Goal: Task Accomplishment & Management: Use online tool/utility

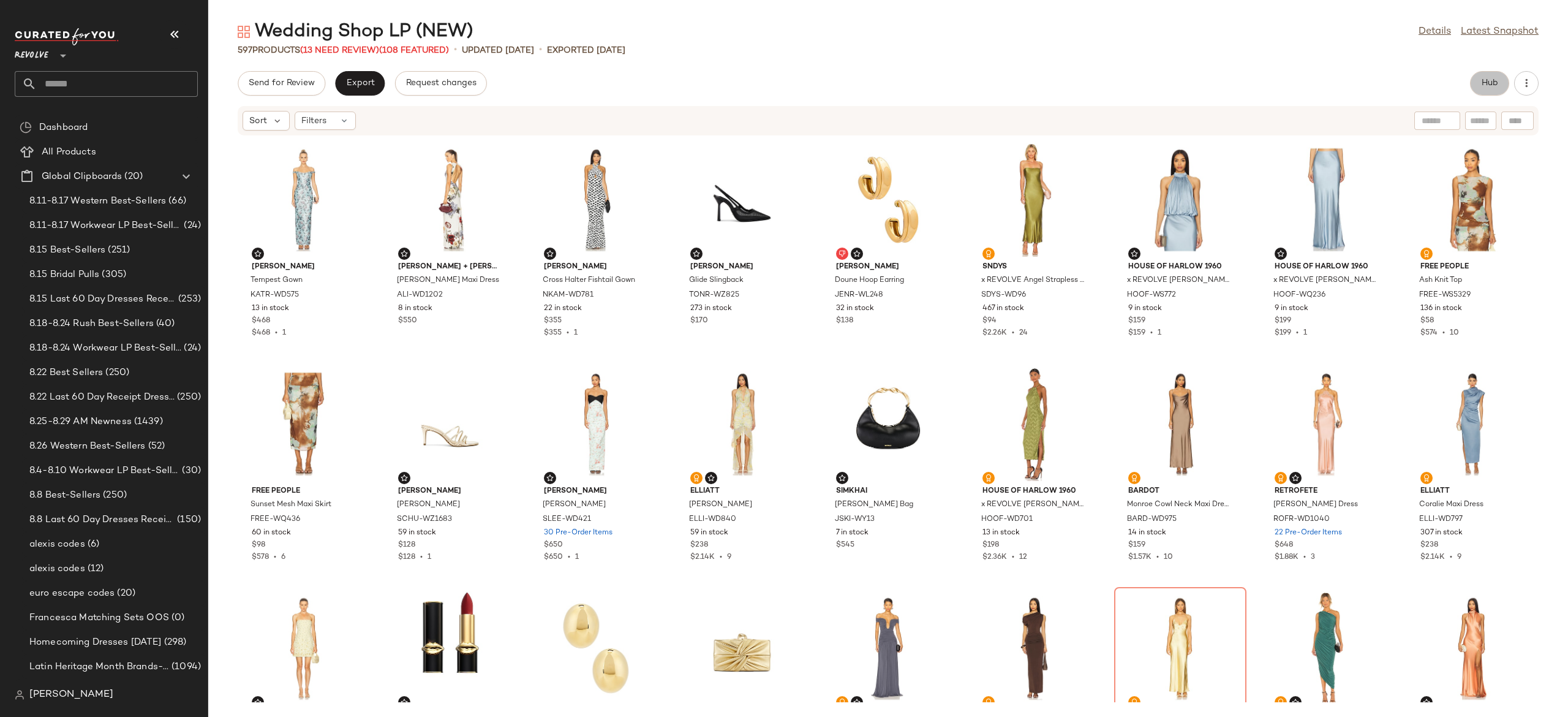
click at [1488, 80] on span "Hub" at bounding box center [1489, 83] width 17 height 10
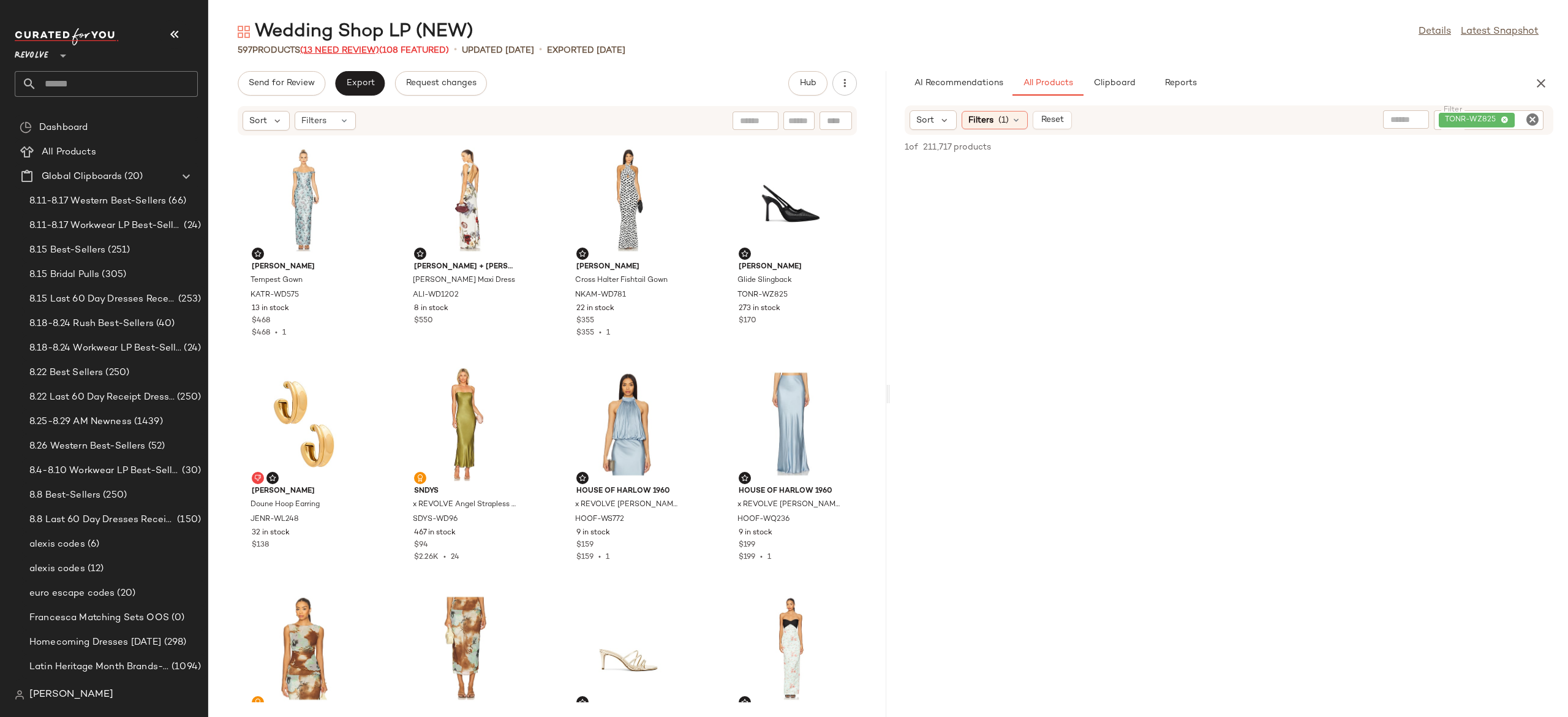
click at [371, 48] on span "(13 Need Review)" at bounding box center [340, 50] width 79 height 9
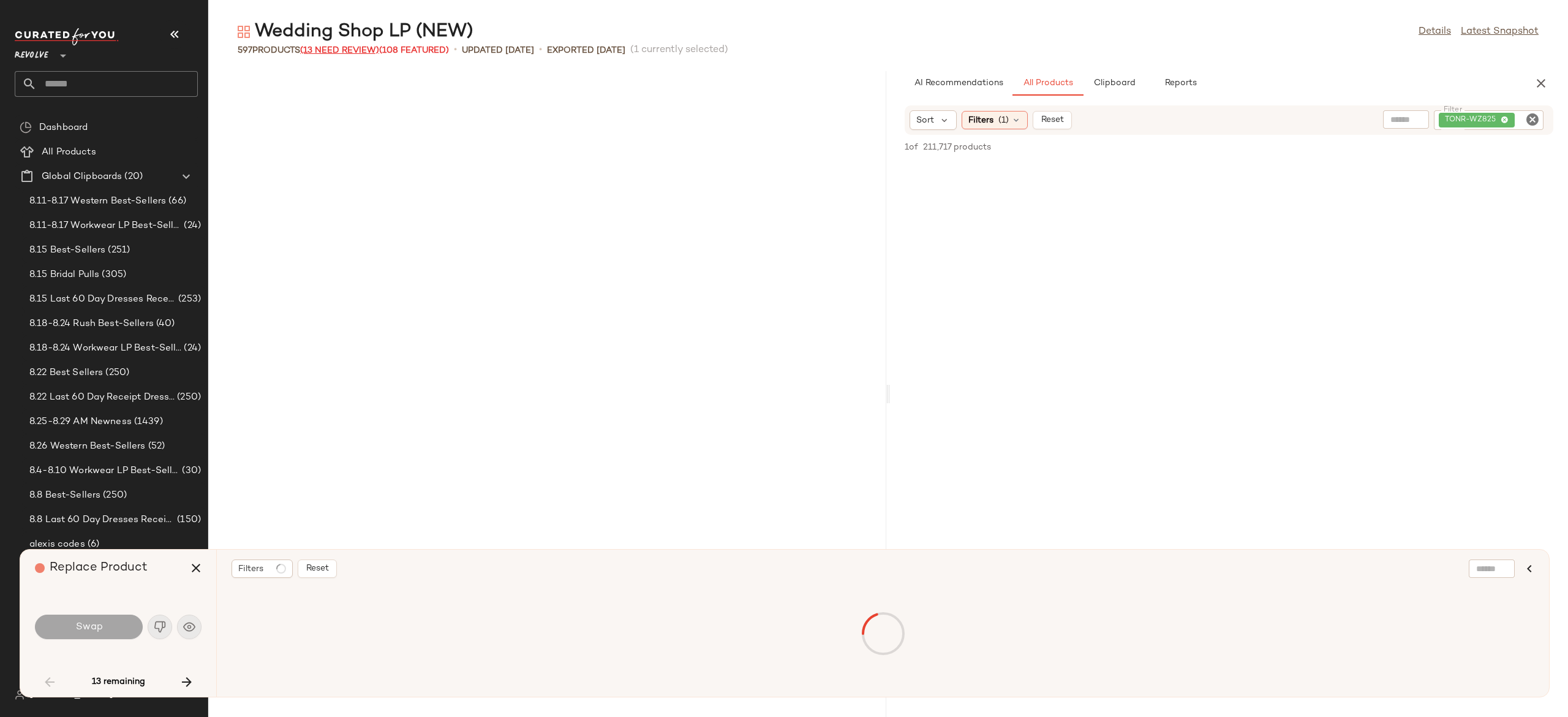
scroll to position [1120, 0]
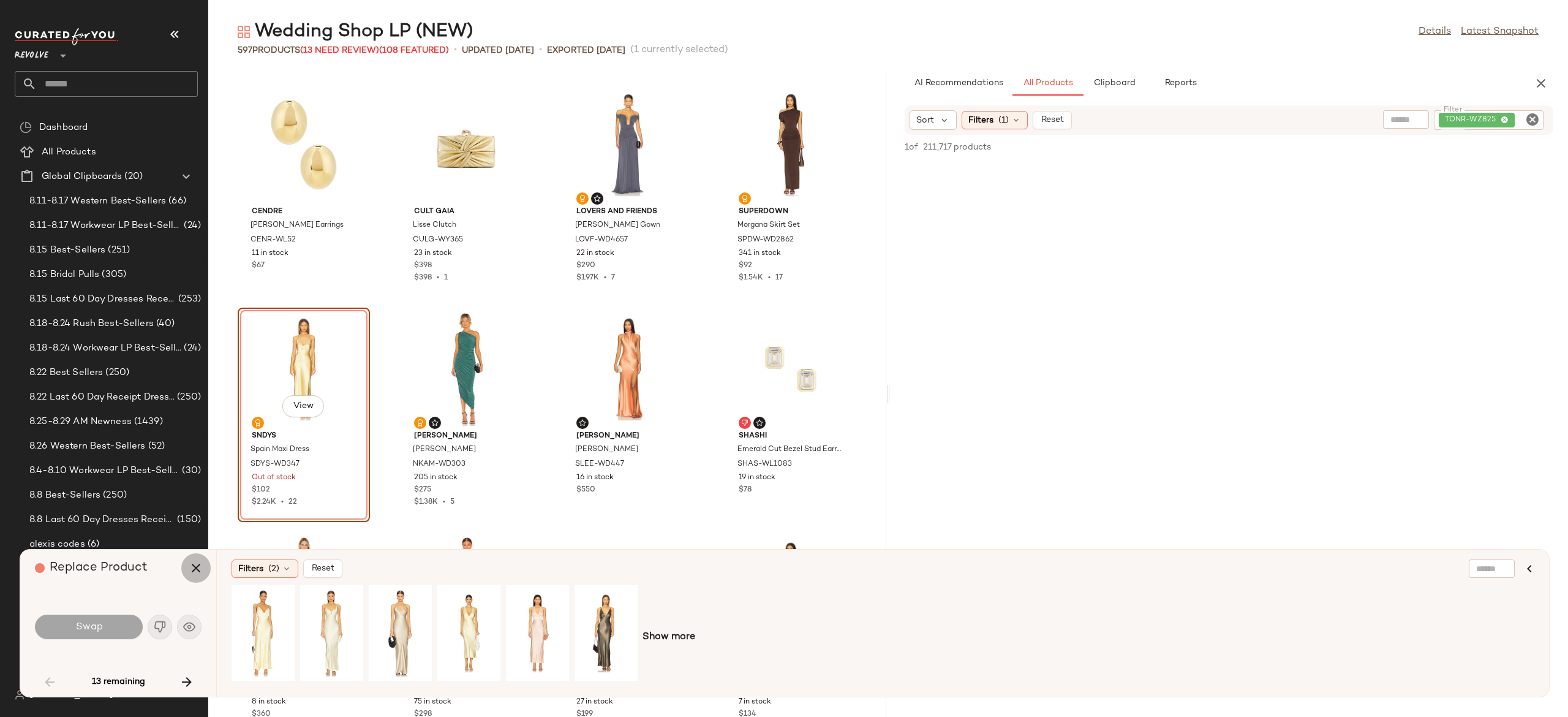
click at [193, 572] on icon "button" at bounding box center [196, 568] width 14 height 14
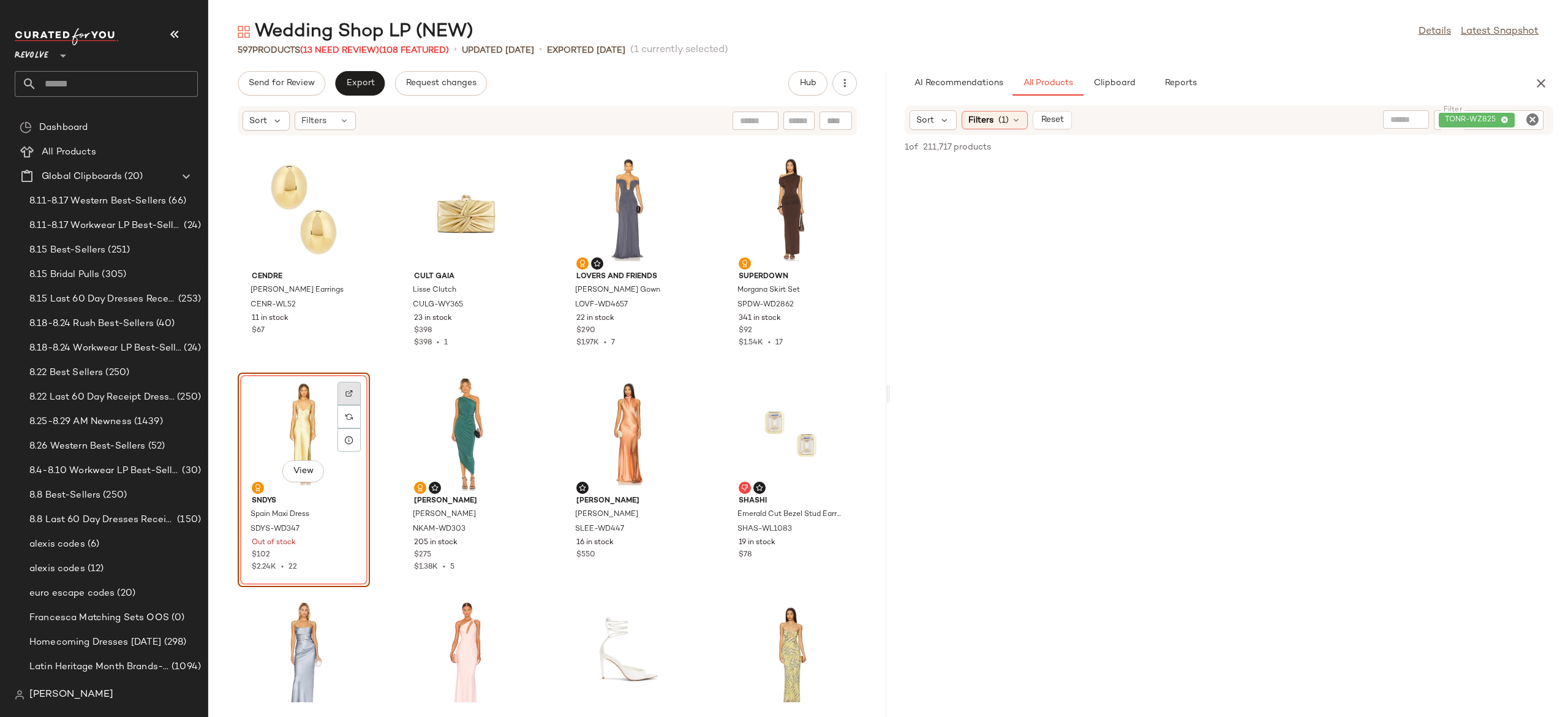
click at [351, 390] on img at bounding box center [349, 394] width 7 height 7
click at [370, 49] on span "(13 Need Review)" at bounding box center [340, 50] width 79 height 9
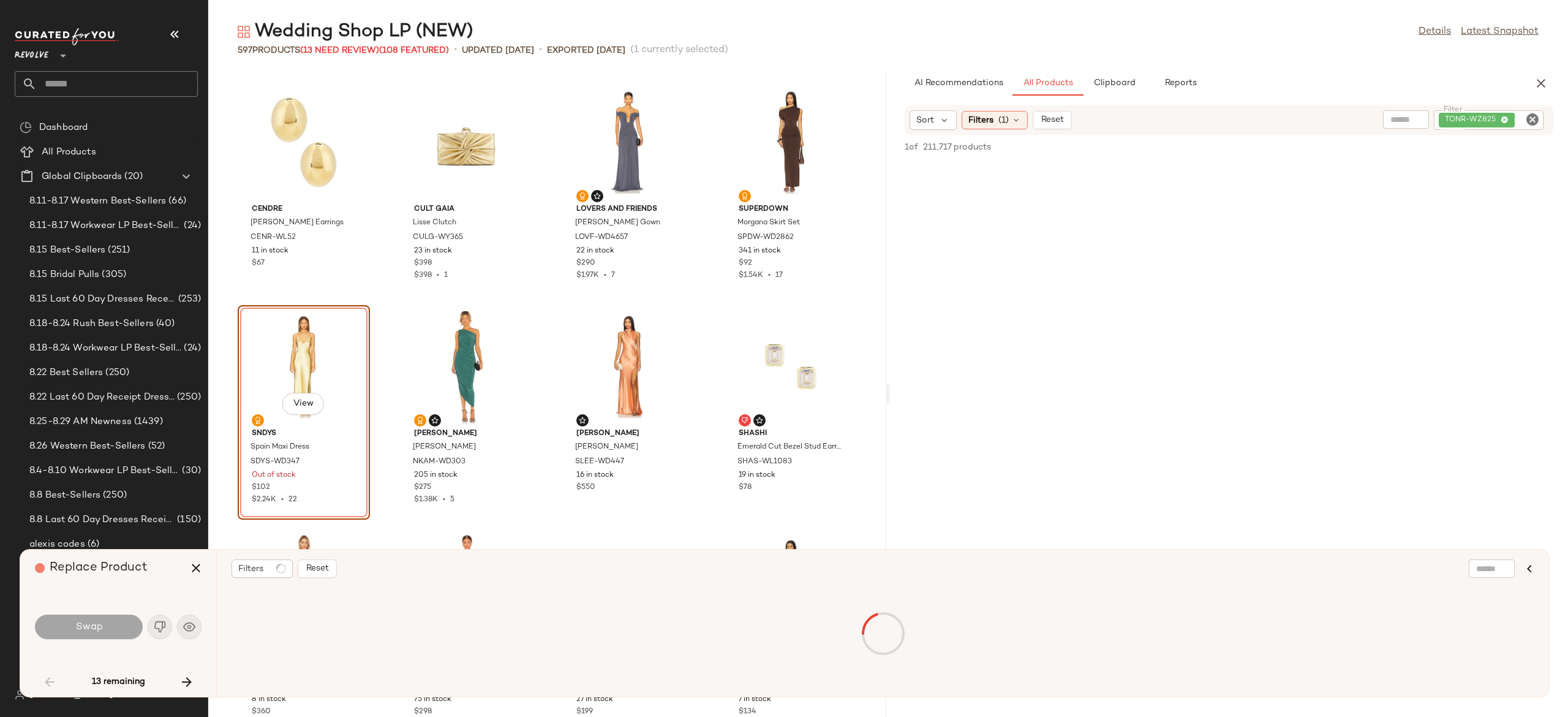
scroll to position [1120, 0]
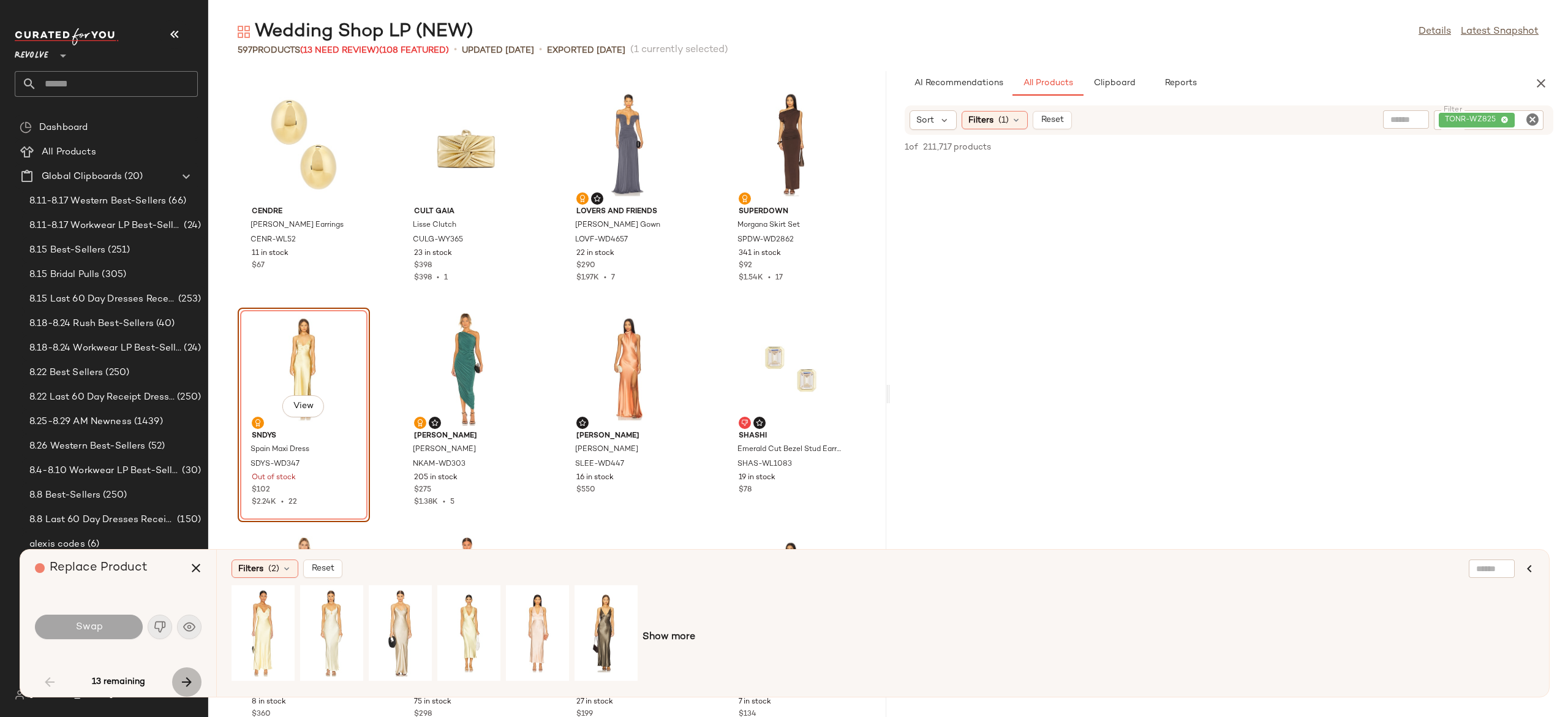
click at [185, 687] on icon "button" at bounding box center [187, 682] width 14 height 14
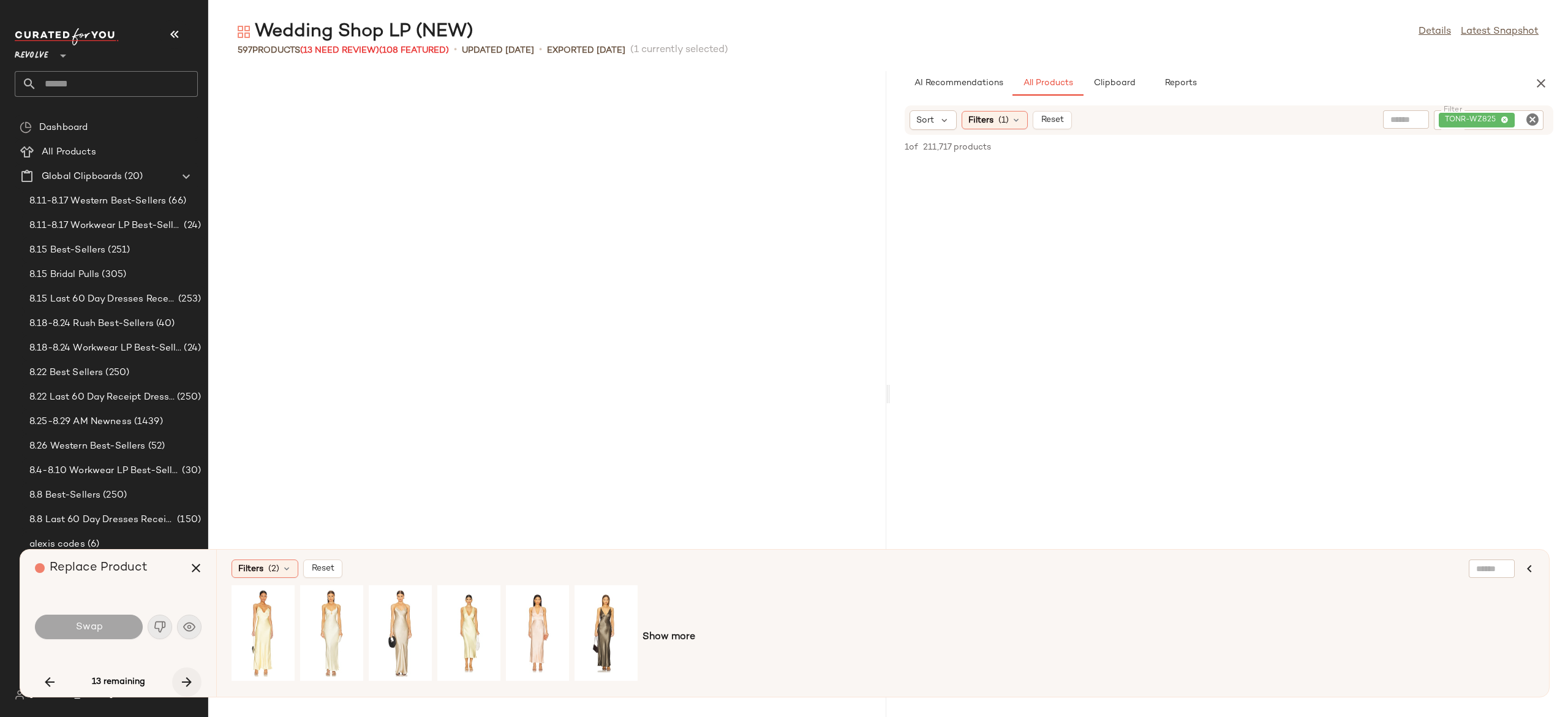
scroll to position [2914, 0]
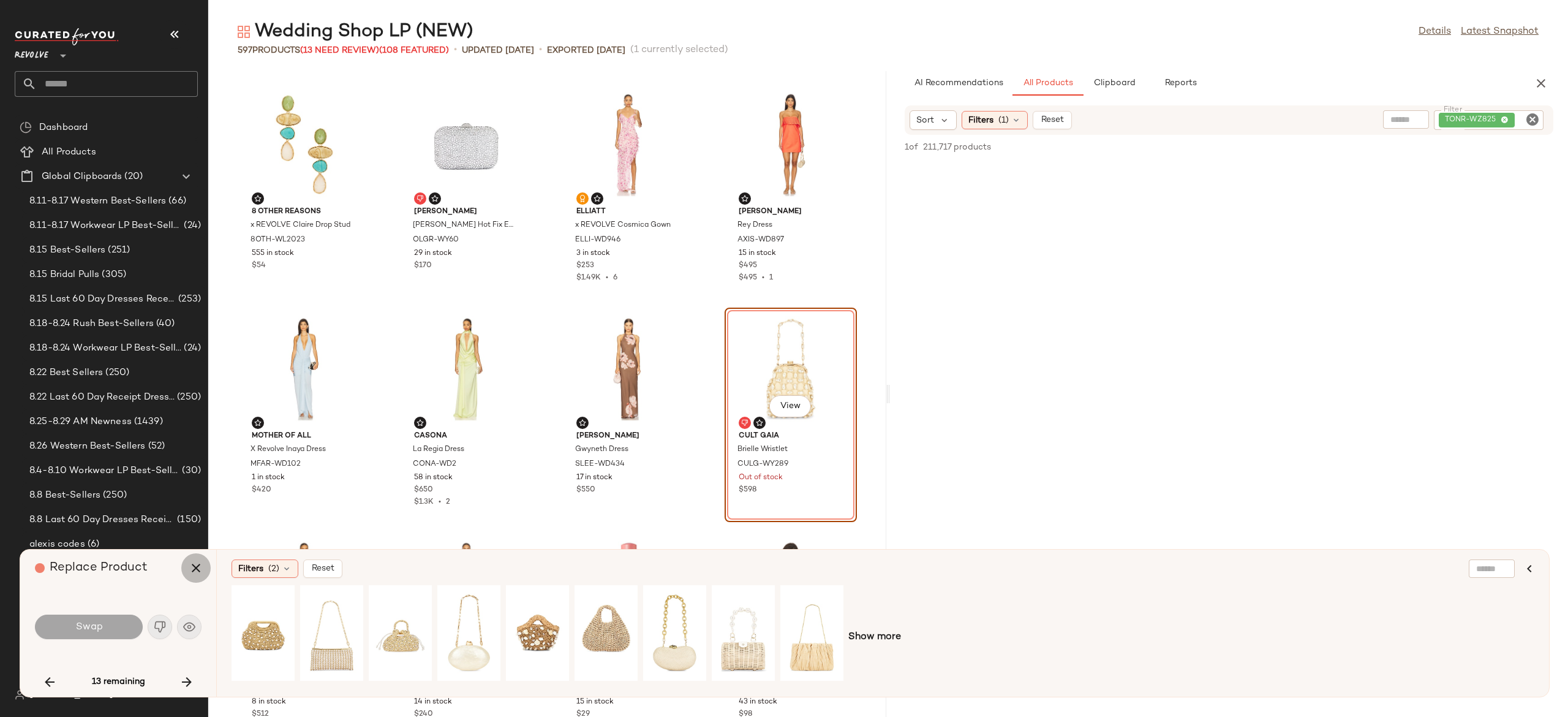
click at [192, 562] on icon "button" at bounding box center [196, 568] width 14 height 14
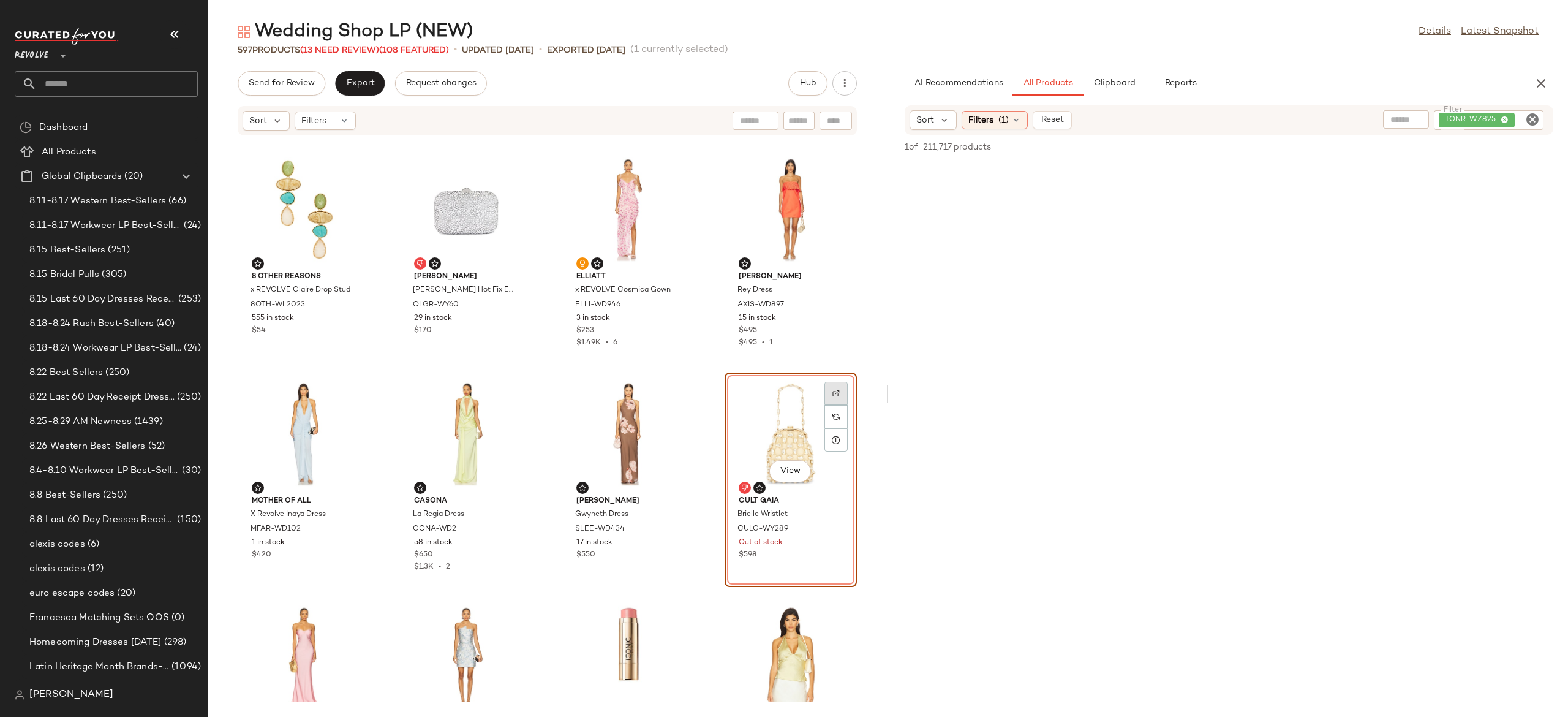
click at [832, 392] on img at bounding box center [836, 394] width 7 height 7
click at [1014, 112] on div "Filters (1)" at bounding box center [995, 120] width 66 height 18
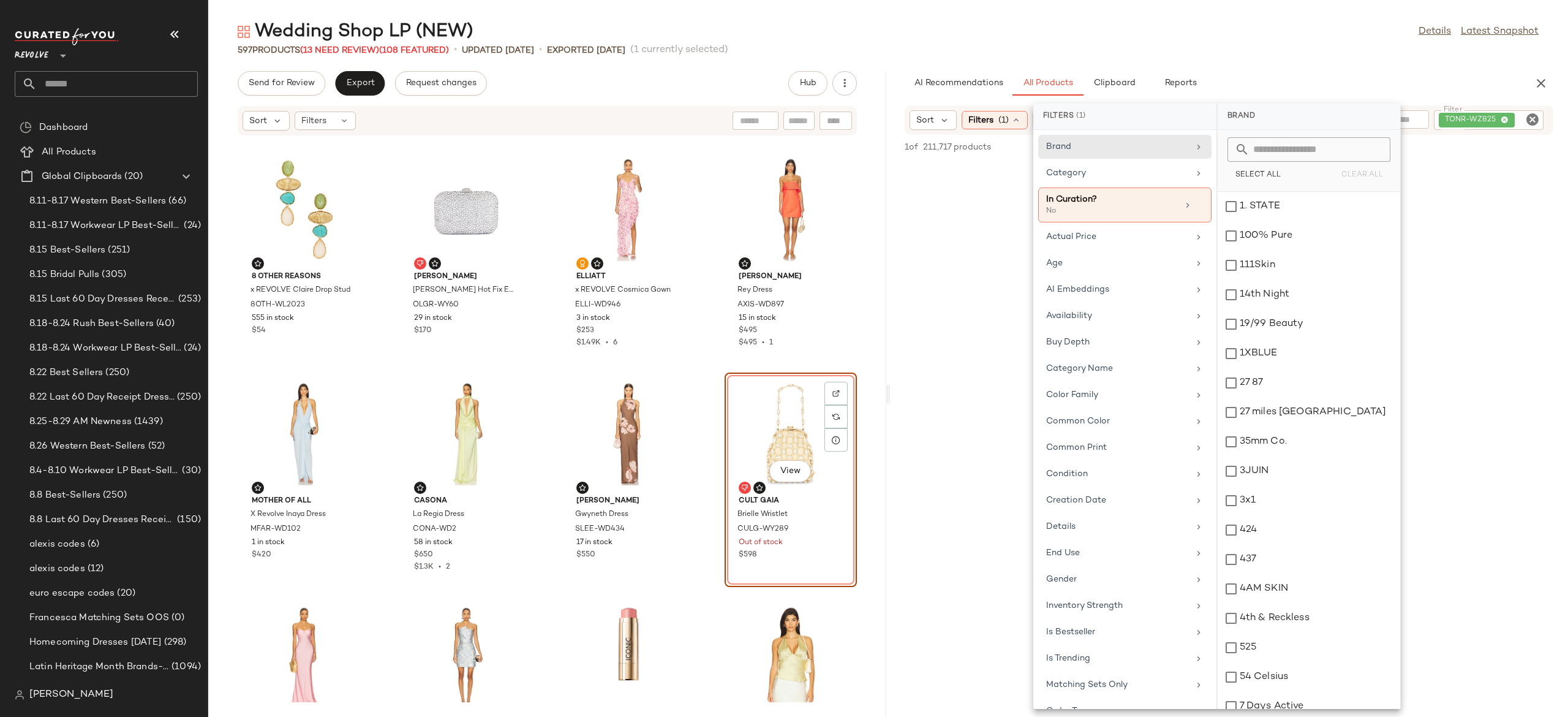
scroll to position [9, 0]
click at [1099, 320] on div "Availability" at bounding box center [1117, 315] width 143 height 13
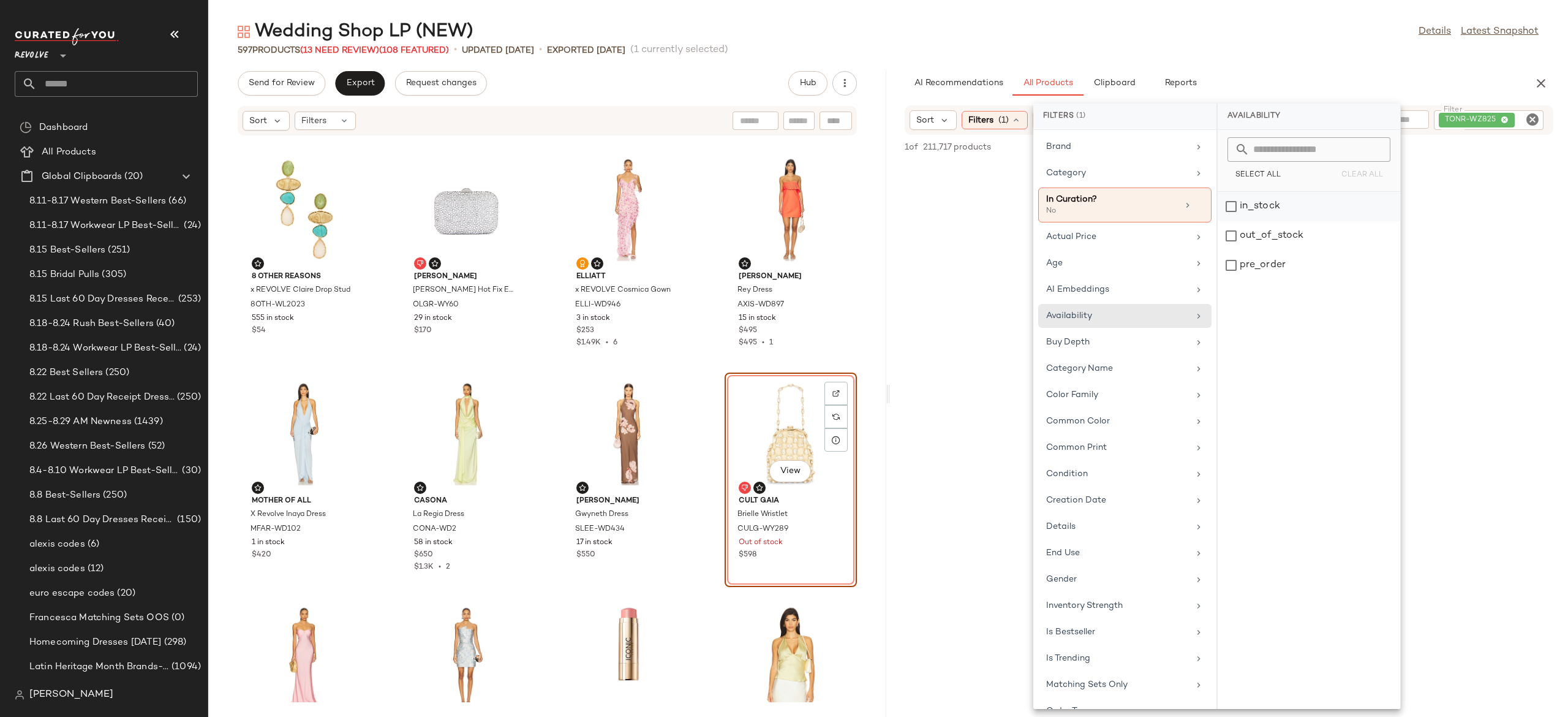
click at [1234, 205] on div "in_stock" at bounding box center [1308, 206] width 182 height 30
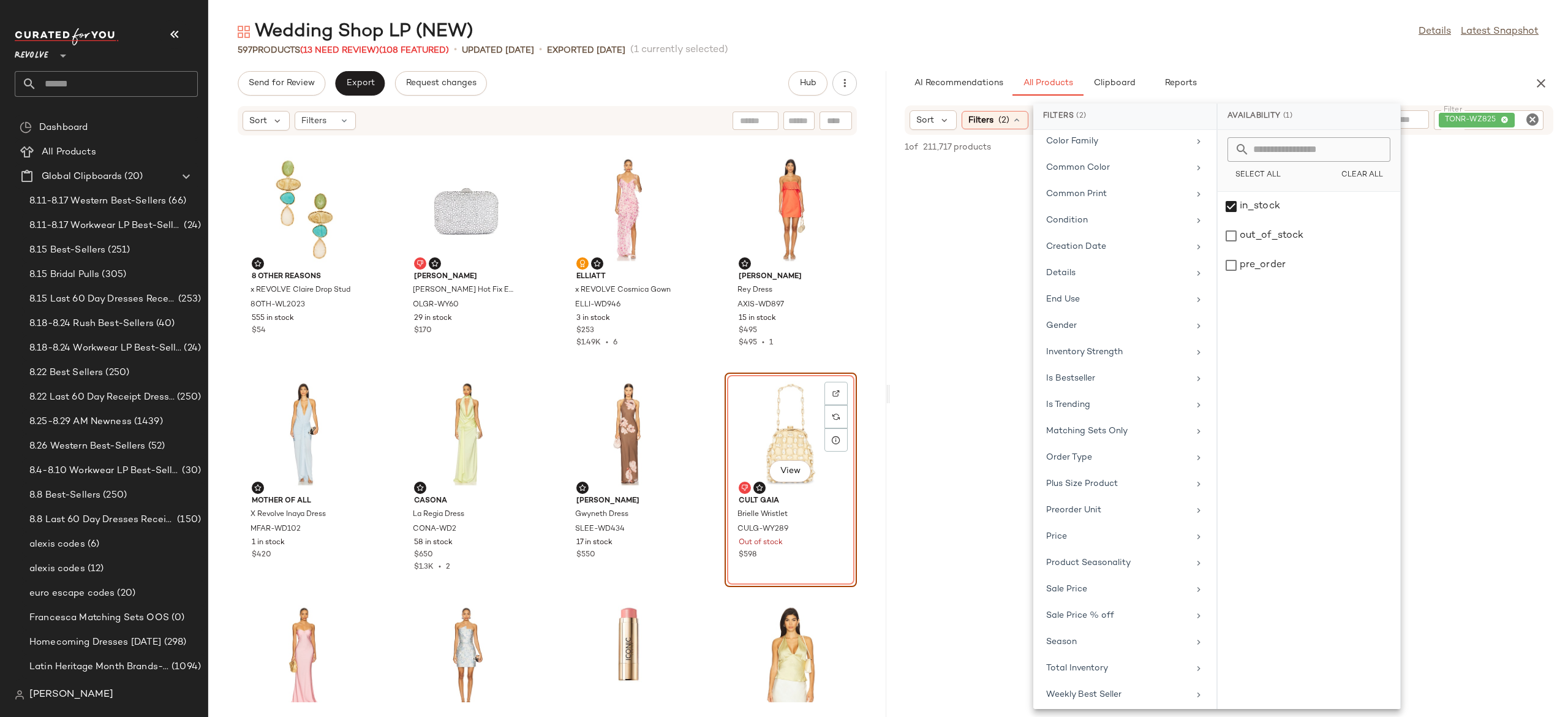
scroll to position [186, 0]
click at [1231, 267] on div "pre_order" at bounding box center [1308, 265] width 182 height 30
click at [1102, 502] on div "Sale Price" at bounding box center [1117, 505] width 143 height 13
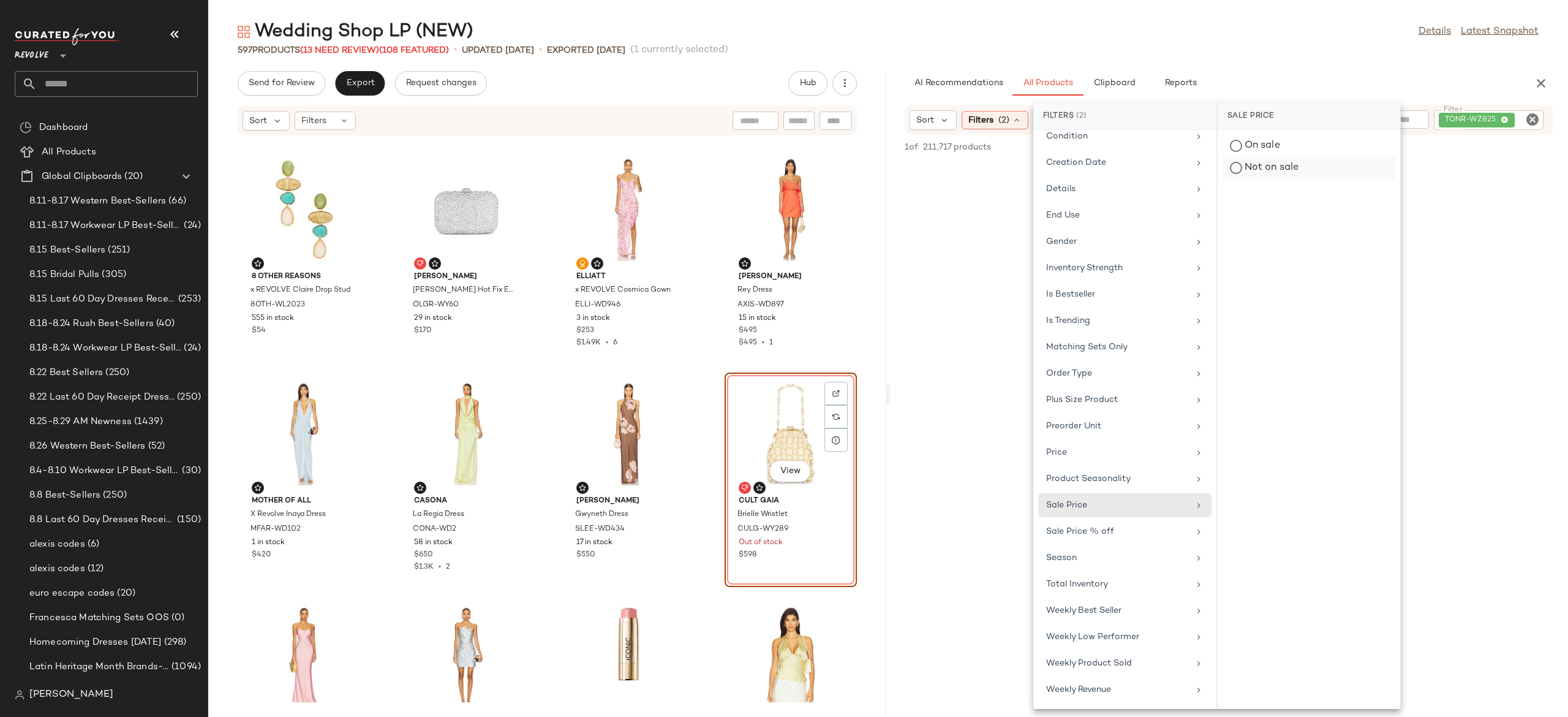
click at [1258, 163] on div "Not on sale" at bounding box center [1309, 168] width 173 height 22
click at [1095, 232] on div "Gender" at bounding box center [1118, 230] width 143 height 13
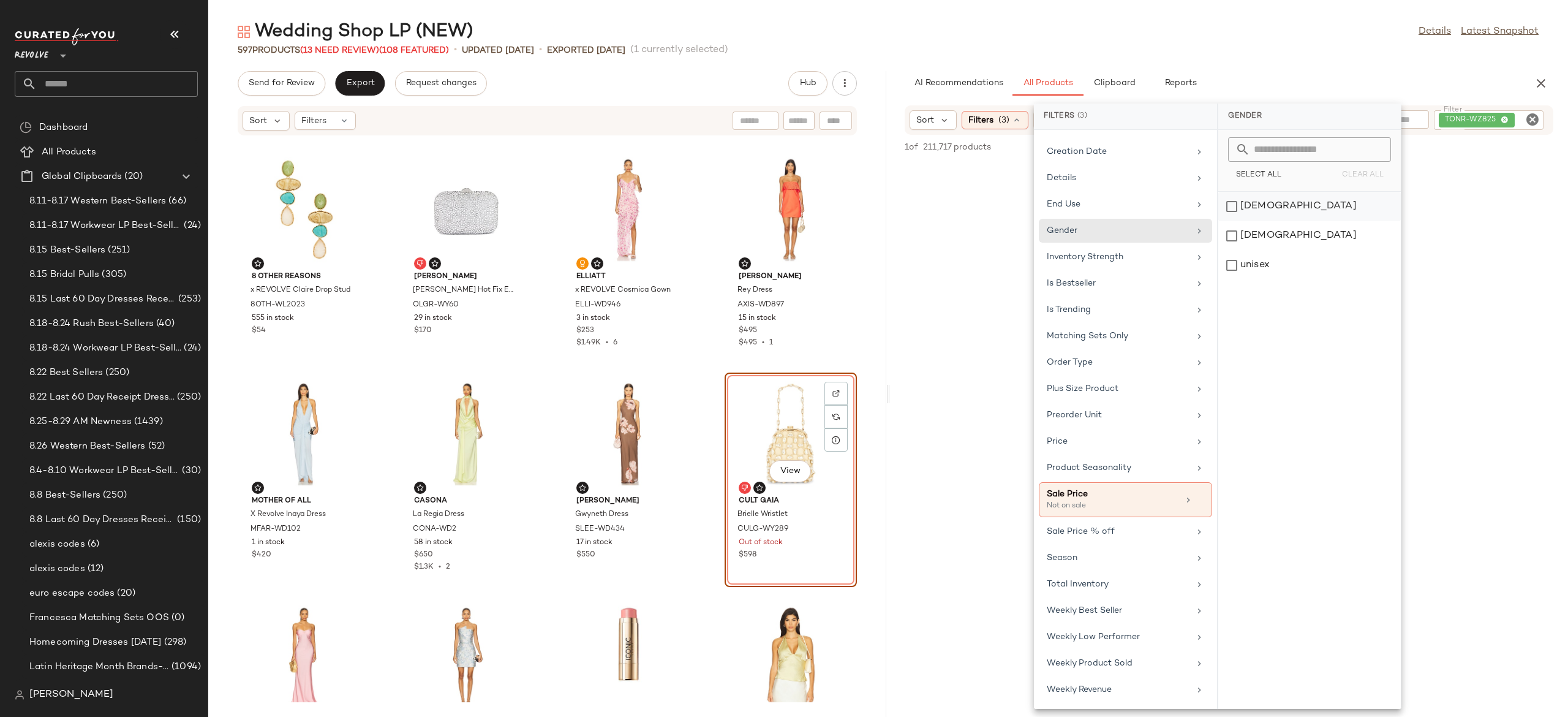
click at [1248, 209] on div "[DEMOGRAPHIC_DATA]" at bounding box center [1309, 206] width 182 height 30
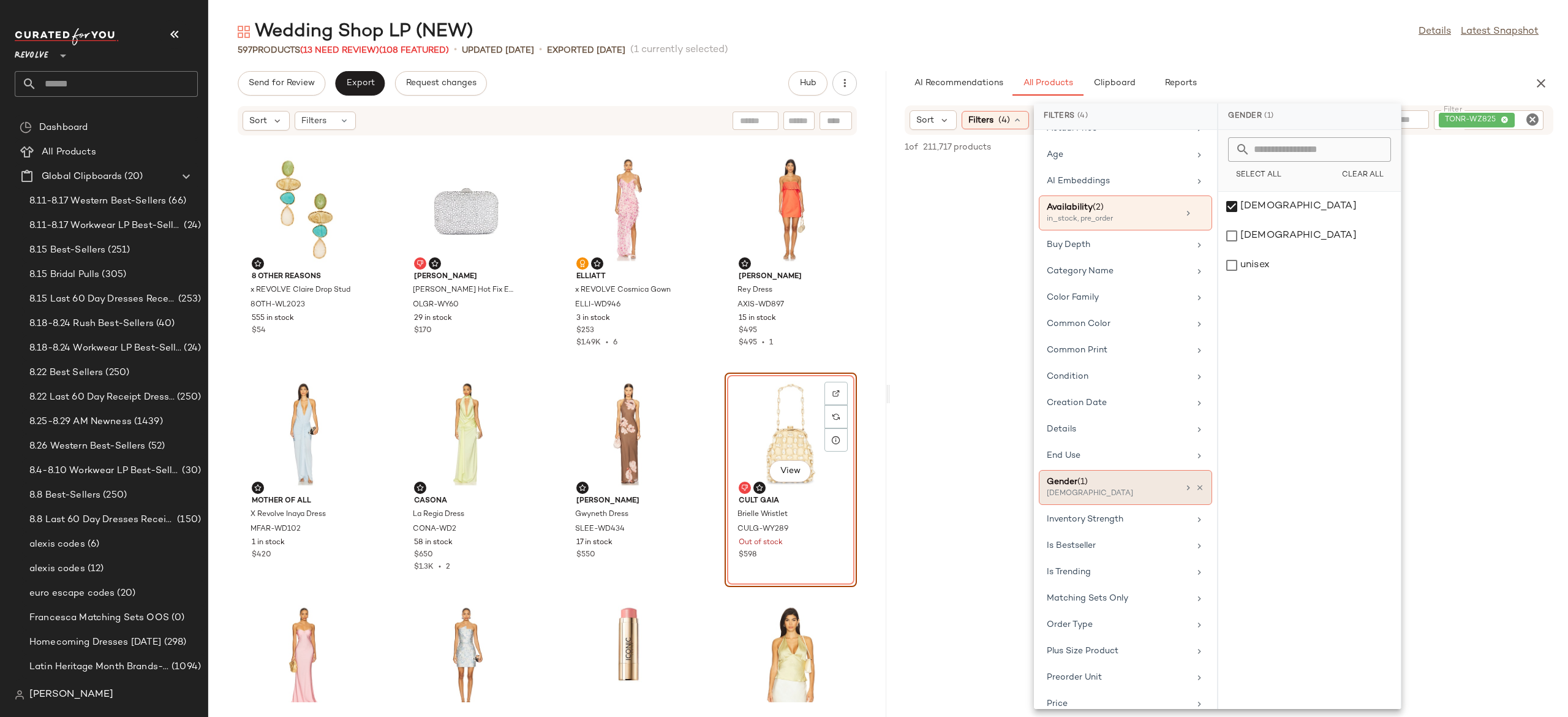
scroll to position [107, 0]
click at [1262, 61] on div "Wedding Shop LP (NEW) Details Latest Snapshot 597 Products (13 Need Review) (10…" at bounding box center [888, 368] width 1360 height 697
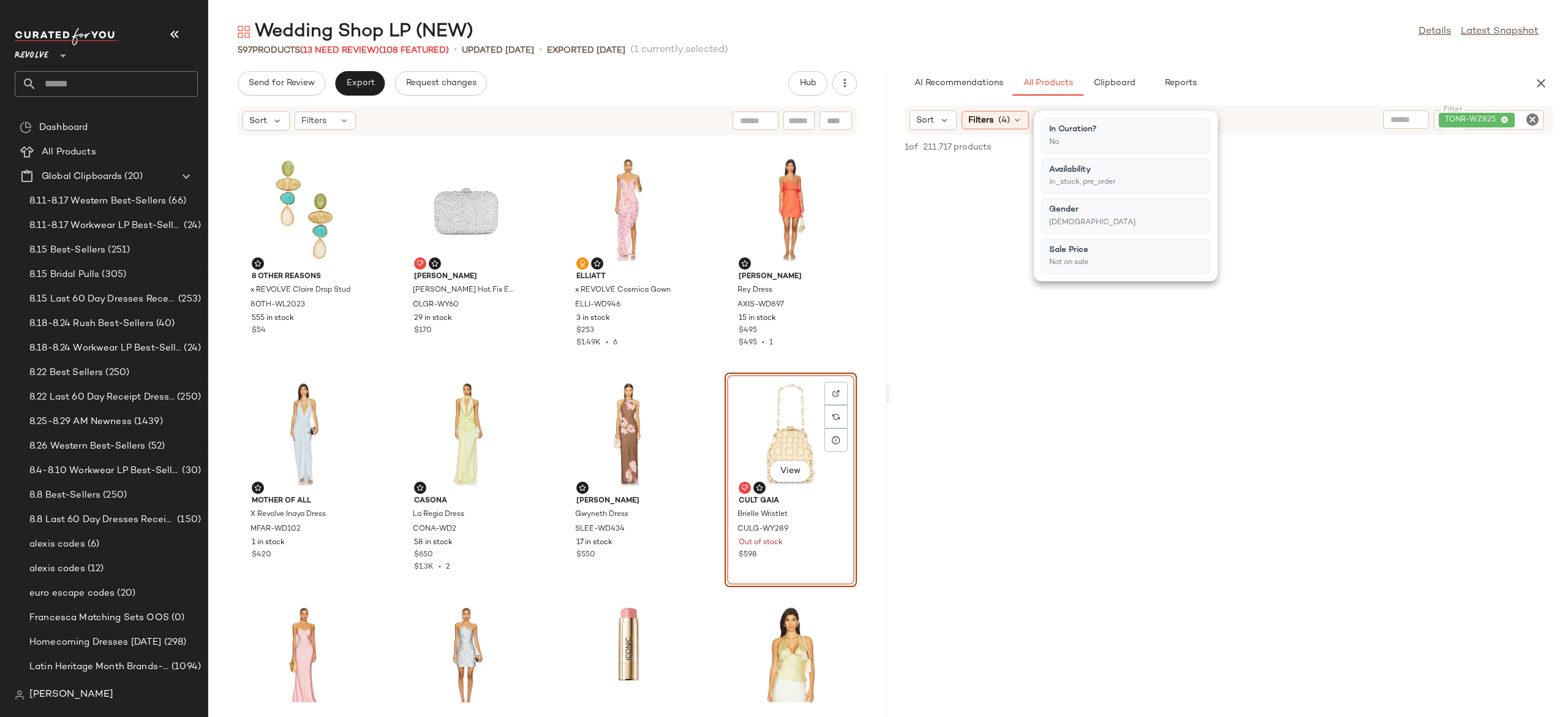
click at [1533, 119] on icon "Clear Filter" at bounding box center [1532, 120] width 14 height 14
type input "***"
click at [935, 120] on div "Sort" at bounding box center [933, 120] width 47 height 20
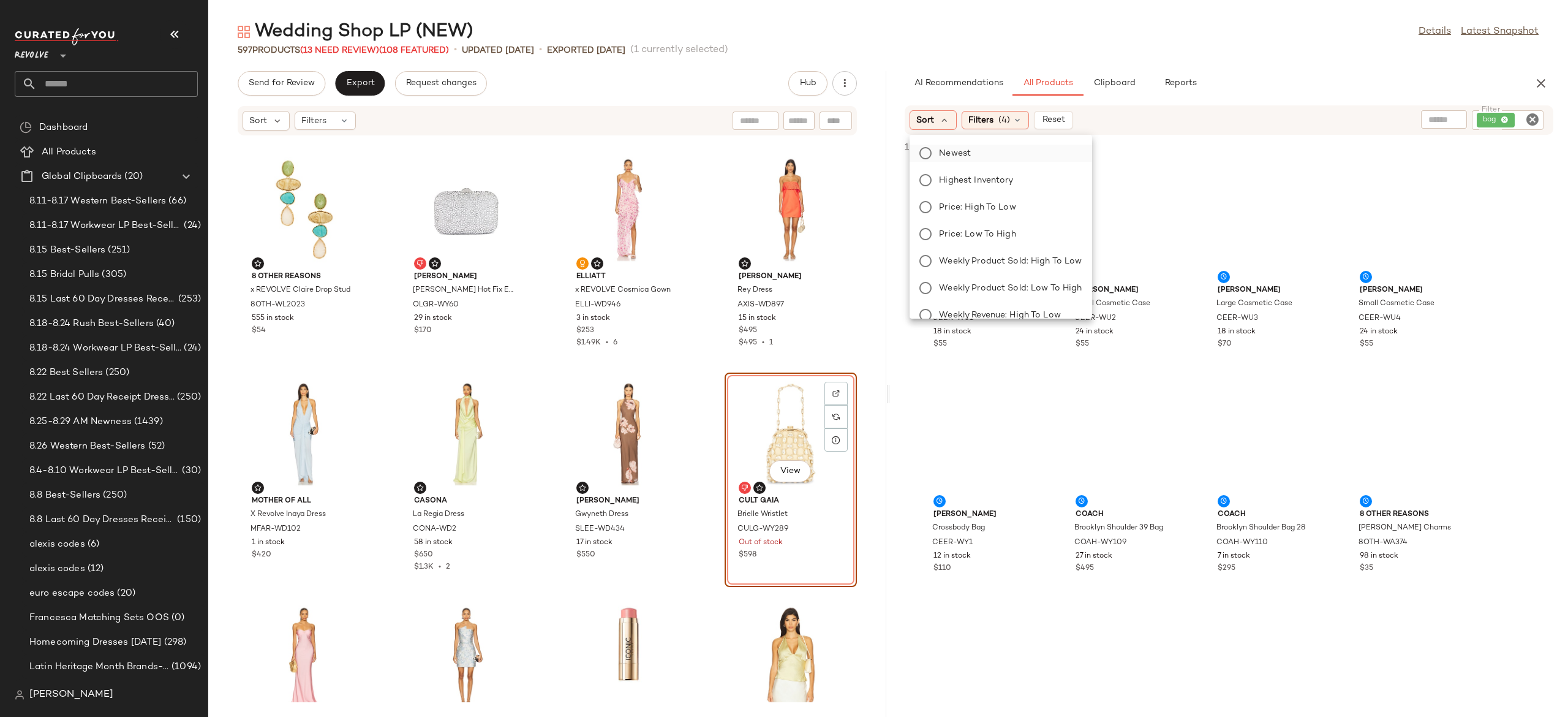
click at [959, 148] on span "Newest" at bounding box center [954, 154] width 31 height 13
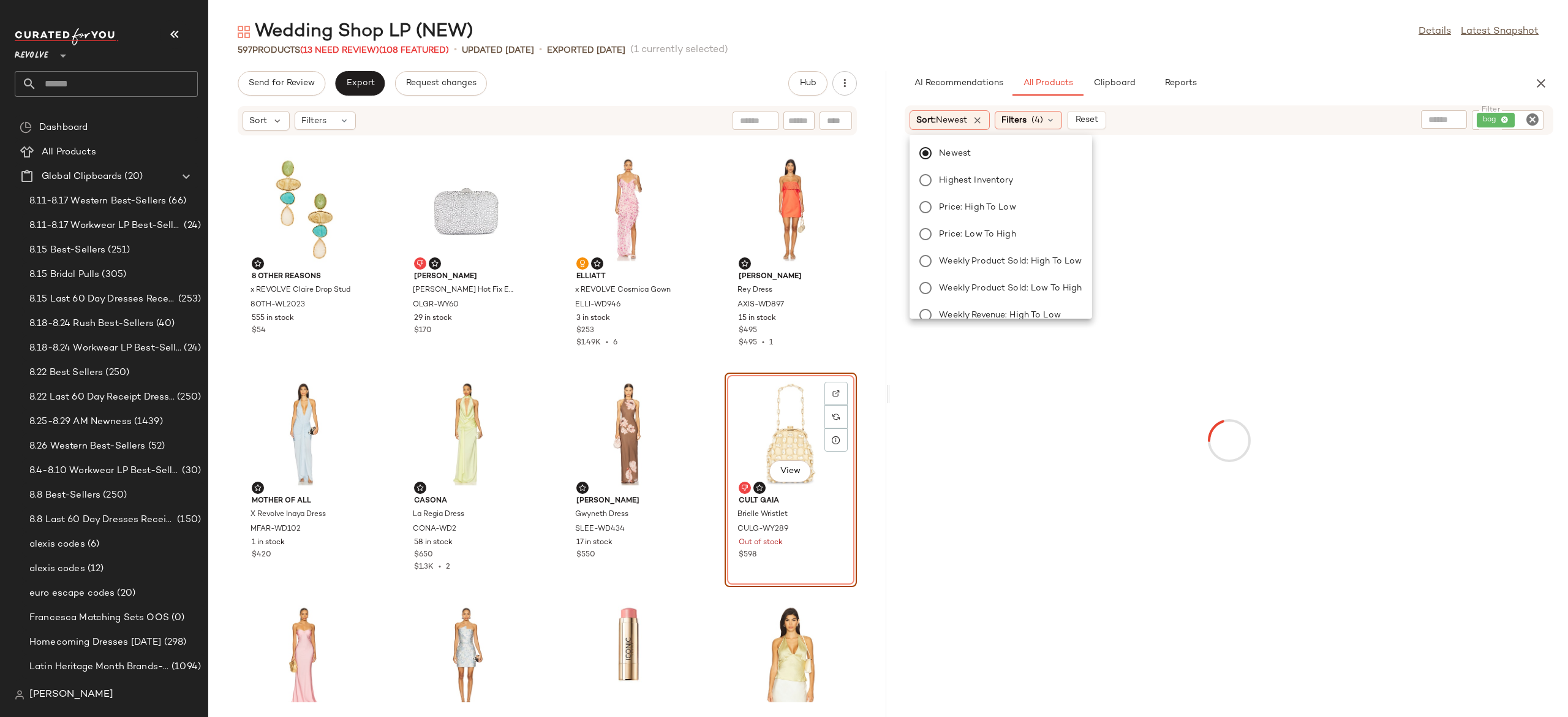
click at [1275, 84] on div "AI Recommendations All Products Clipboard Reports" at bounding box center [1209, 83] width 609 height 24
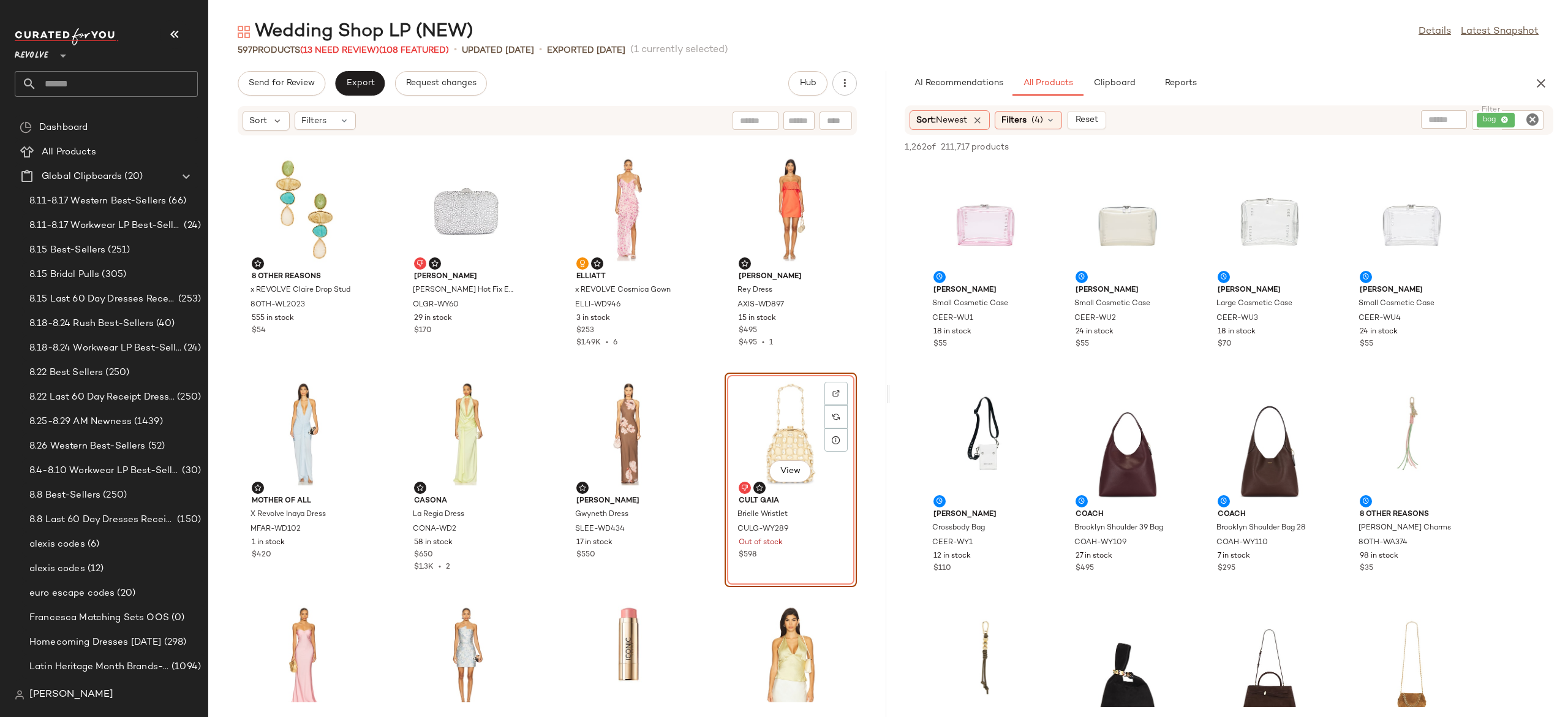
click at [1275, 84] on div "AI Recommendations All Products Clipboard Reports" at bounding box center [1209, 83] width 609 height 24
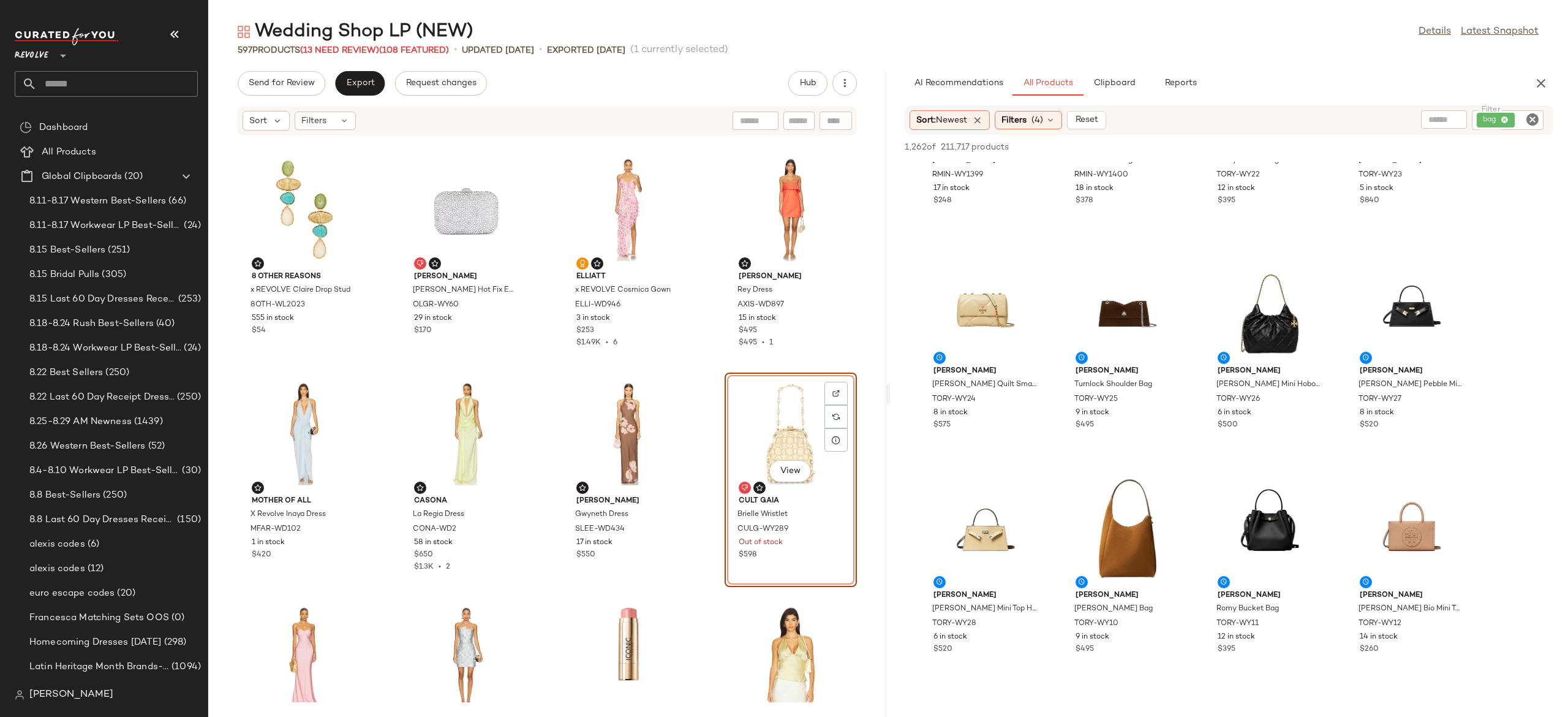
scroll to position [1487, 0]
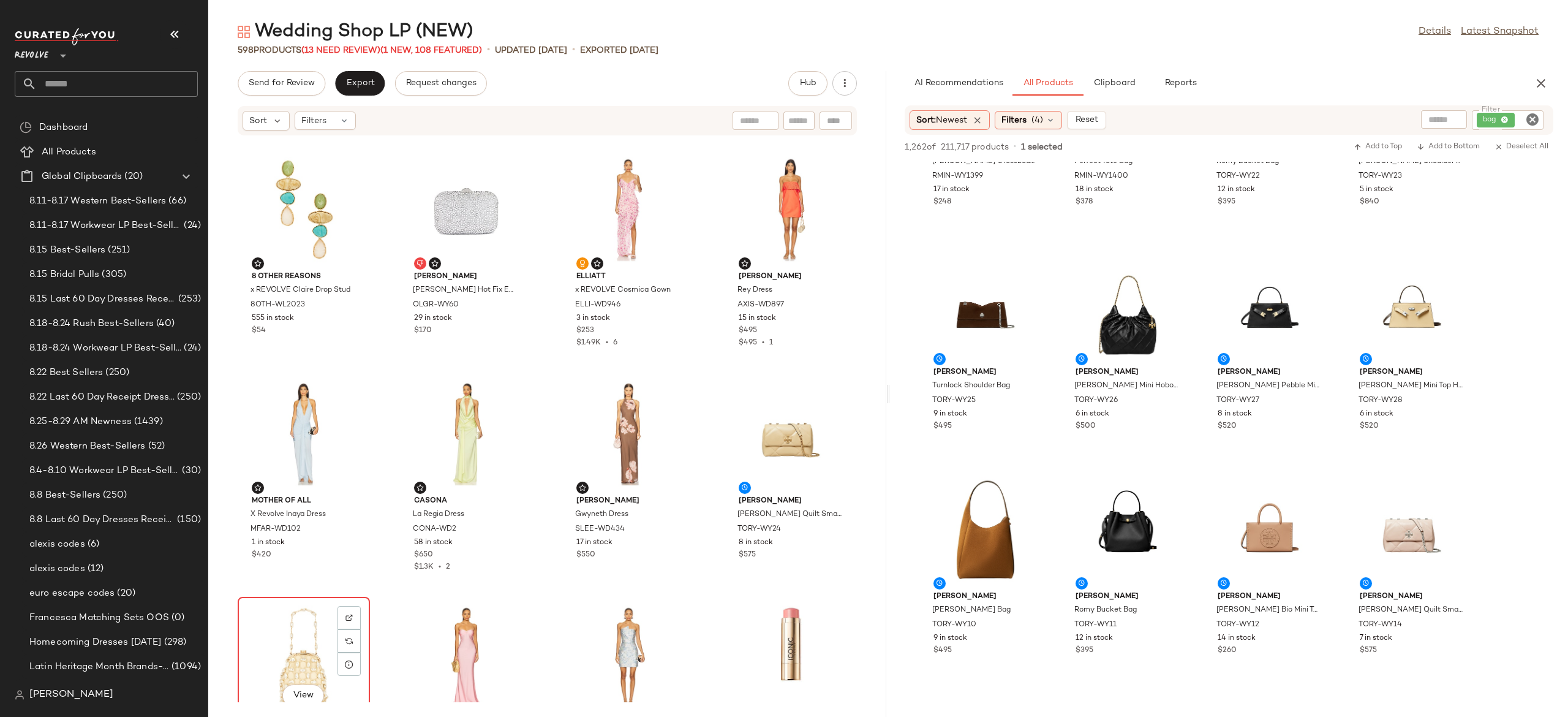
click at [297, 627] on div "View" at bounding box center [304, 658] width 124 height 114
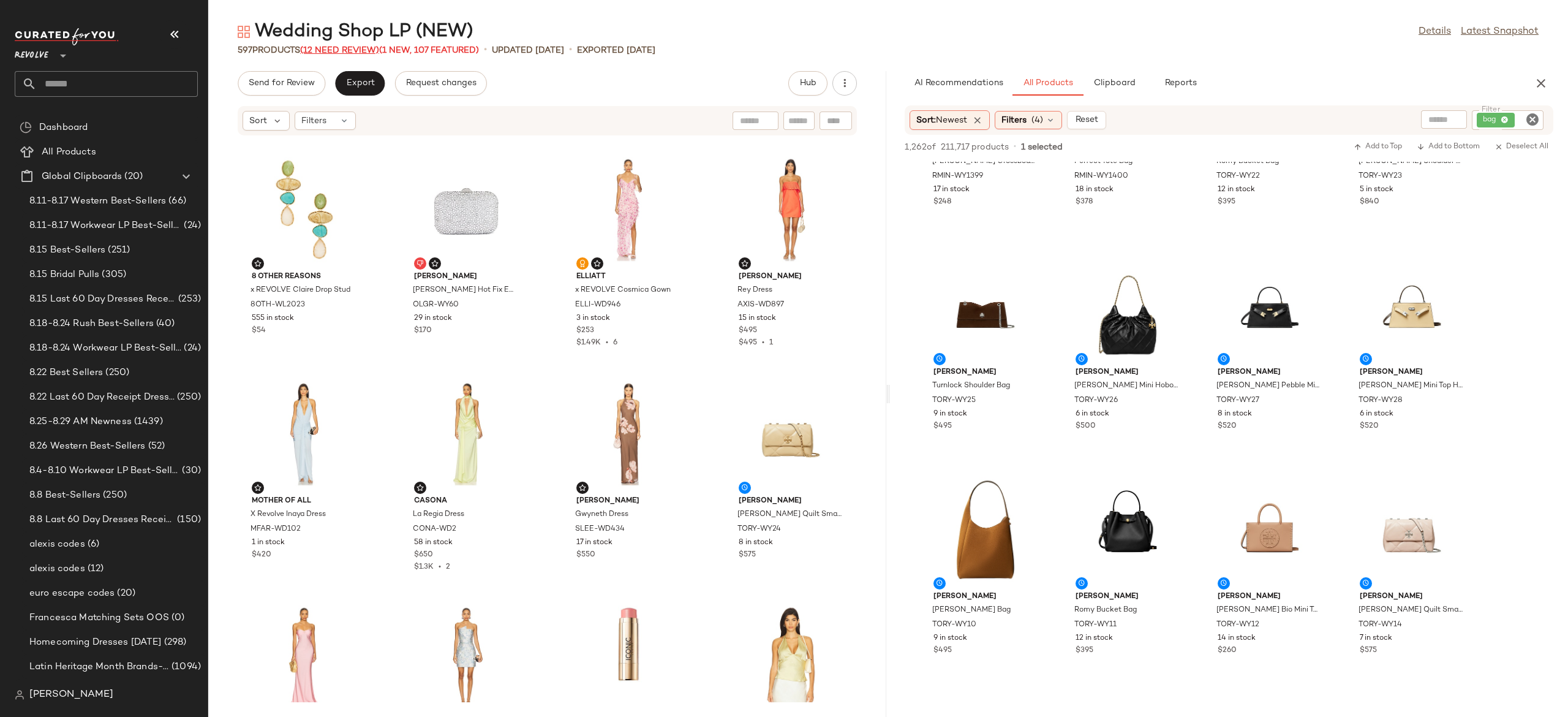
click at [371, 51] on span "(12 Need Review)" at bounding box center [340, 50] width 79 height 9
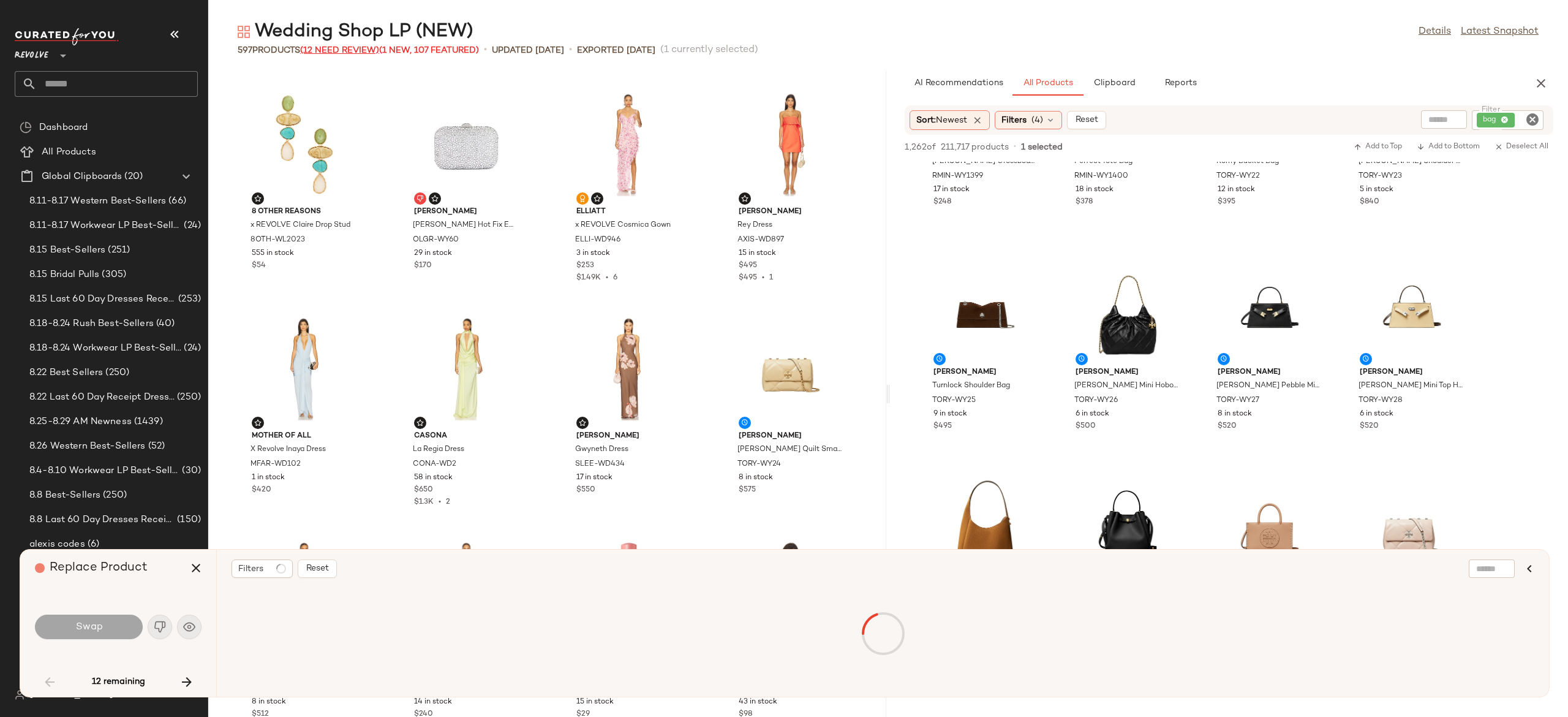
scroll to position [1120, 0]
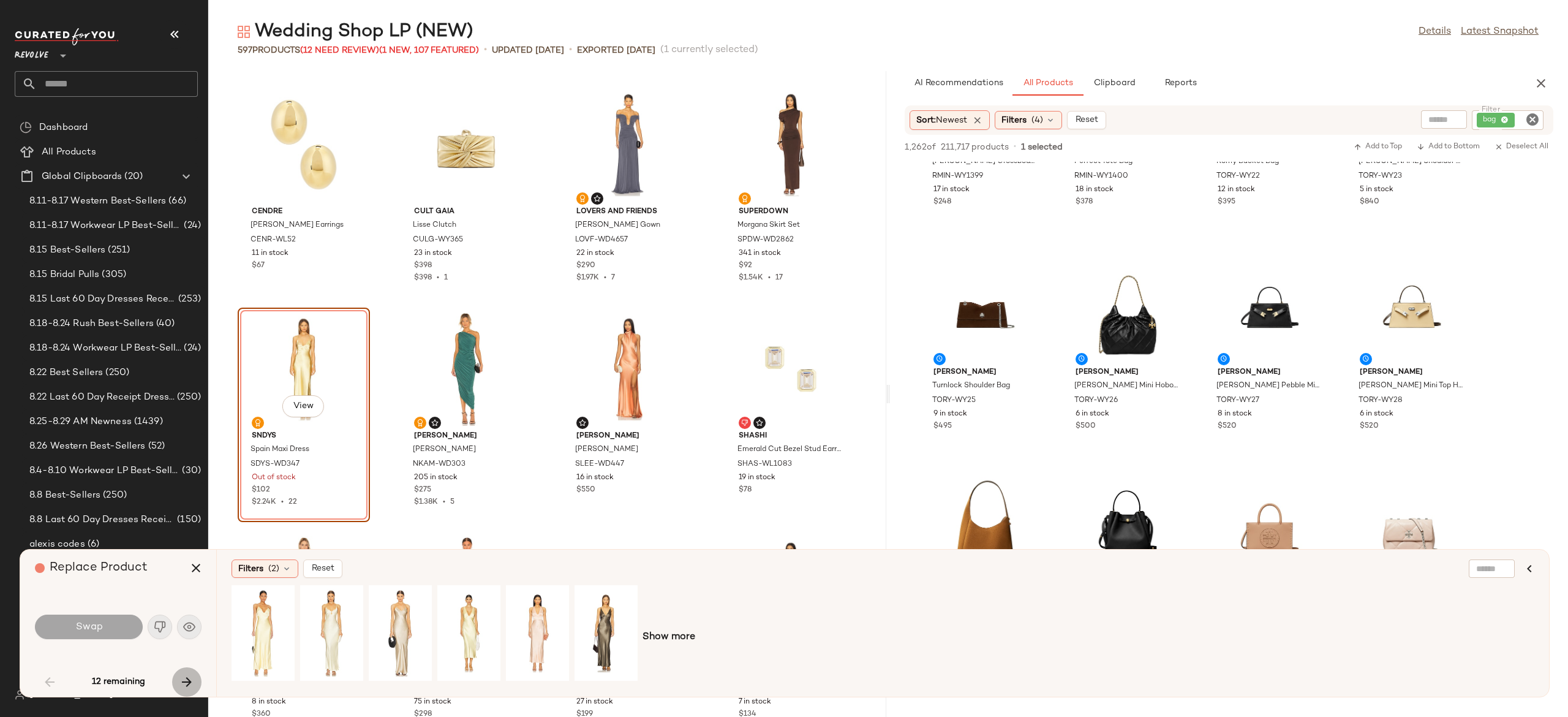
click at [182, 680] on icon "button" at bounding box center [187, 682] width 14 height 14
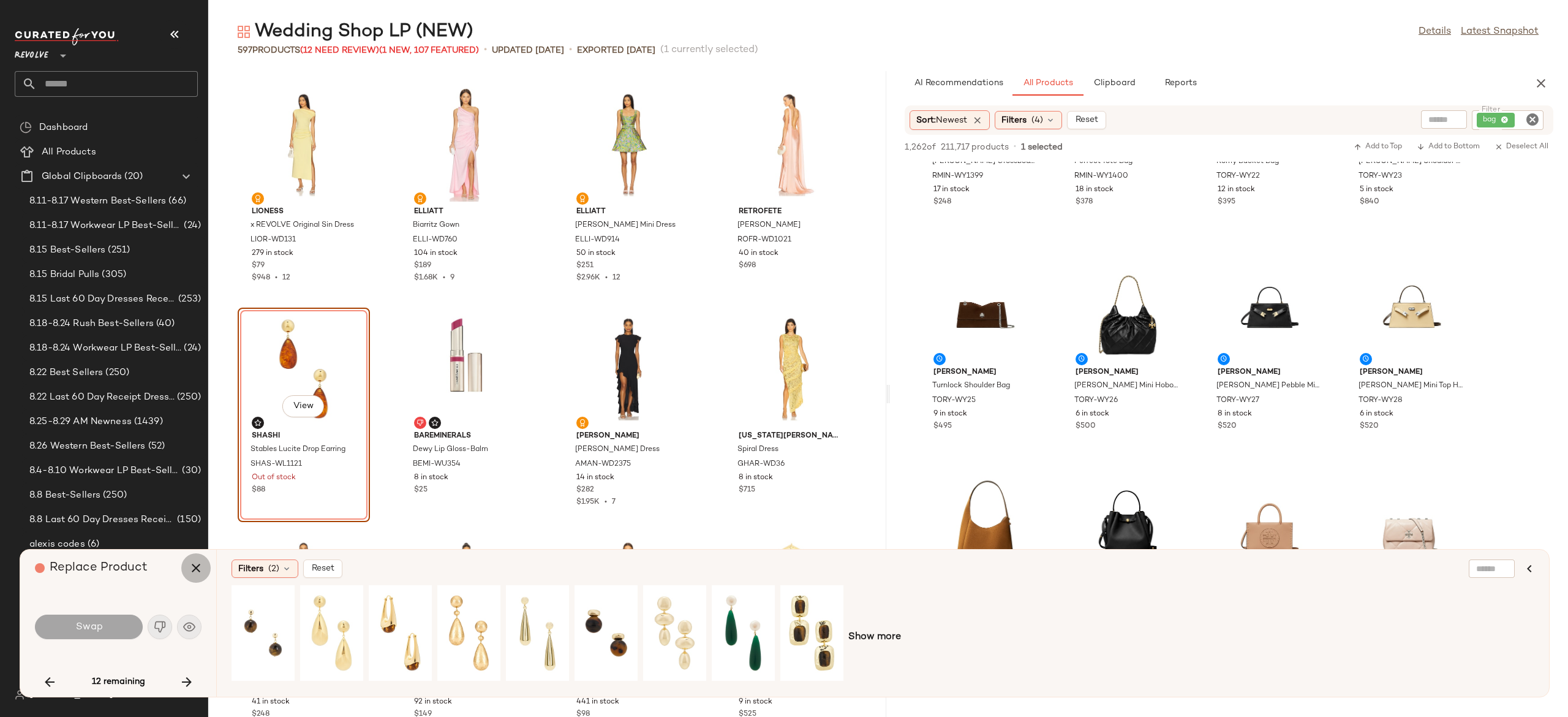
click at [199, 565] on icon "button" at bounding box center [196, 568] width 14 height 14
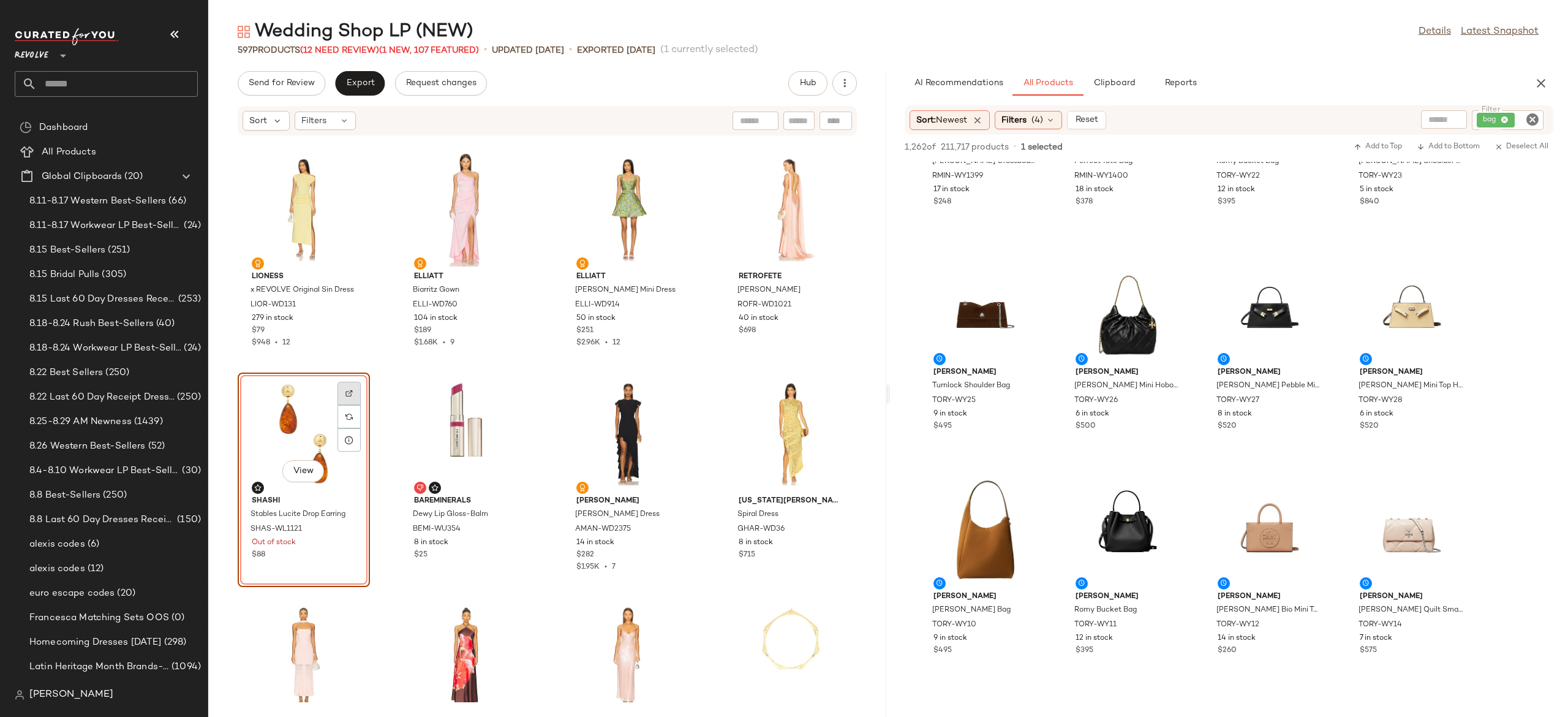
click at [351, 390] on img at bounding box center [349, 394] width 7 height 7
click at [365, 47] on span "(12 Need Review)" at bounding box center [340, 50] width 79 height 9
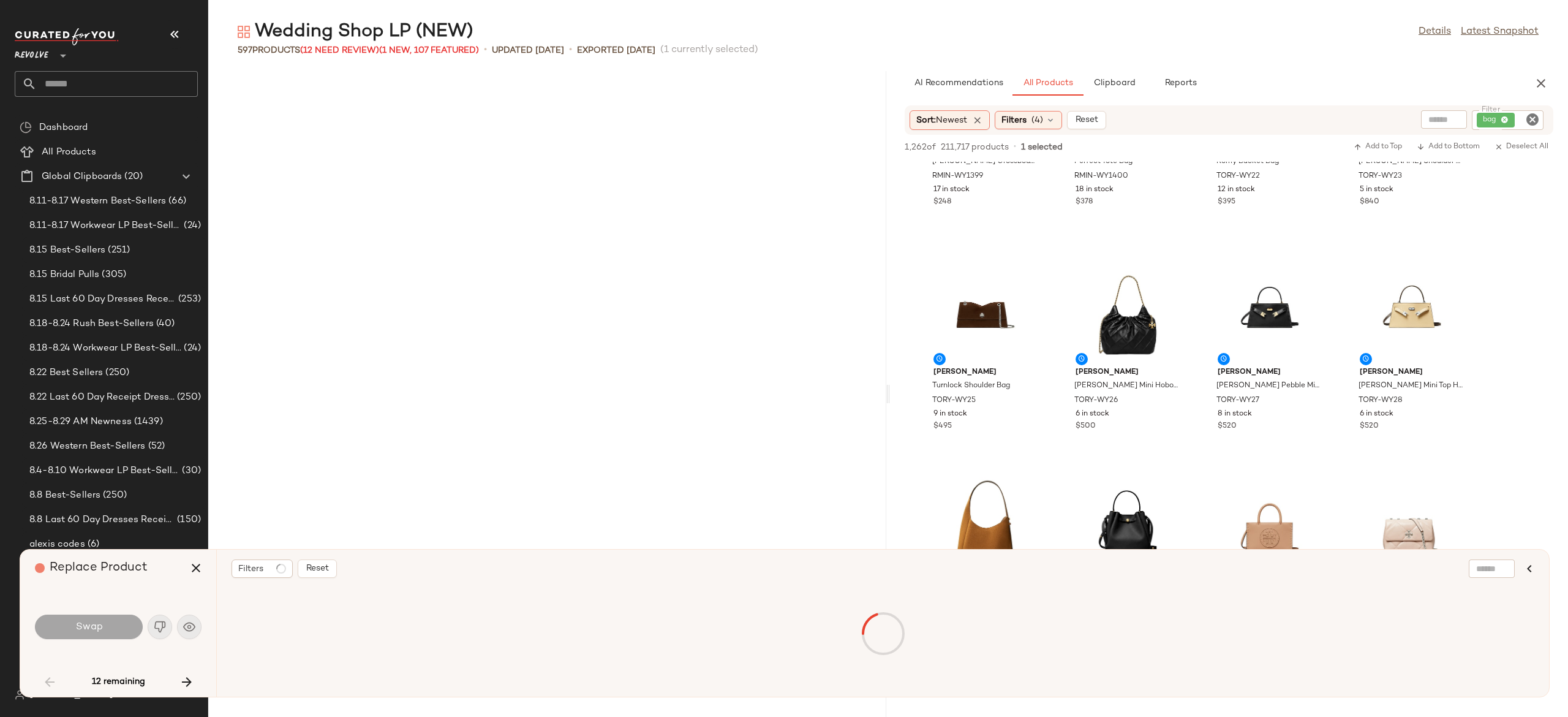
scroll to position [1120, 0]
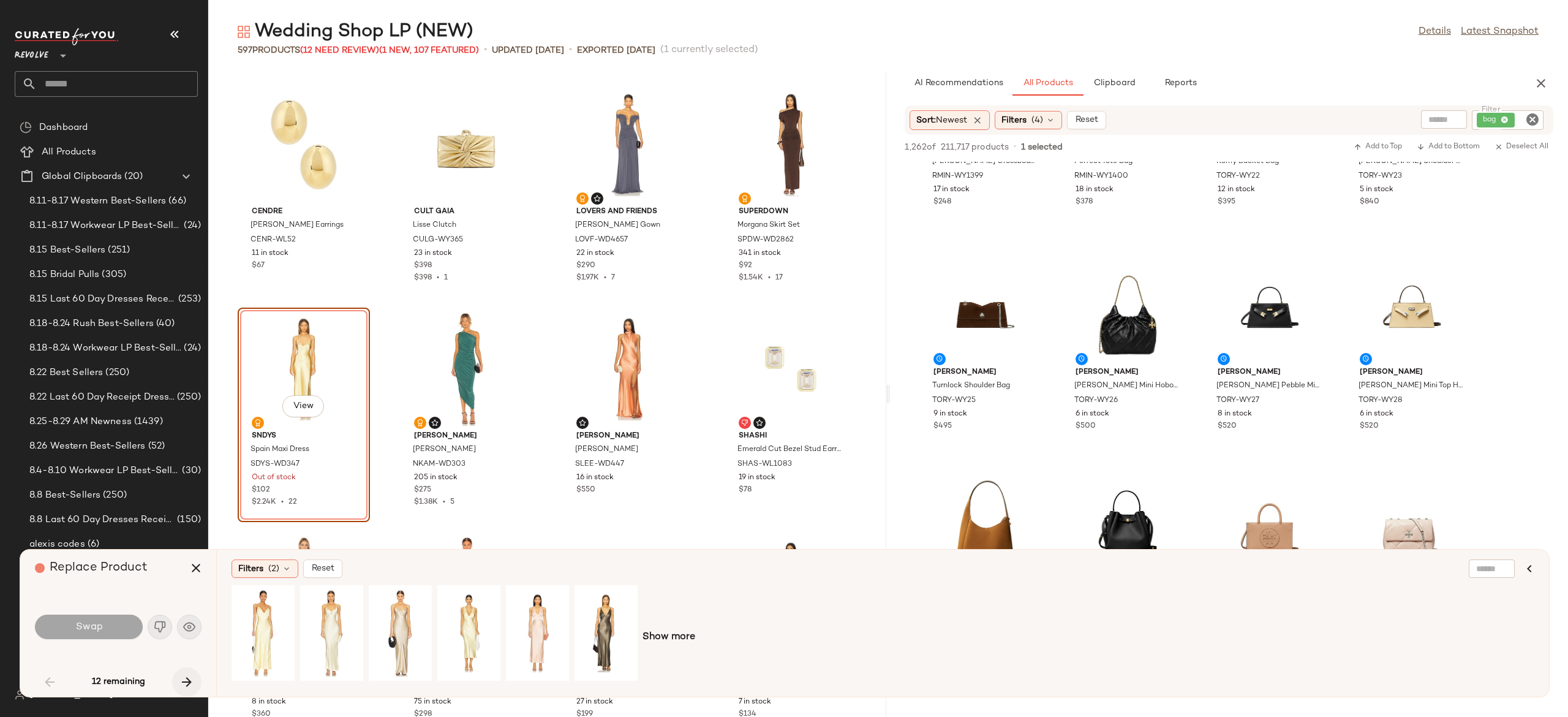
click at [180, 677] on icon "button" at bounding box center [187, 682] width 14 height 14
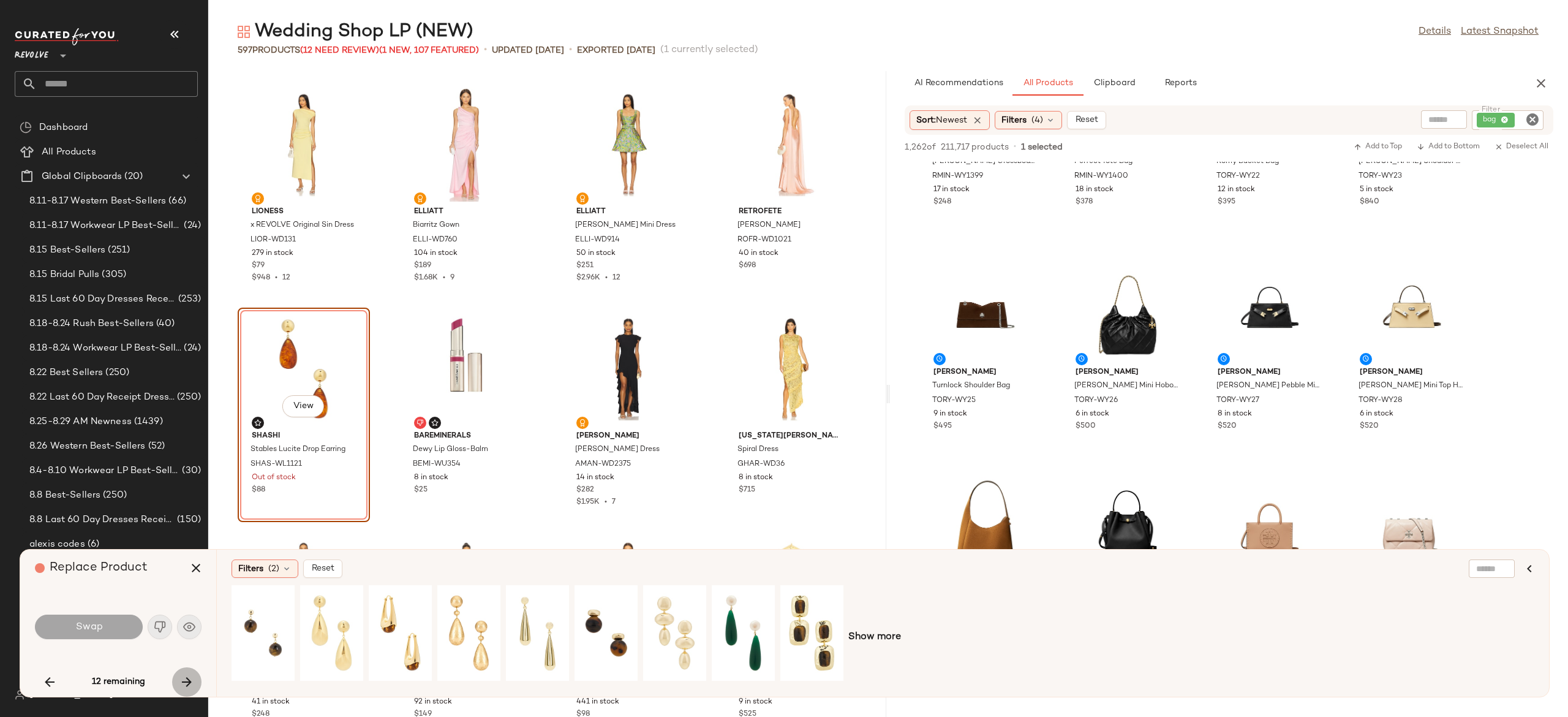
click at [180, 677] on icon "button" at bounding box center [187, 682] width 14 height 14
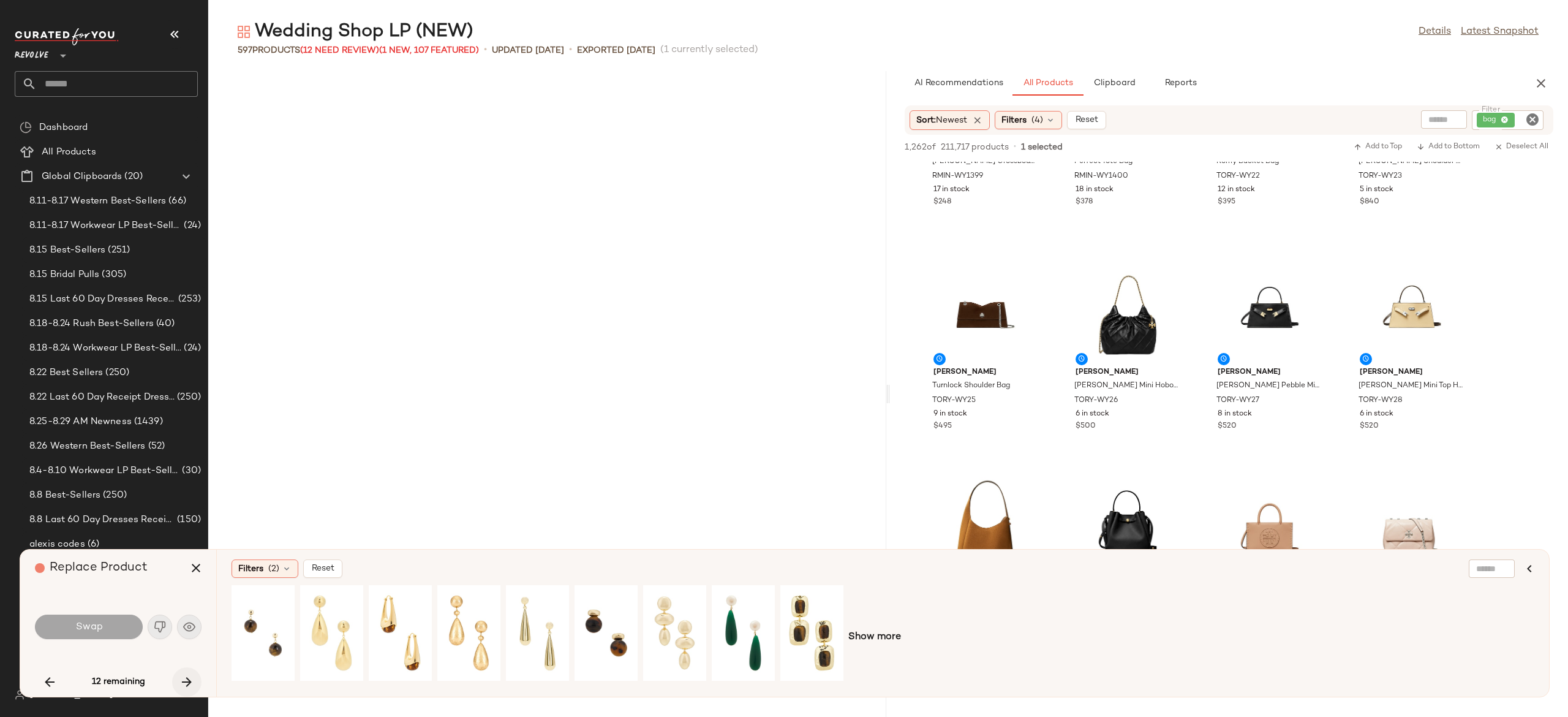
scroll to position [5380, 0]
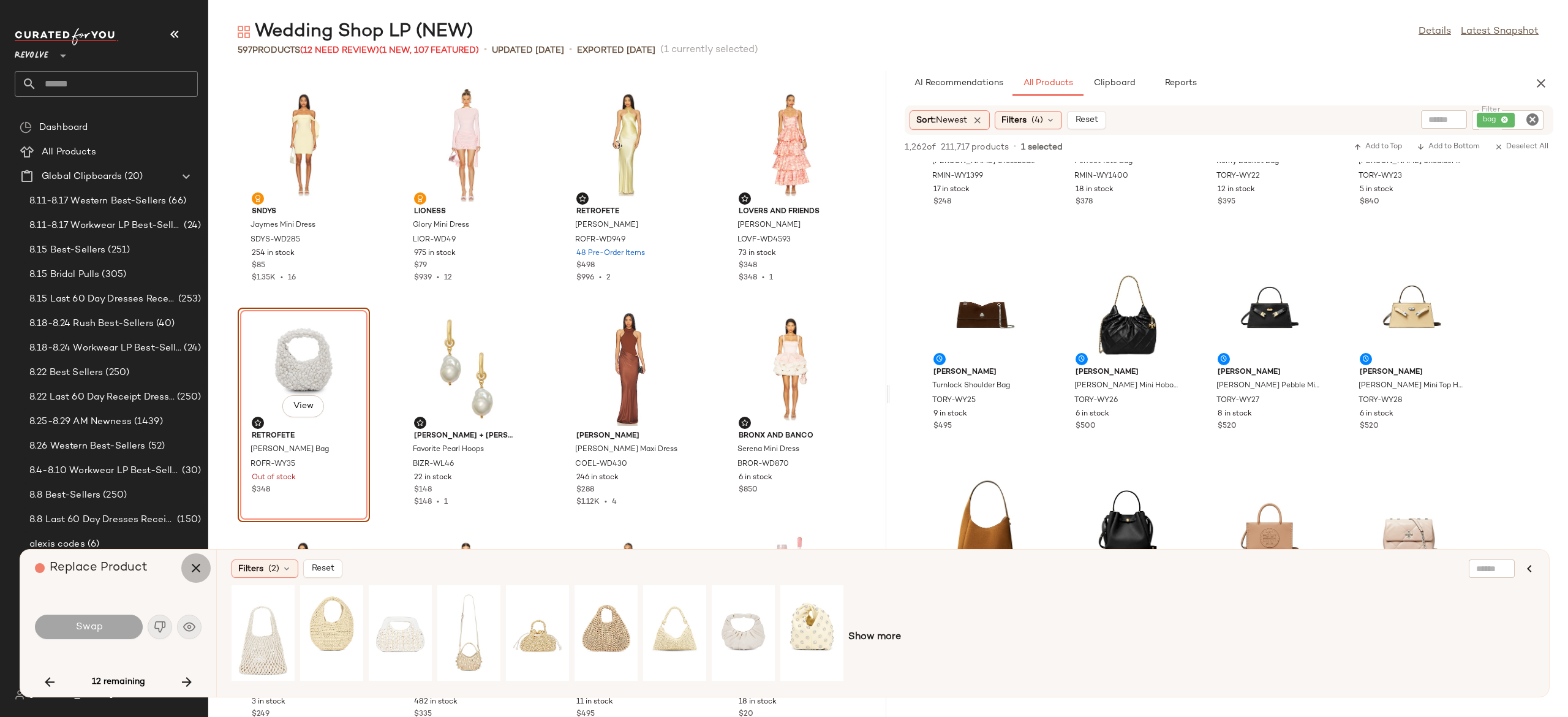
click at [198, 568] on icon "button" at bounding box center [196, 568] width 14 height 14
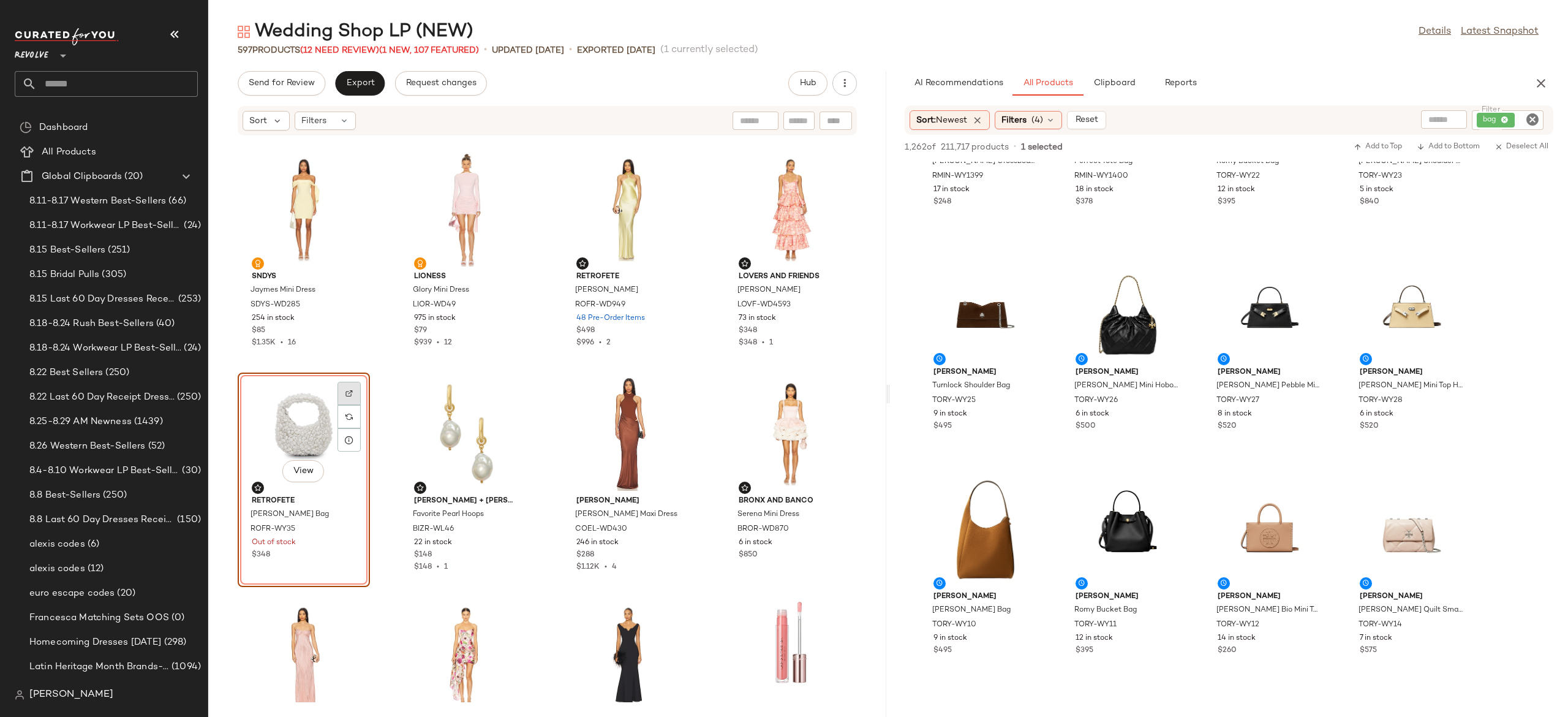
click at [348, 391] on img at bounding box center [349, 394] width 7 height 7
click at [371, 49] on span "(12 Need Review)" at bounding box center [340, 50] width 79 height 9
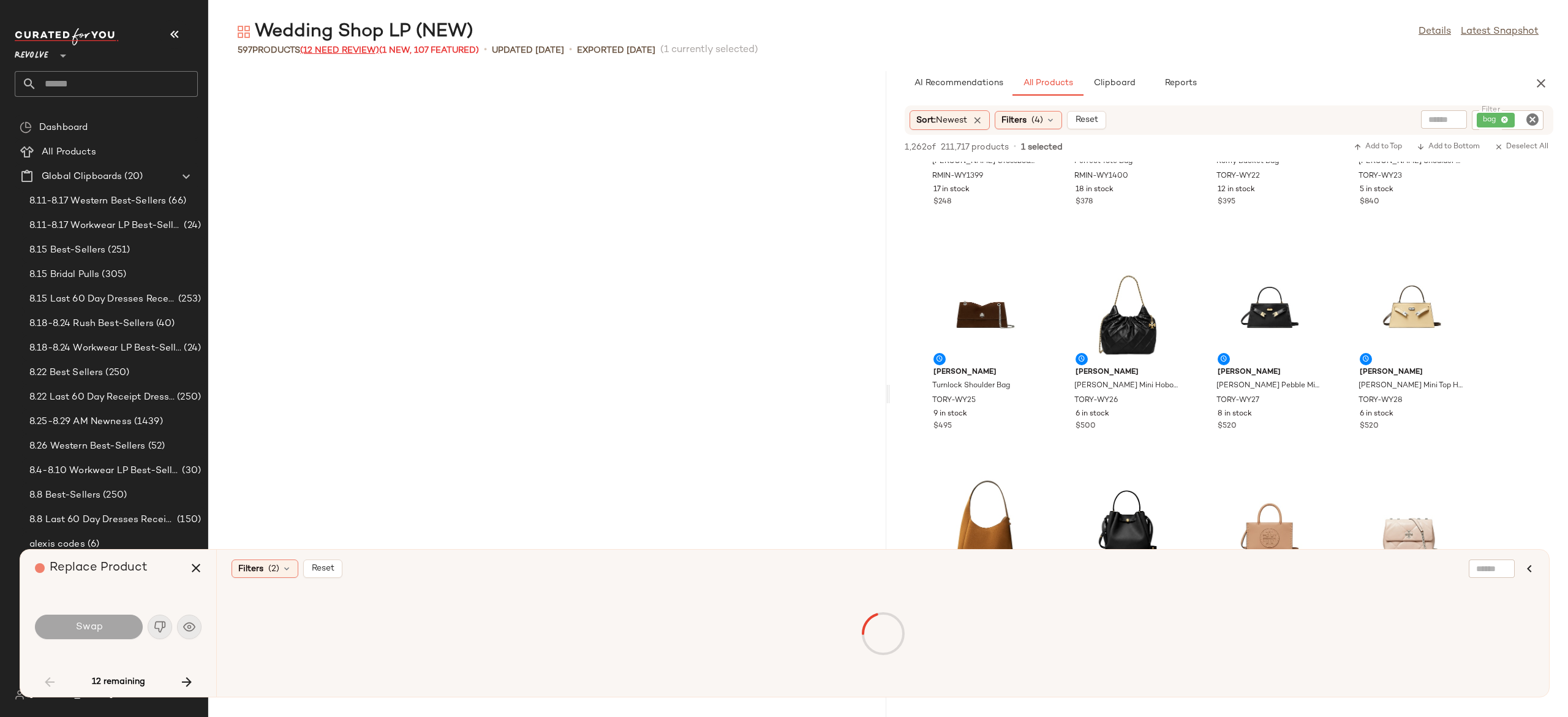
scroll to position [1120, 0]
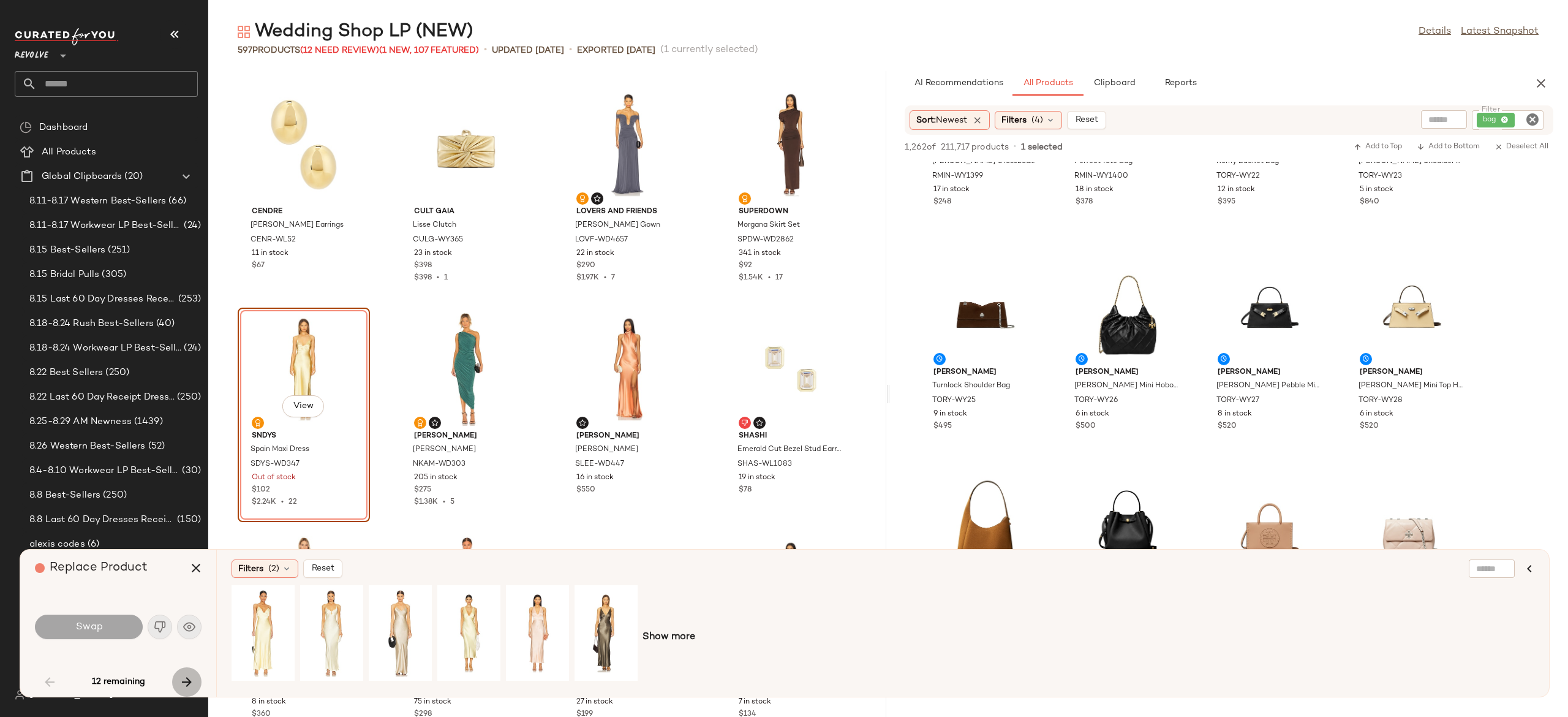
click at [182, 684] on icon "button" at bounding box center [187, 682] width 14 height 14
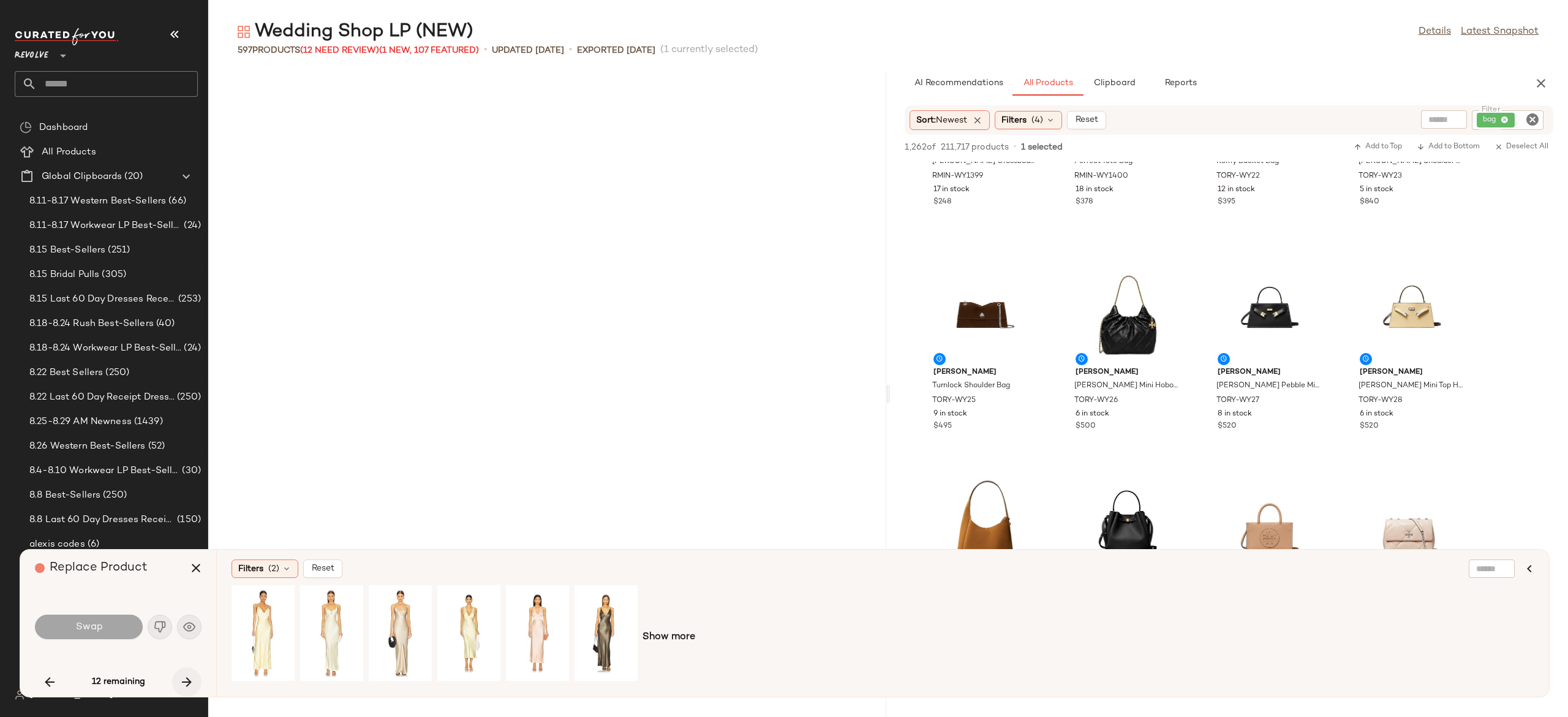
scroll to position [4483, 0]
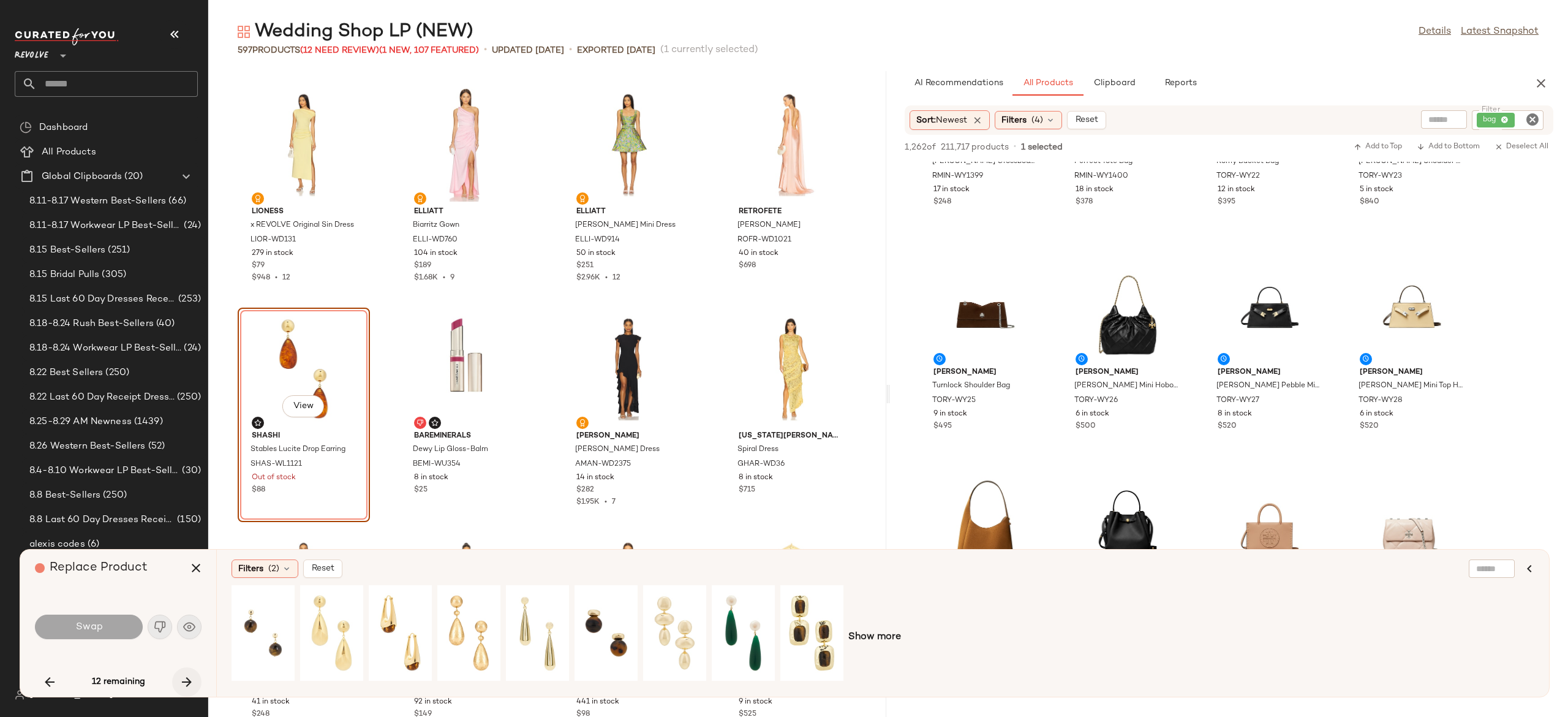
click at [182, 684] on icon "button" at bounding box center [187, 682] width 14 height 14
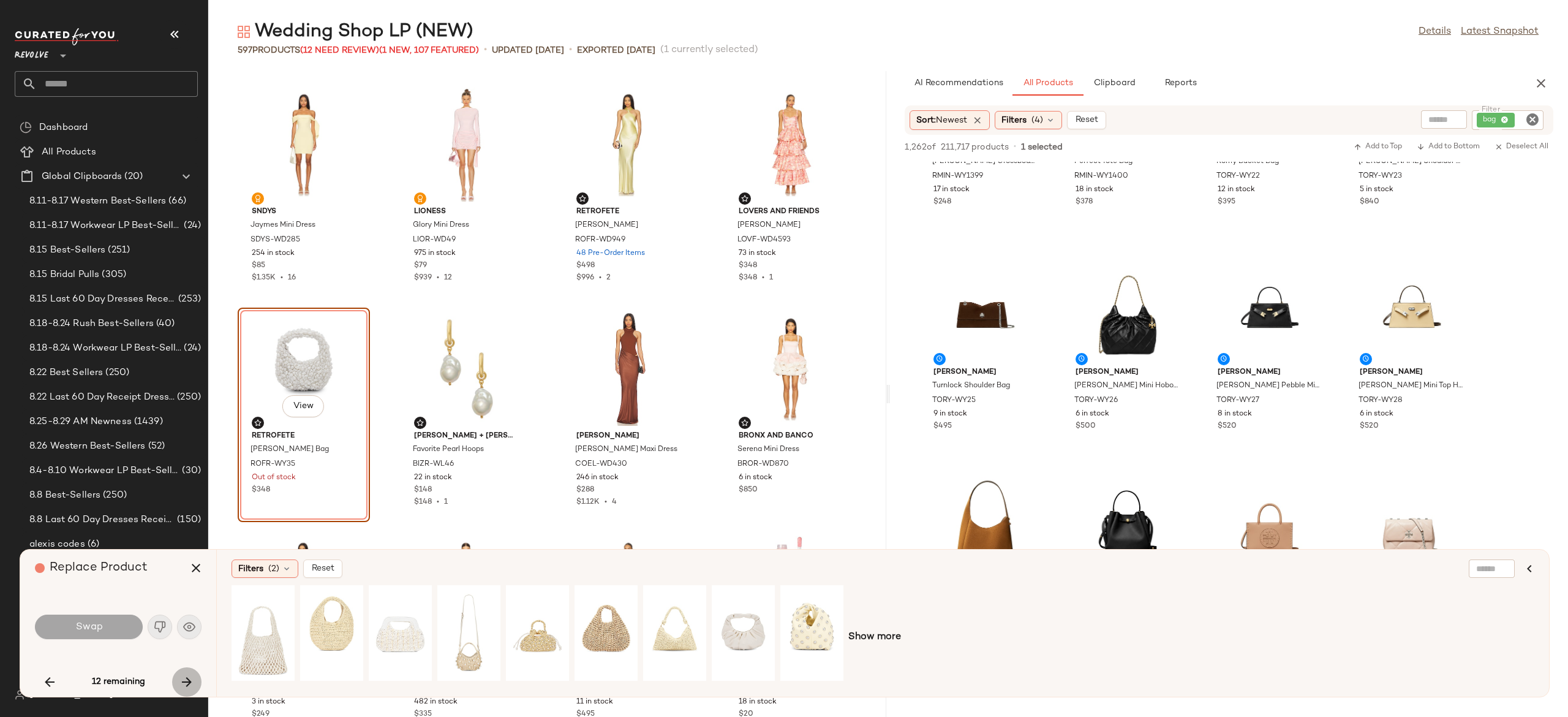
click at [182, 684] on icon "button" at bounding box center [187, 682] width 14 height 14
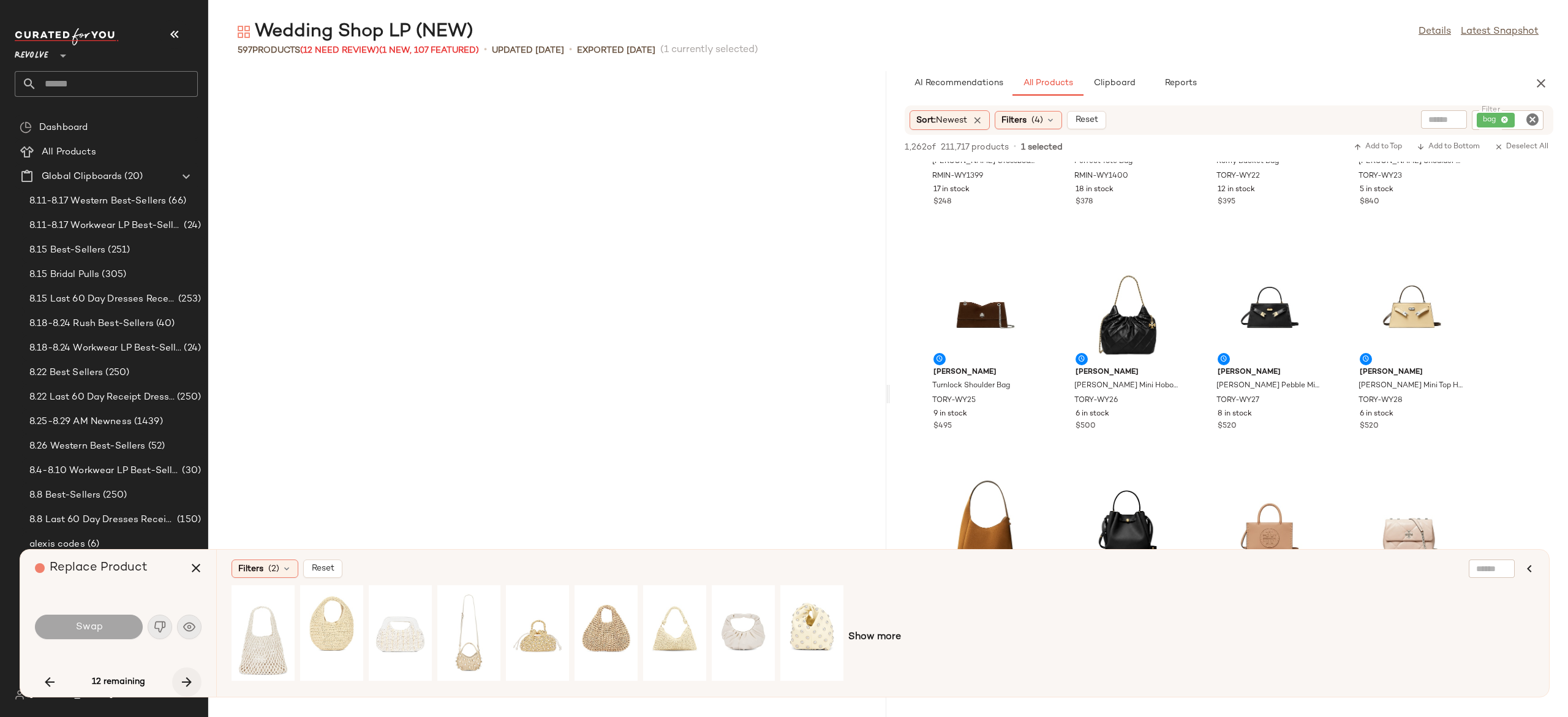
scroll to position [8070, 0]
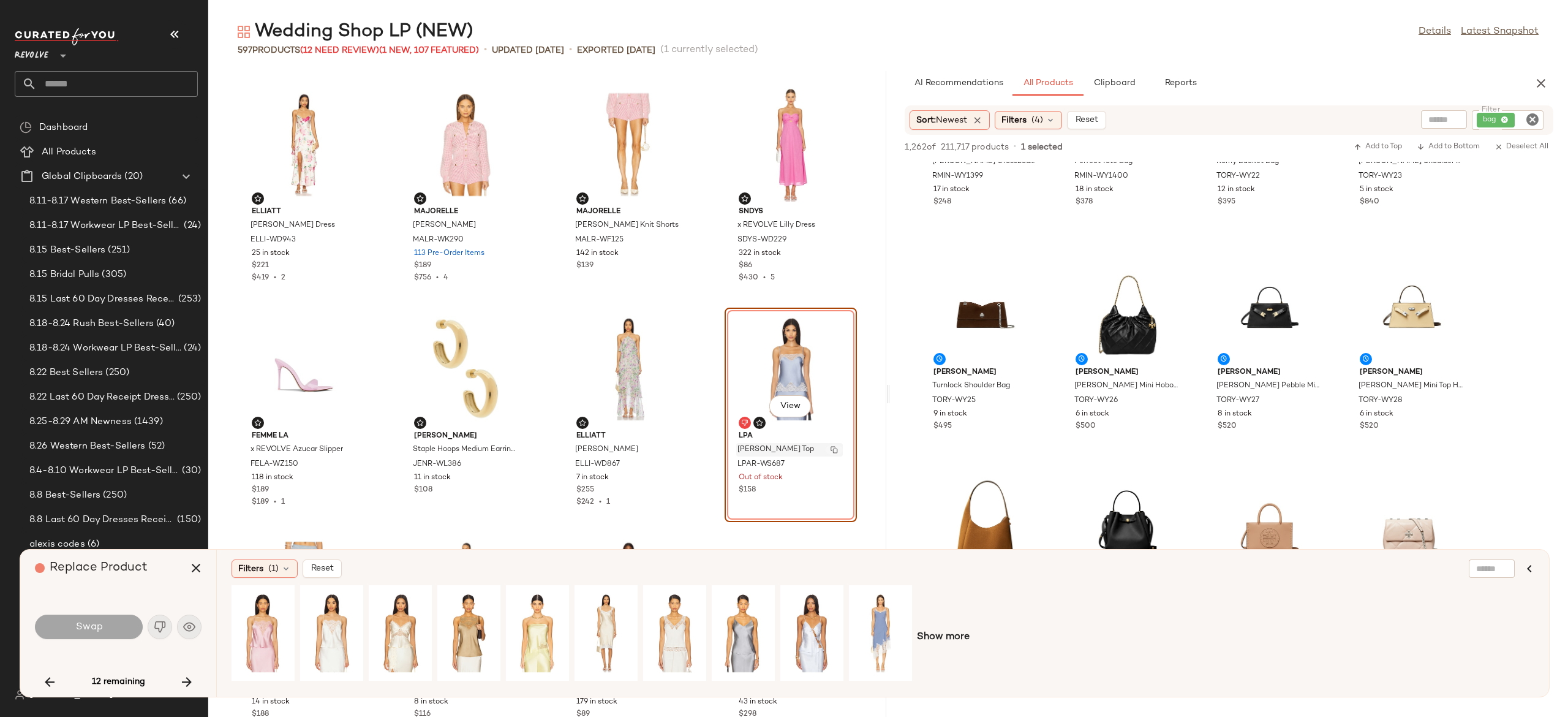
click at [830, 451] on img "button" at bounding box center [834, 449] width 7 height 7
click at [1527, 124] on icon "Clear Filter" at bounding box center [1532, 120] width 14 height 14
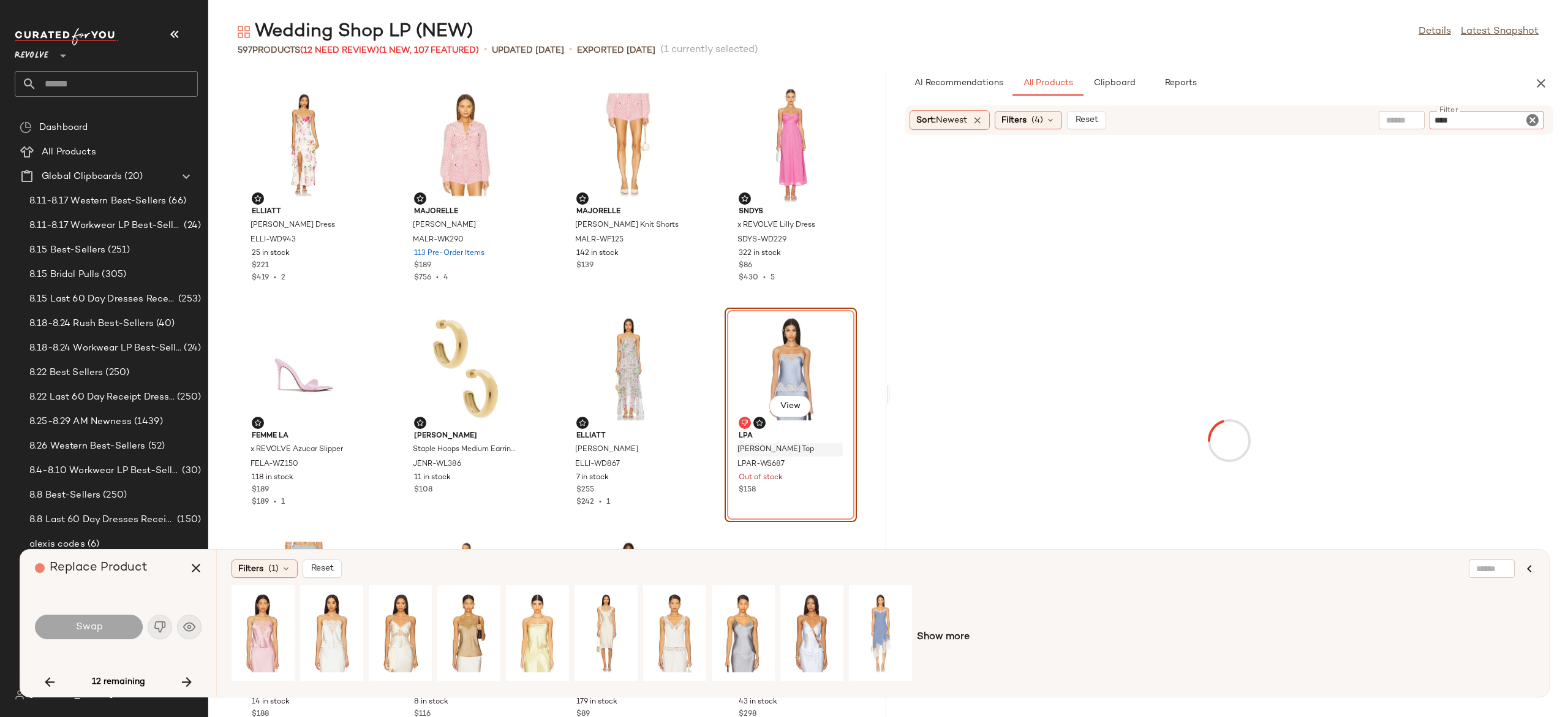
type input "*****"
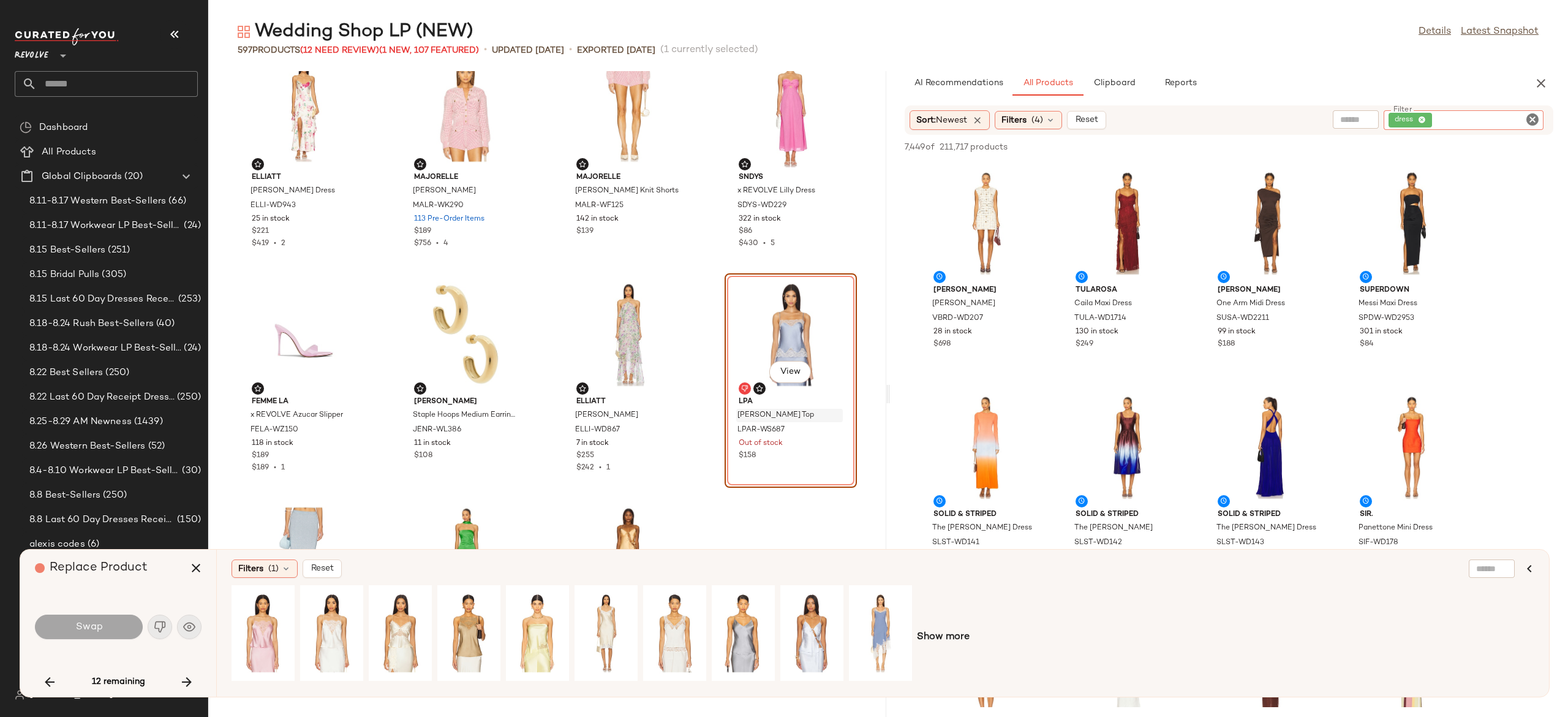
scroll to position [8093, 0]
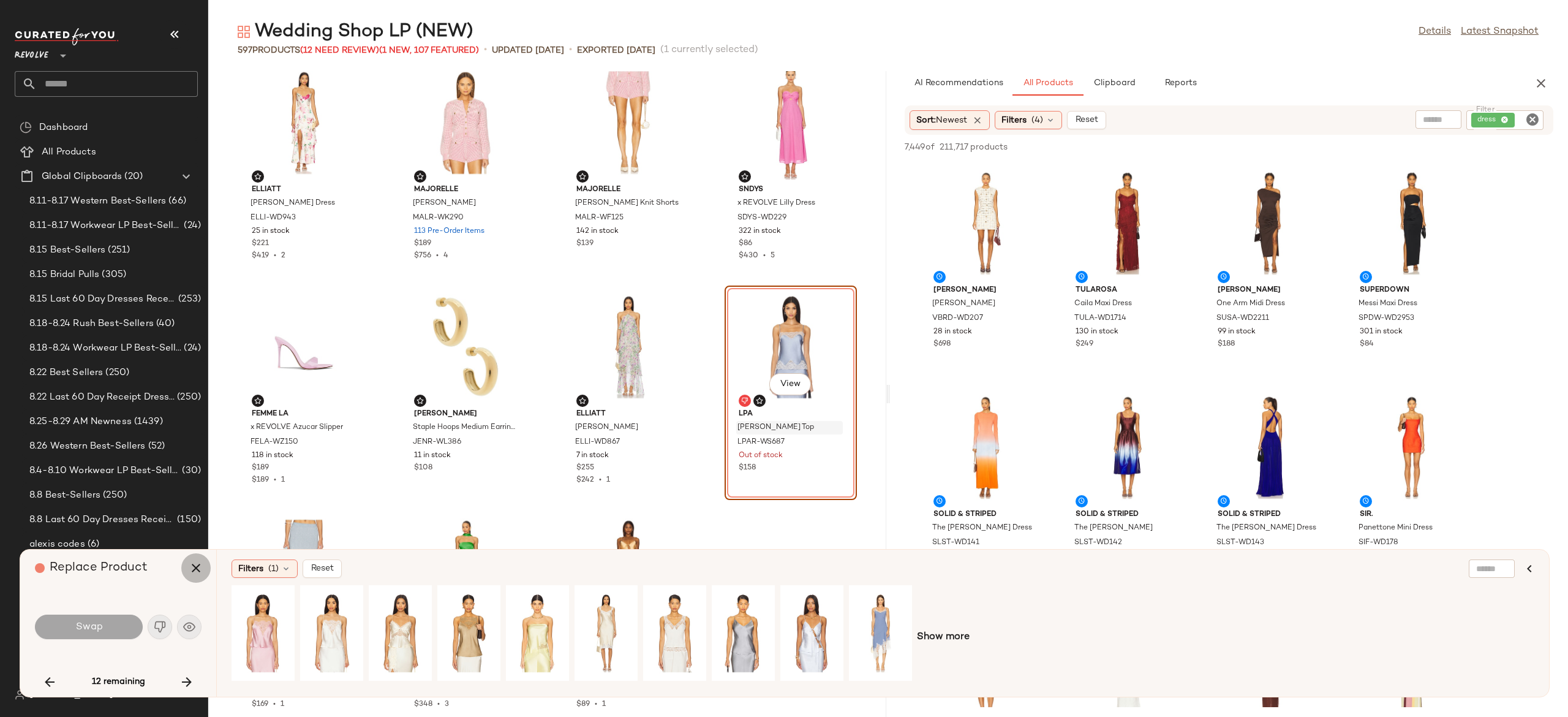
click at [199, 565] on icon "button" at bounding box center [196, 568] width 14 height 14
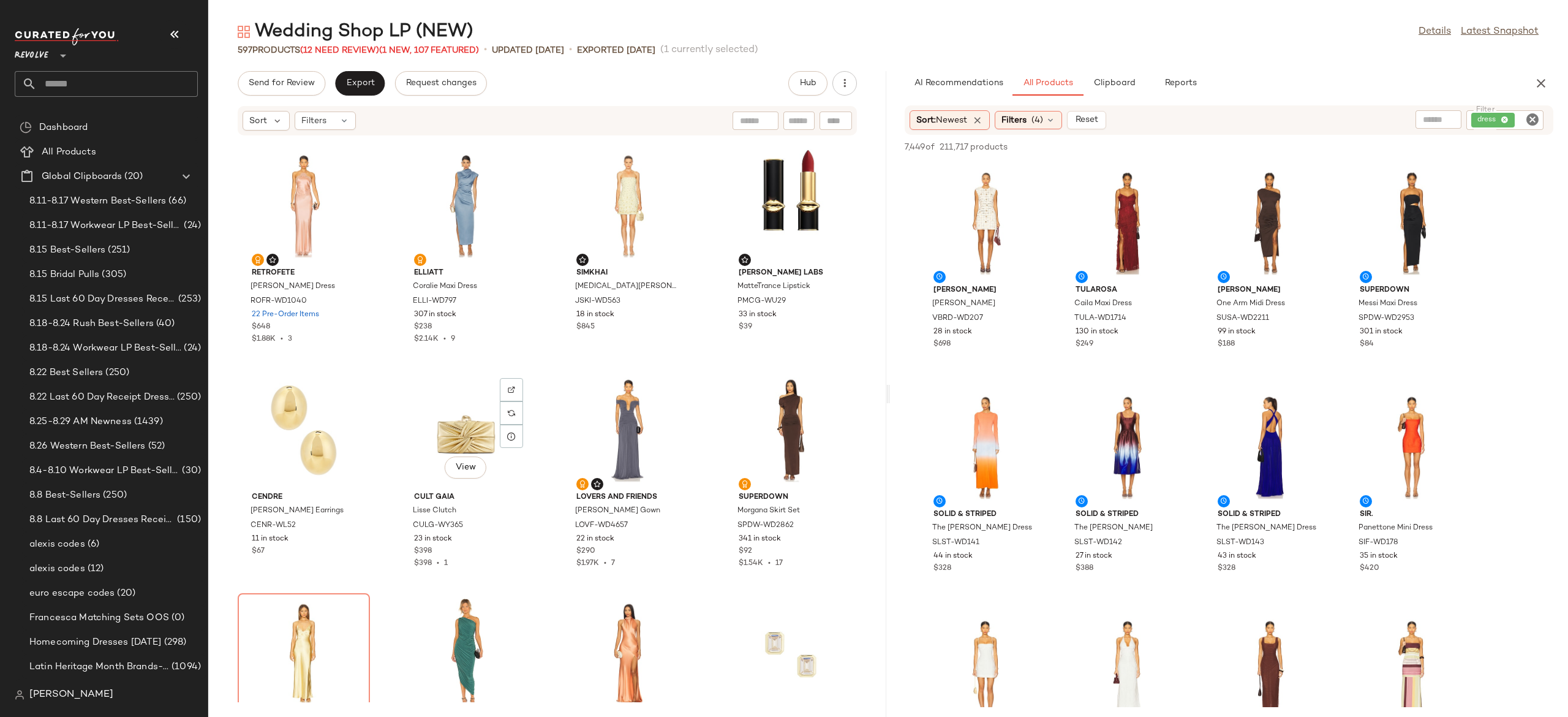
scroll to position [903, 0]
click at [1126, 81] on span "Clipboard" at bounding box center [1113, 83] width 42 height 10
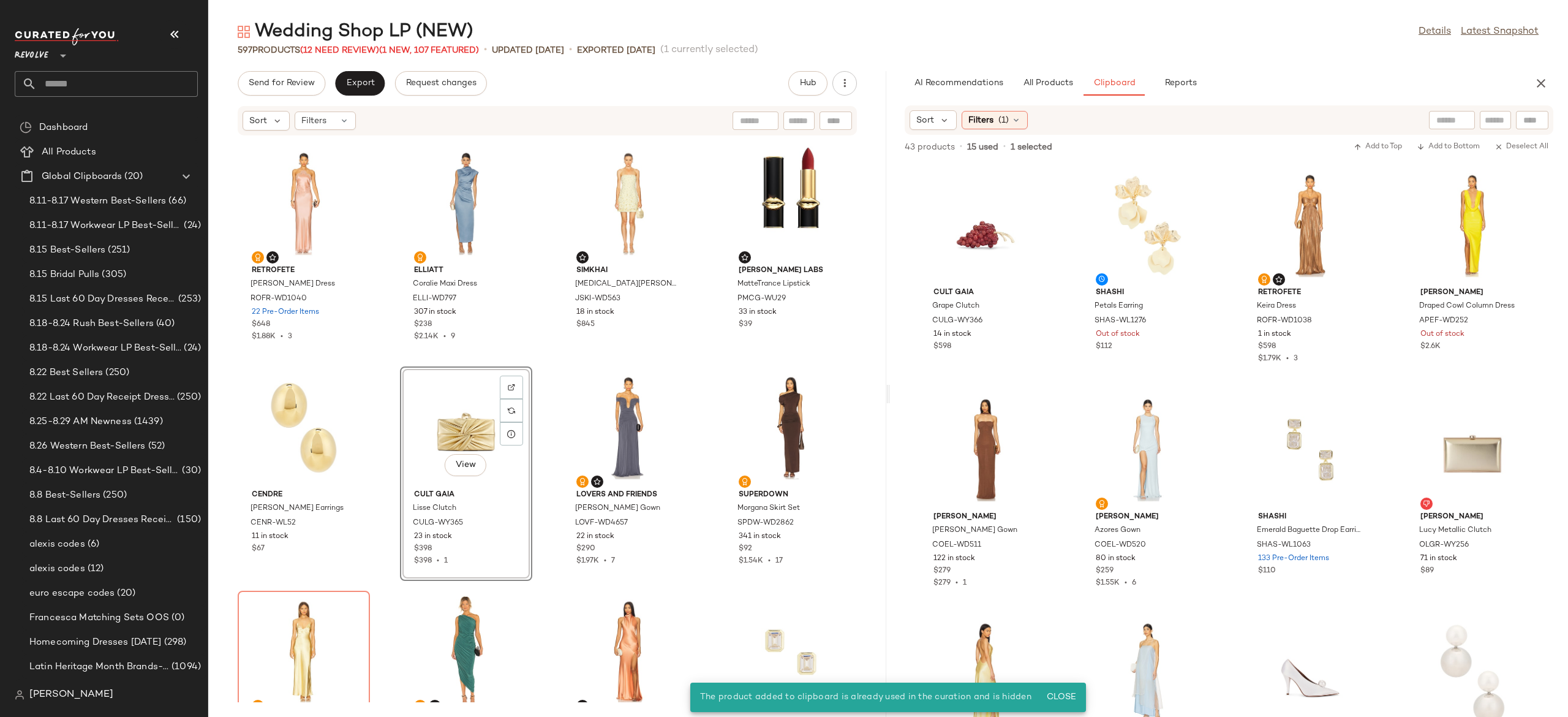
click at [472, 425] on div "View" at bounding box center [466, 427] width 124 height 114
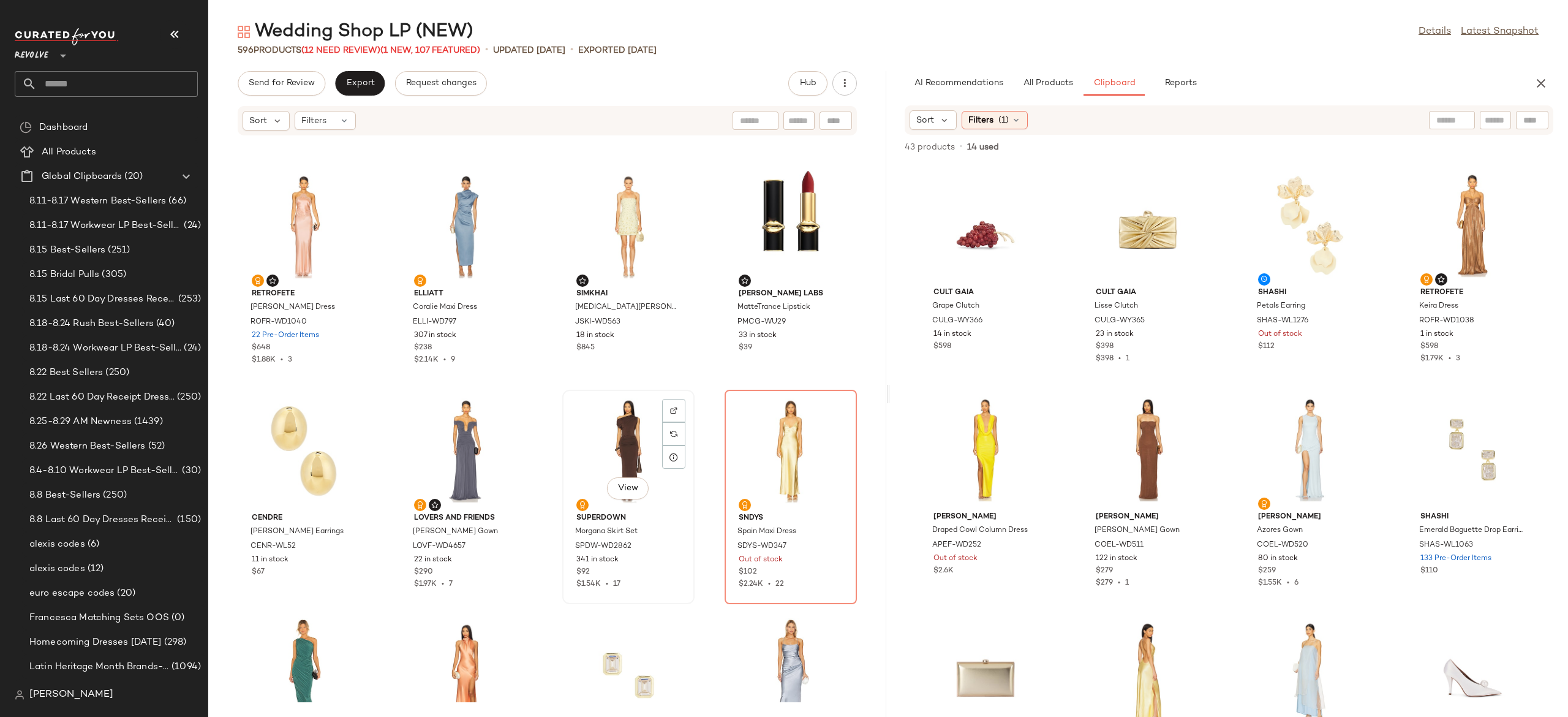
scroll to position [873, 0]
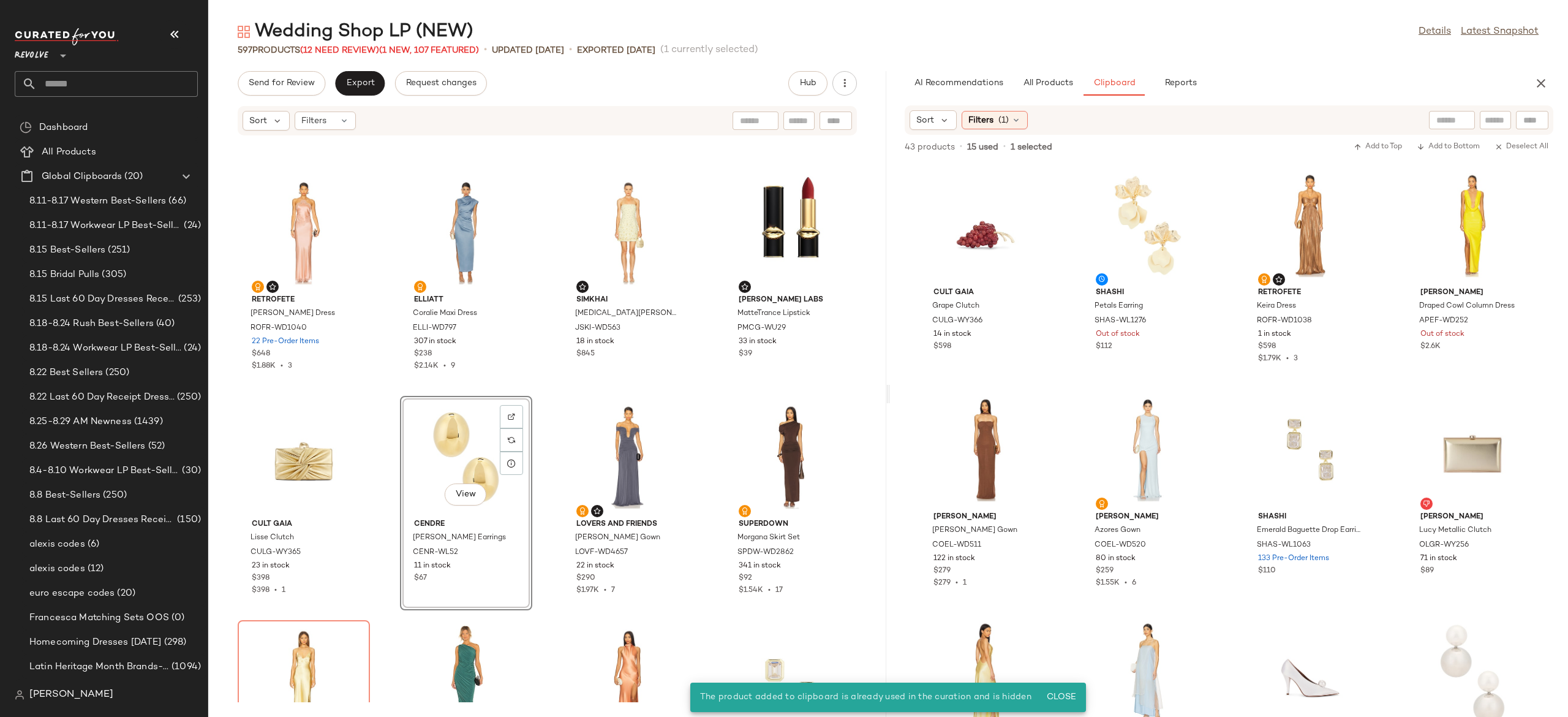
click at [464, 453] on div "View" at bounding box center [466, 456] width 124 height 114
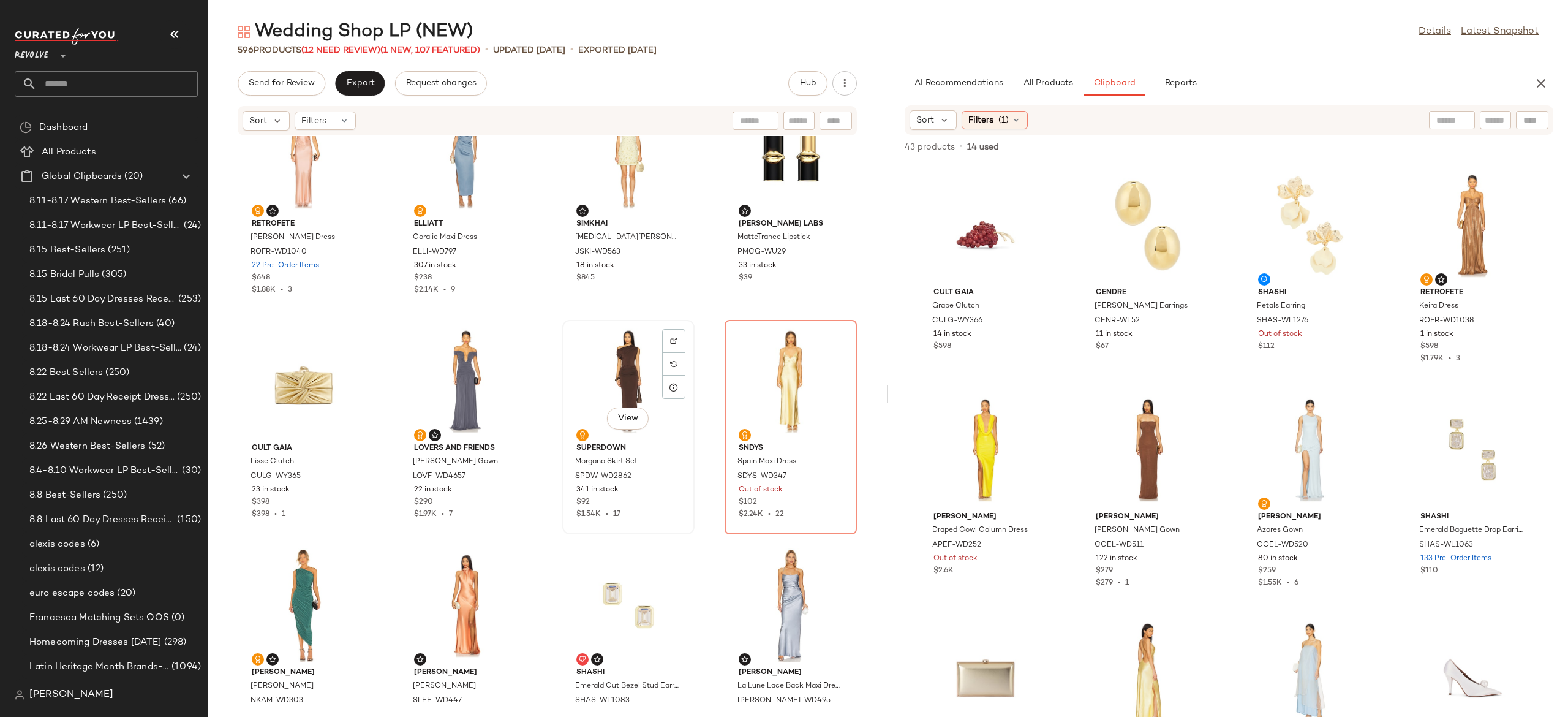
scroll to position [942, 0]
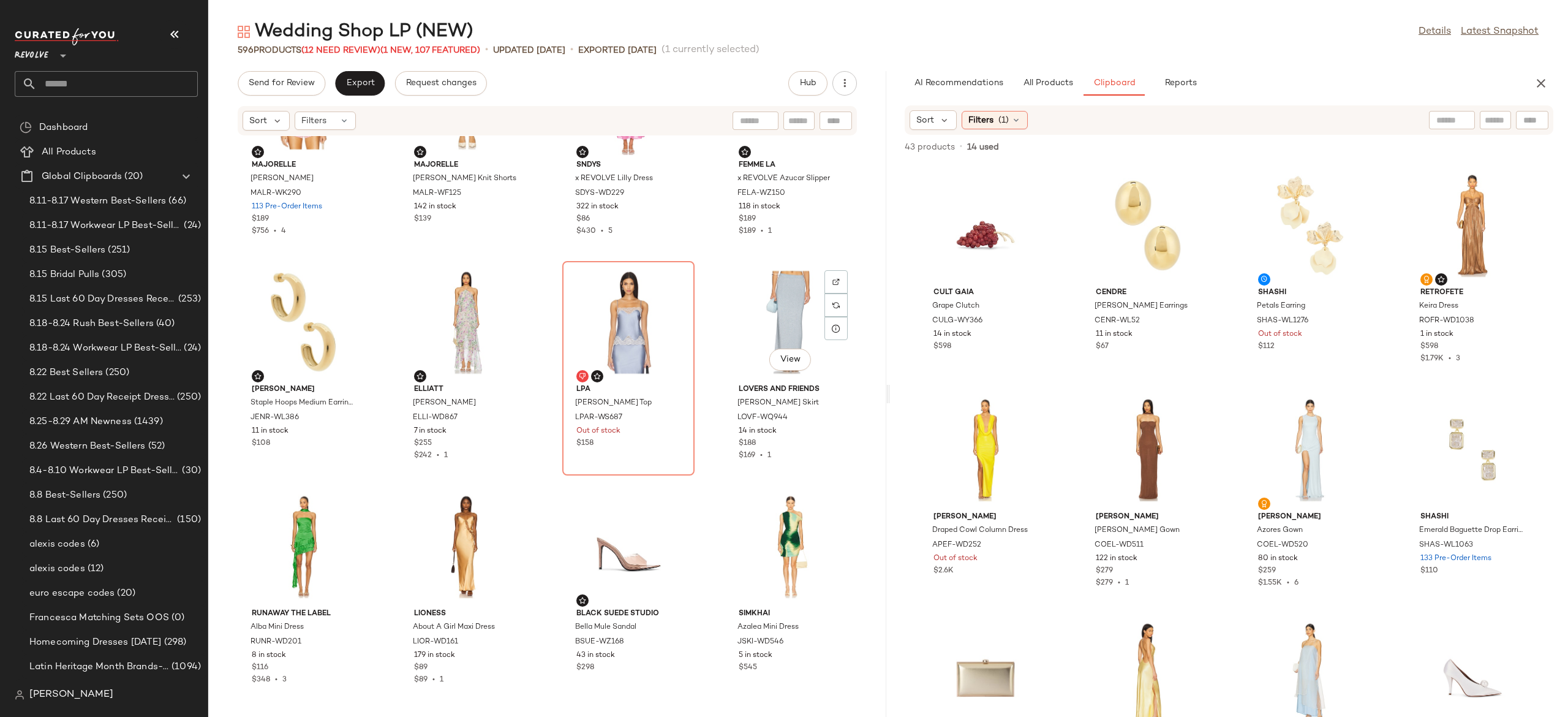
scroll to position [8183, 0]
click at [1498, 117] on input "text" at bounding box center [1495, 120] width 22 height 13
type input "*"
type input "***"
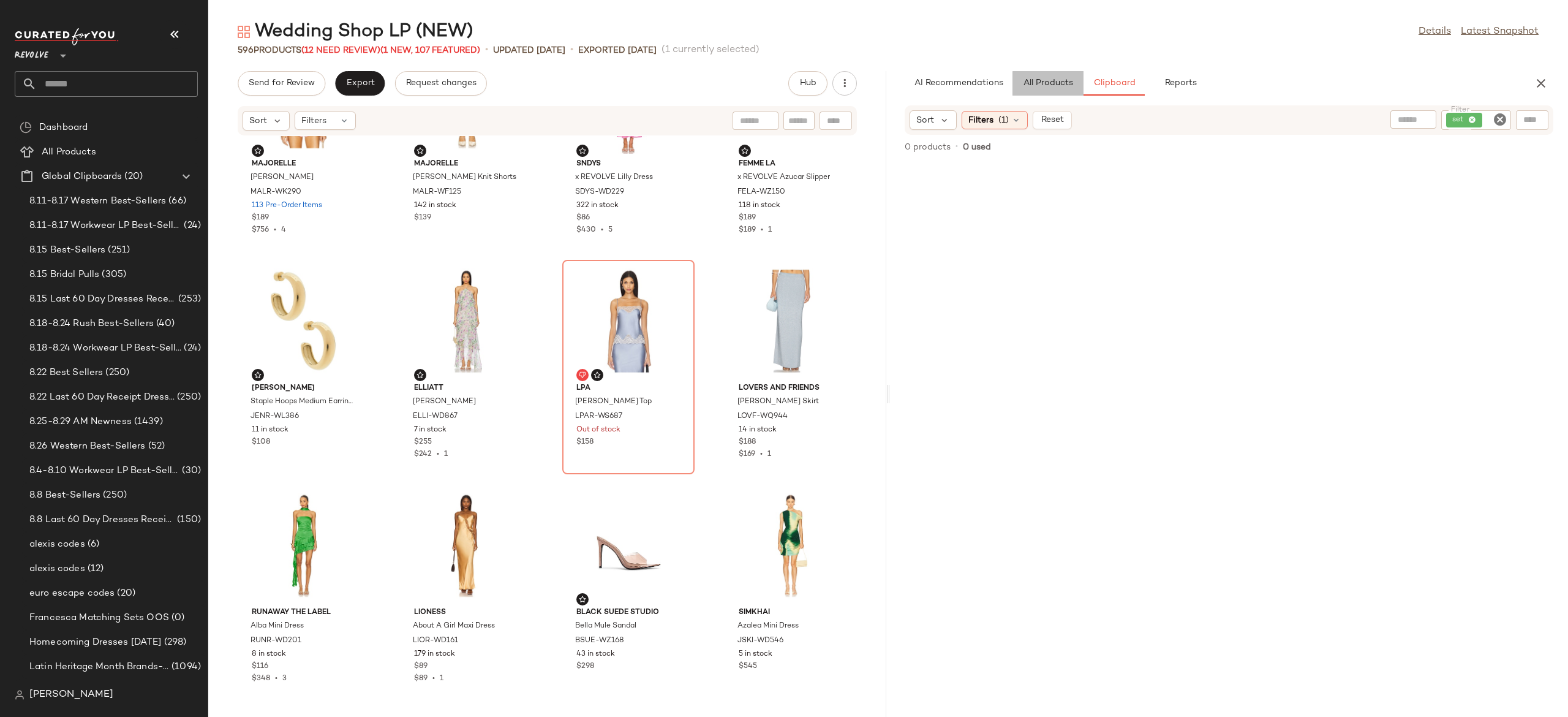
click at [1068, 83] on span "All Products" at bounding box center [1048, 83] width 50 height 10
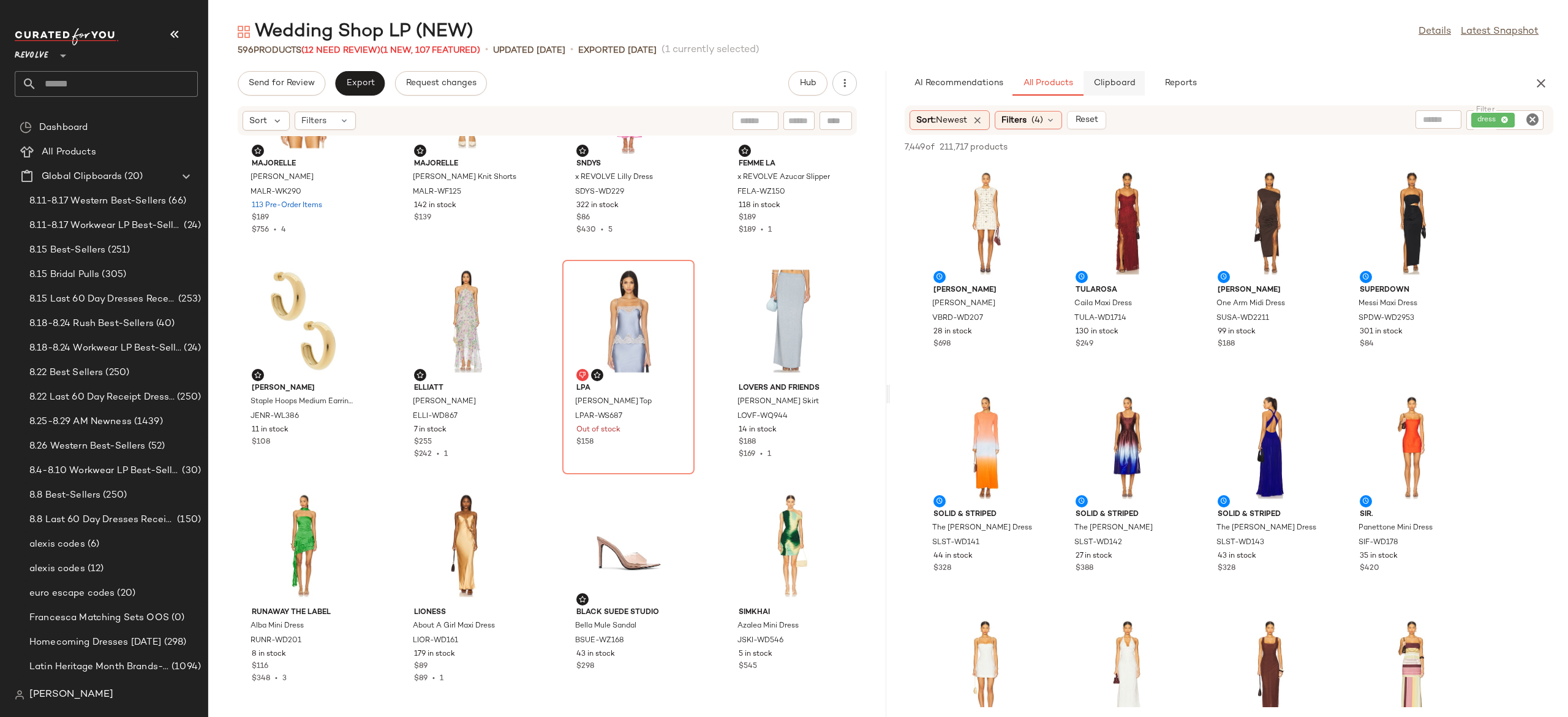
click at [1115, 84] on span "Clipboard" at bounding box center [1113, 83] width 42 height 10
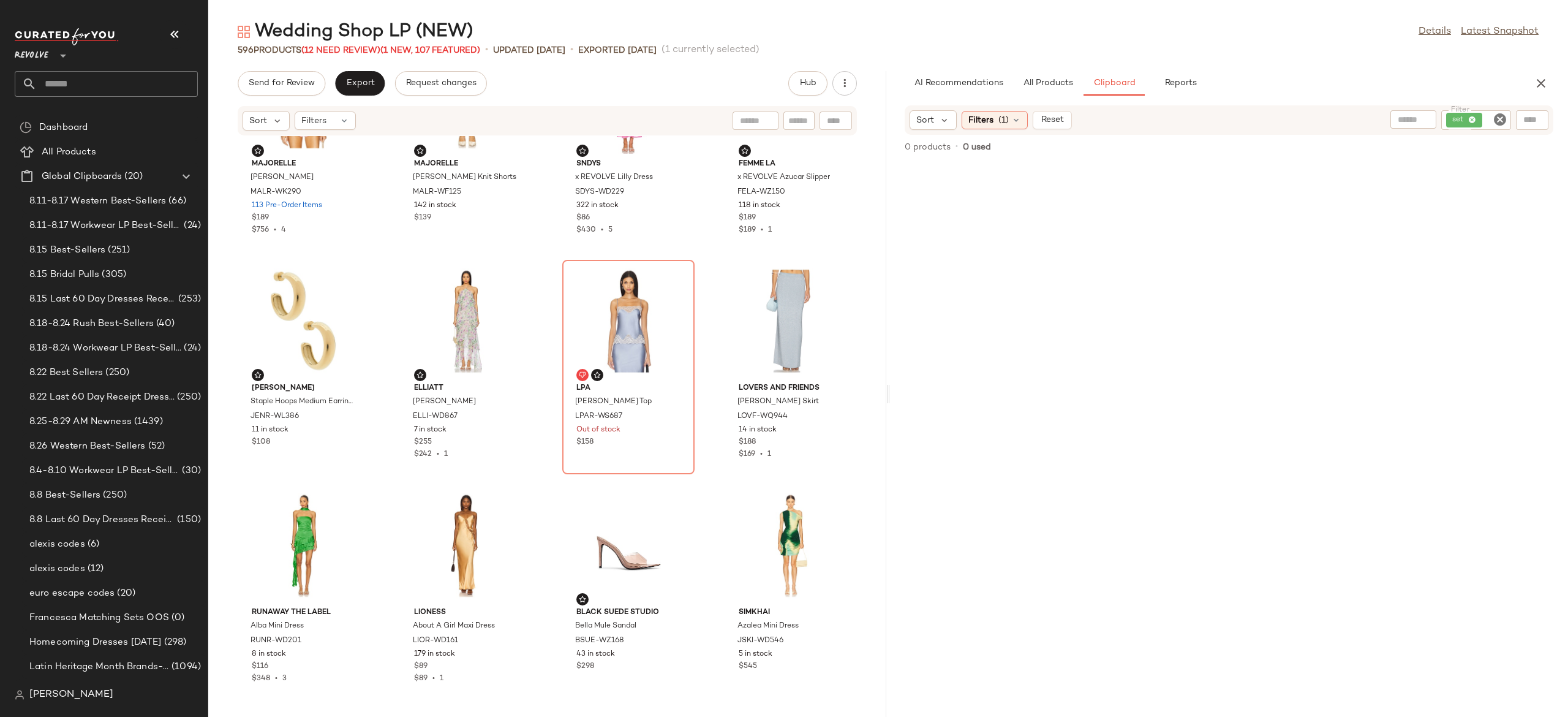
click at [1498, 122] on icon "Clear Filter" at bounding box center [1500, 120] width 14 height 14
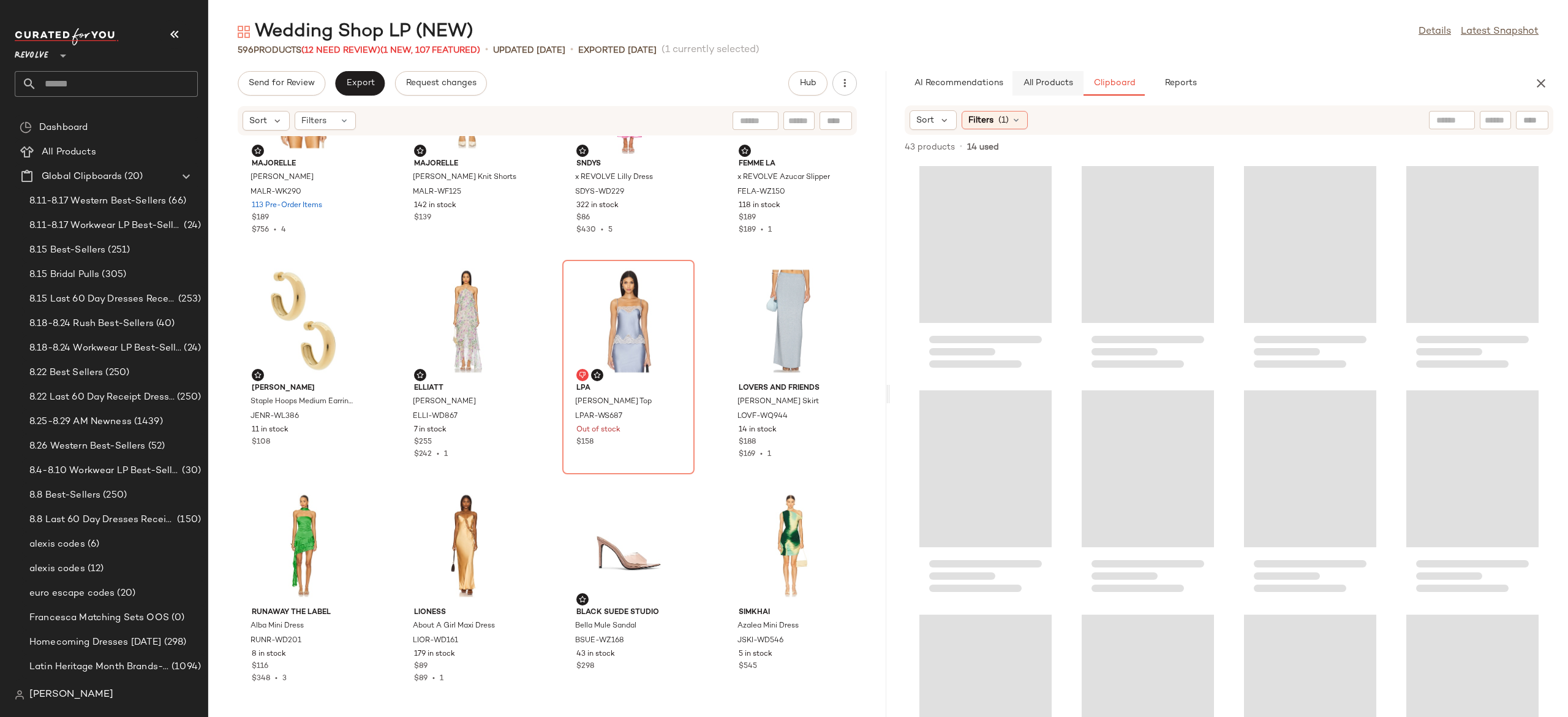
click at [1044, 82] on span "All Products" at bounding box center [1048, 83] width 50 height 10
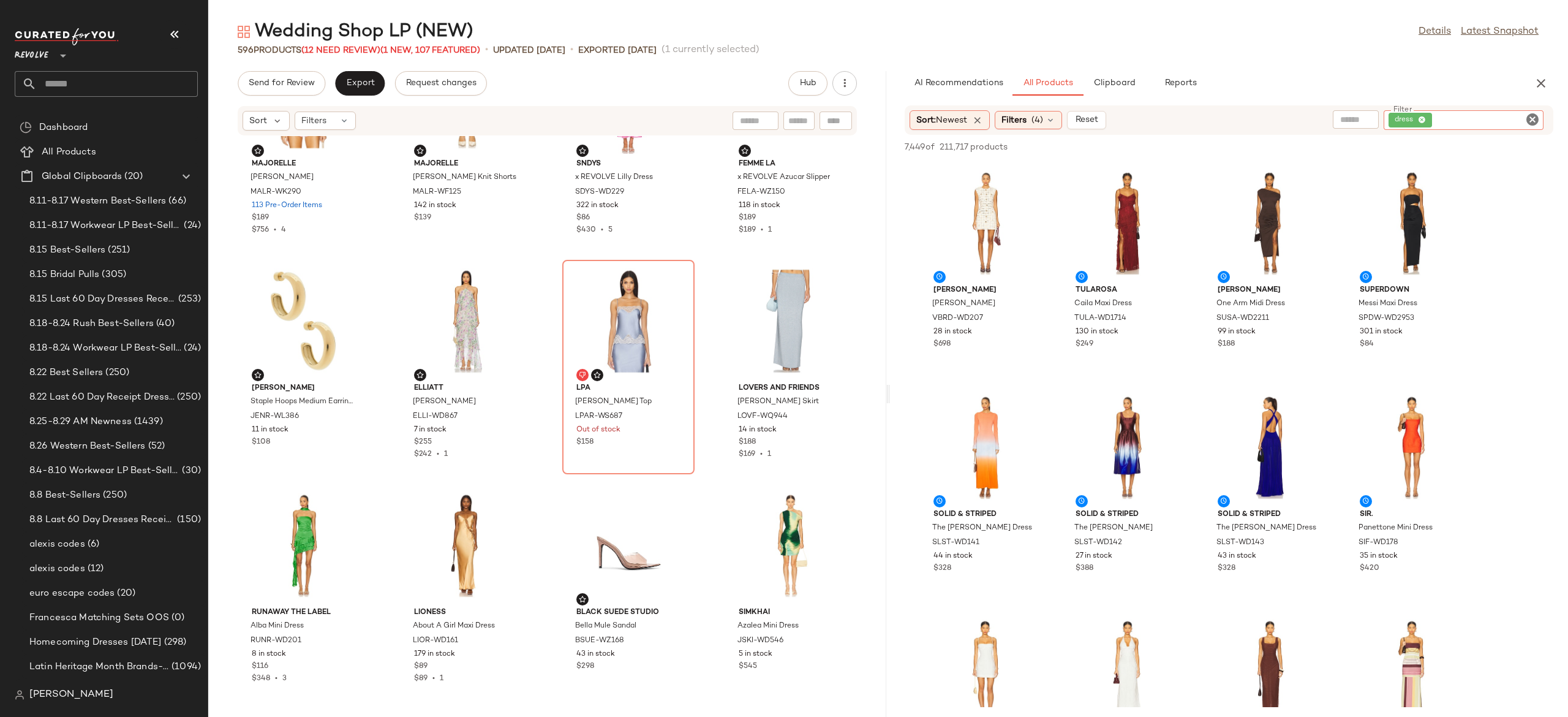
click at [1522, 117] on input "Filter" at bounding box center [1487, 120] width 104 height 13
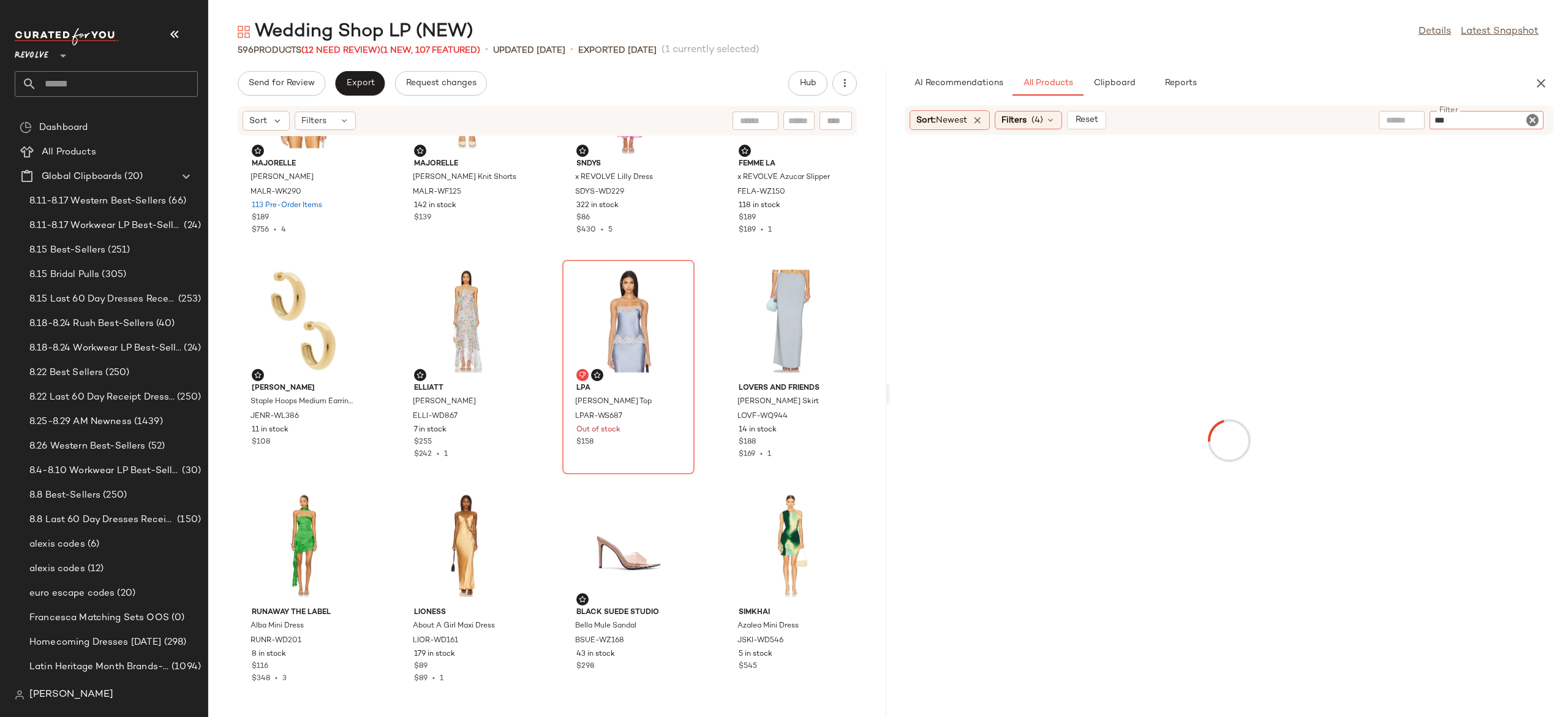
type input "***"
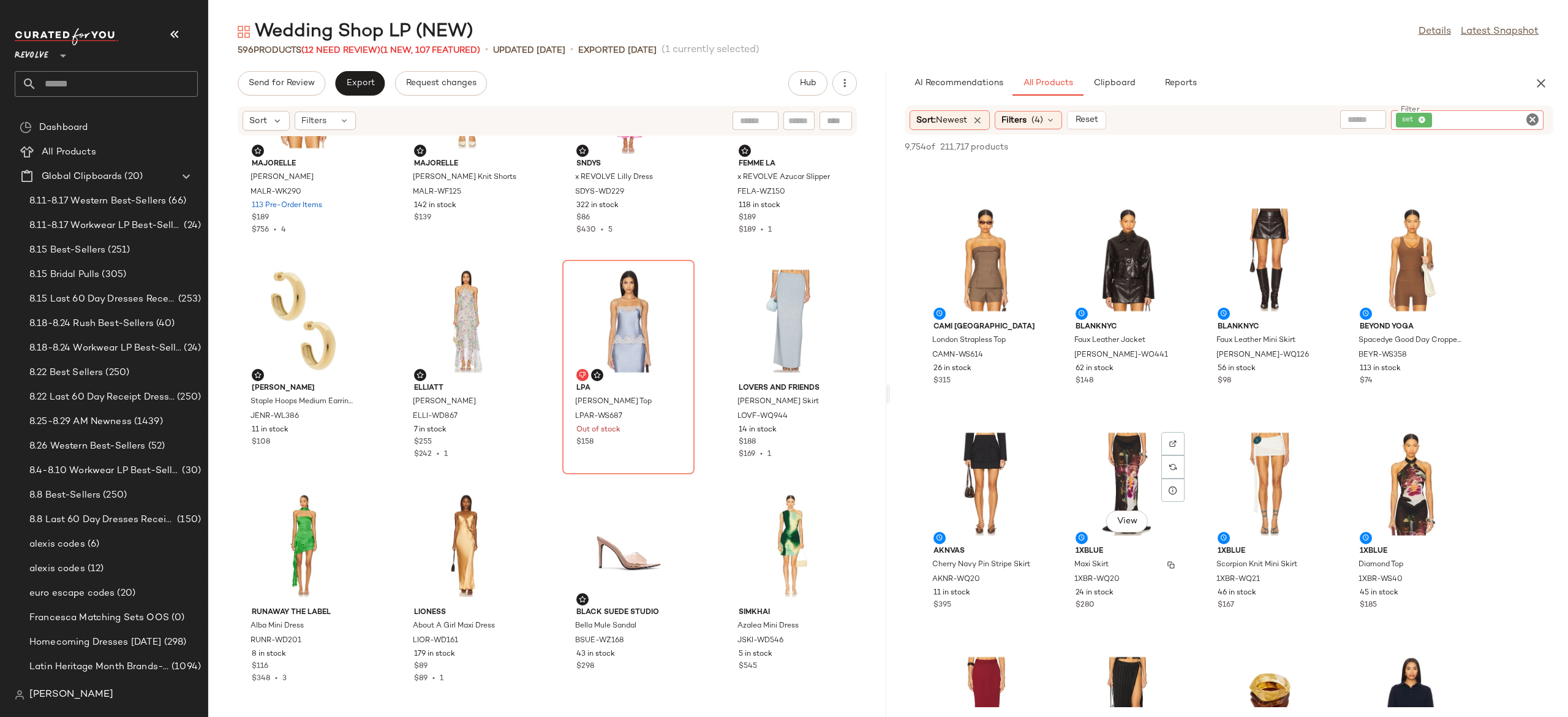
scroll to position [3324, 0]
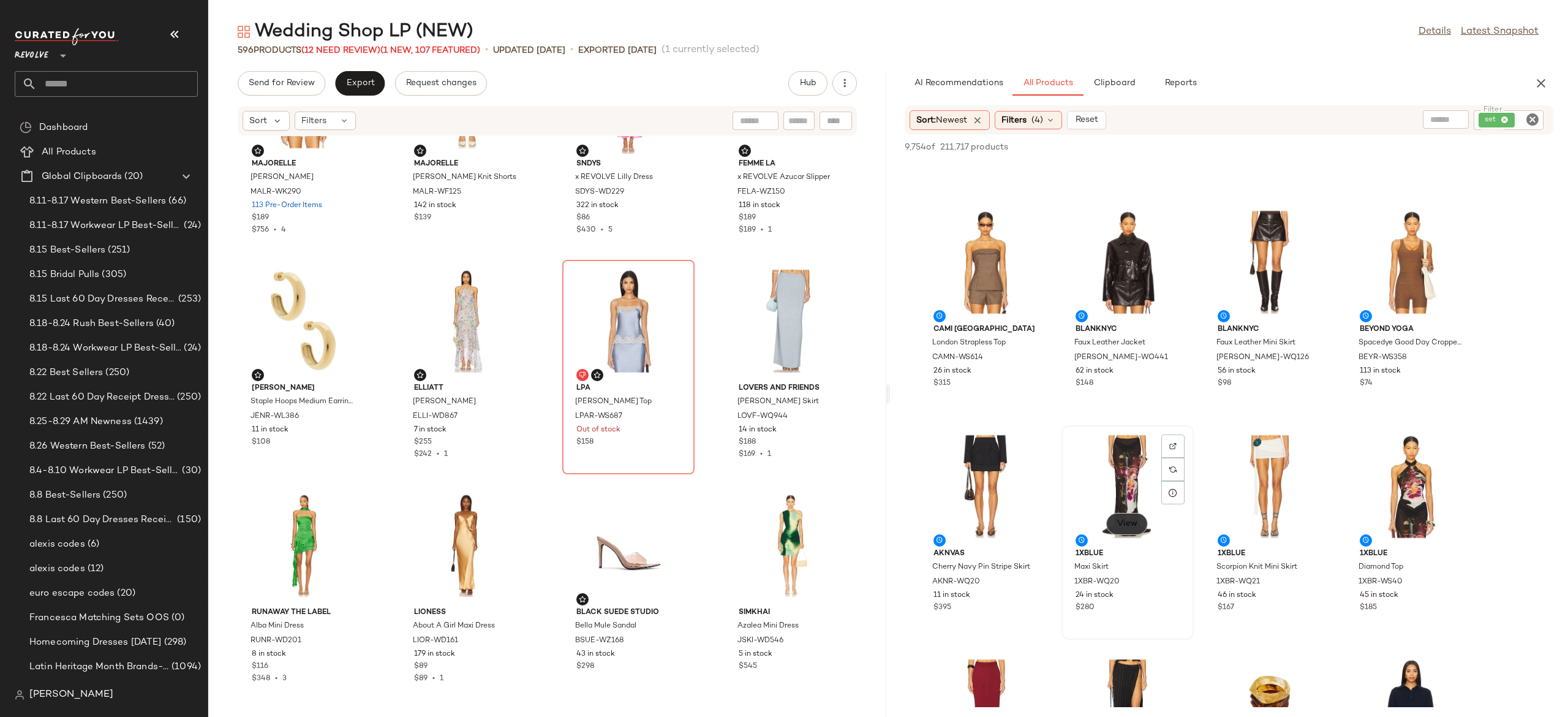
click at [1133, 518] on span "View" at bounding box center [1127, 523] width 21 height 10
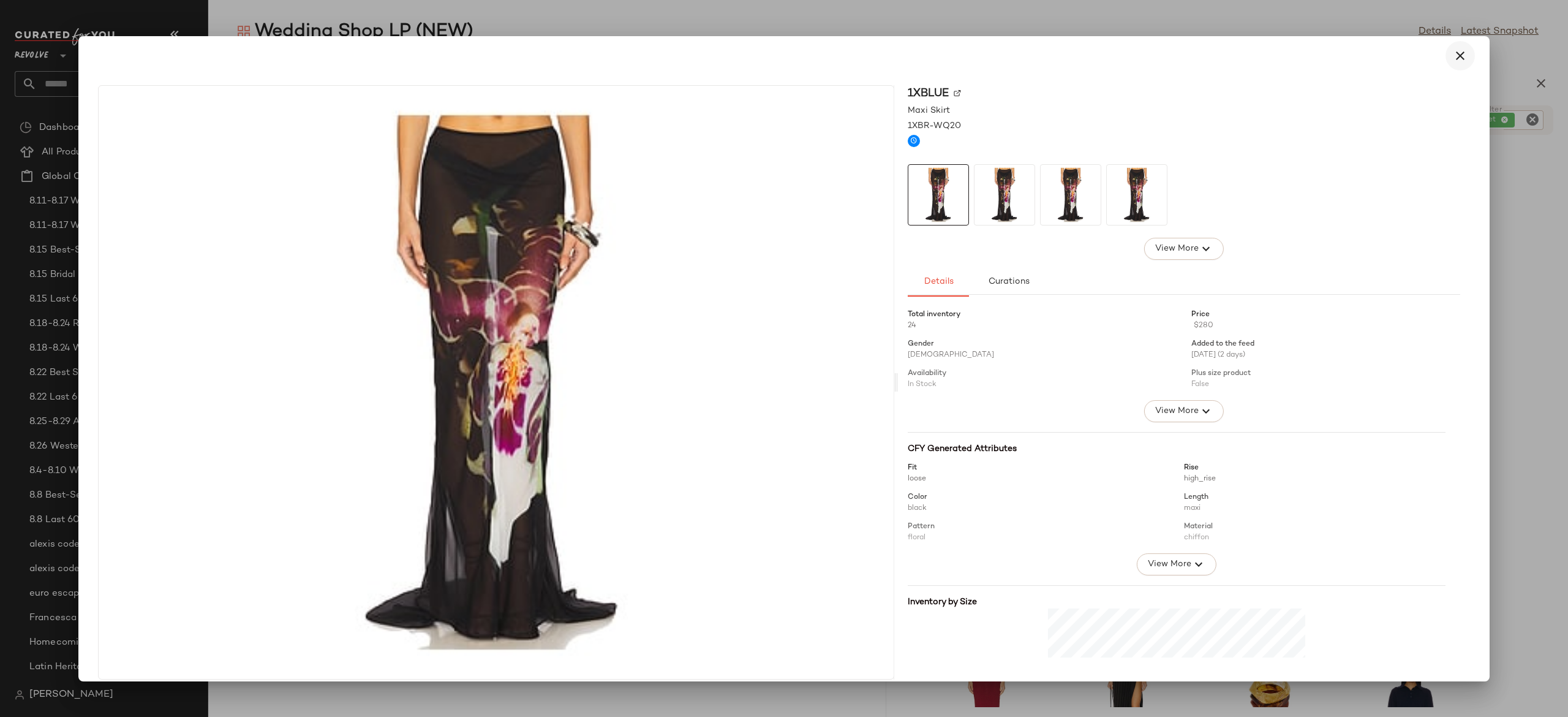
click at [1453, 56] on icon "button" at bounding box center [1460, 56] width 14 height 14
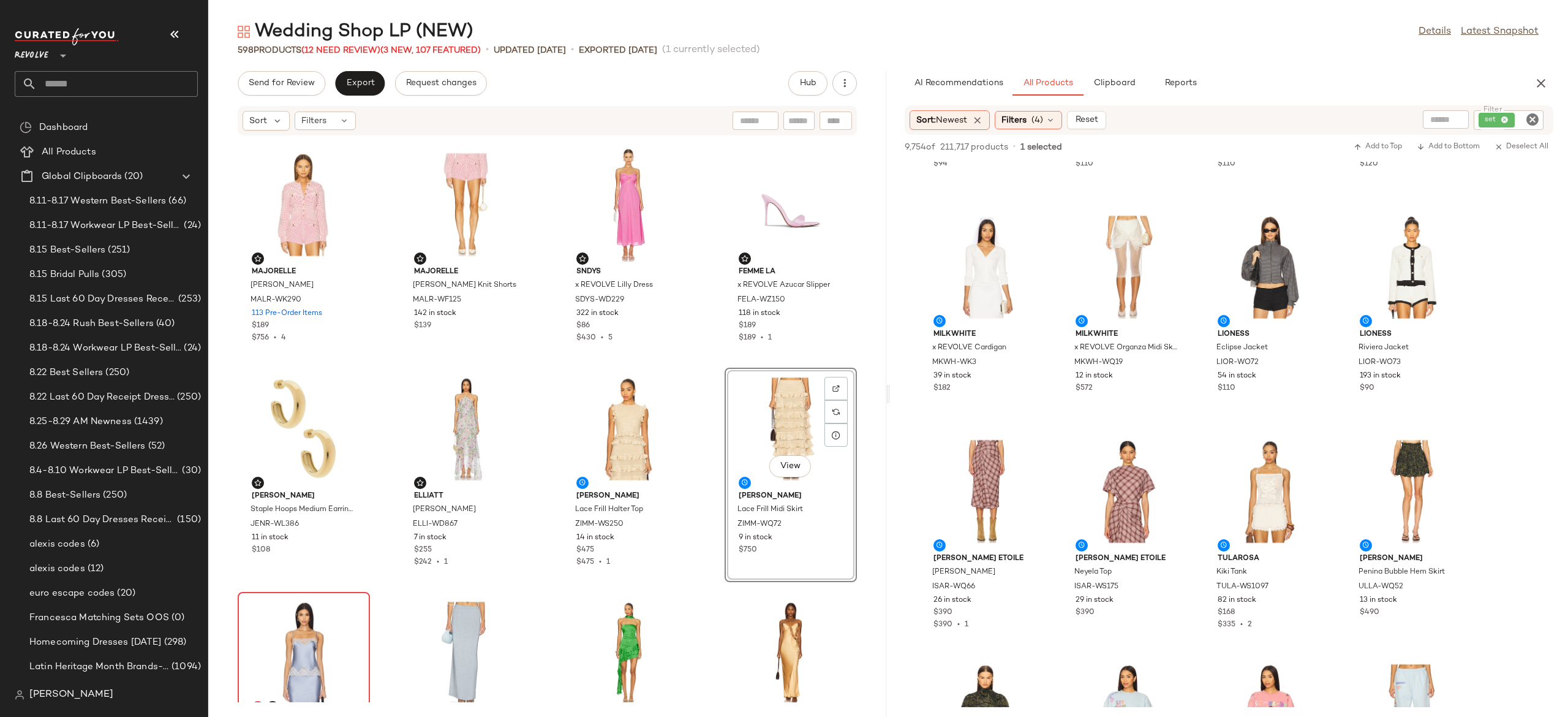
scroll to position [8168, 0]
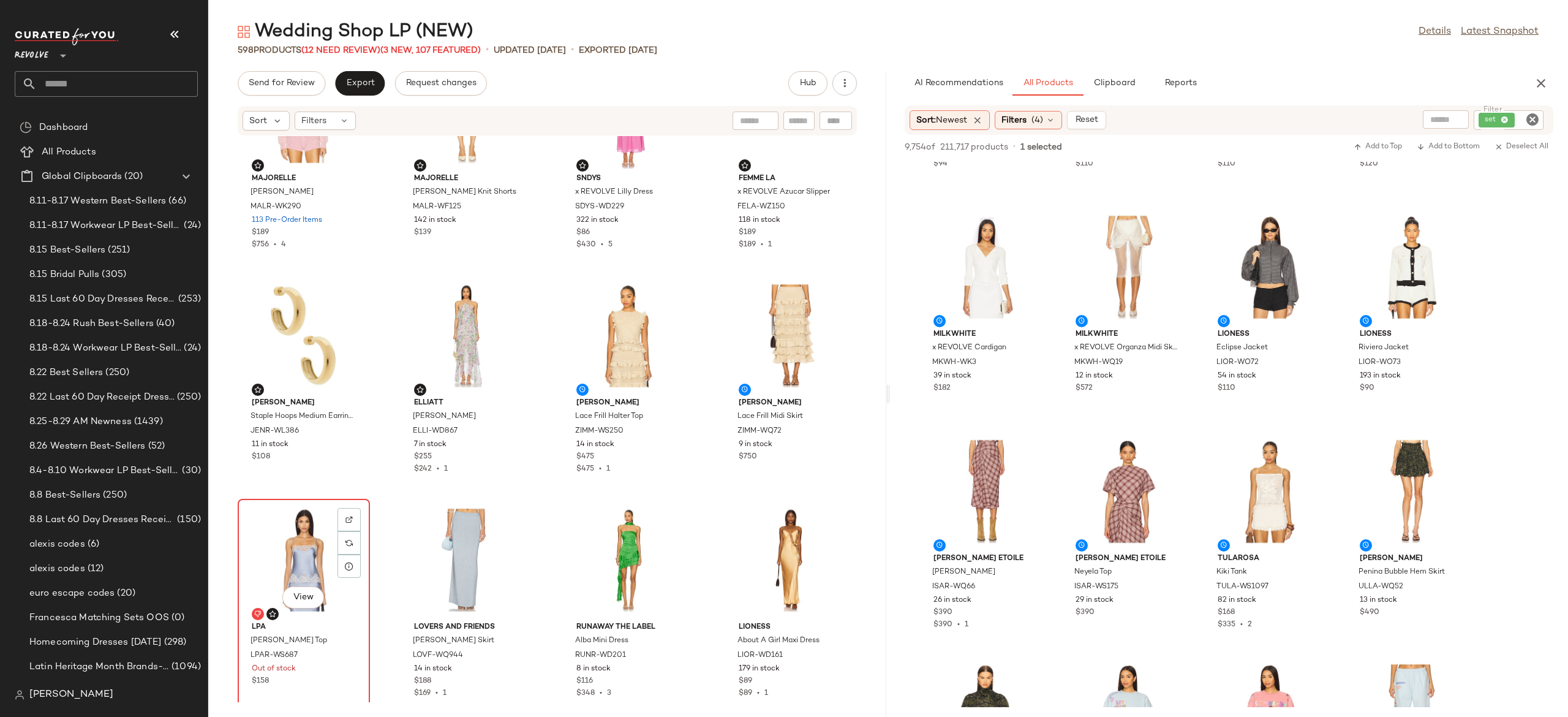
click at [307, 552] on div "View" at bounding box center [304, 560] width 124 height 114
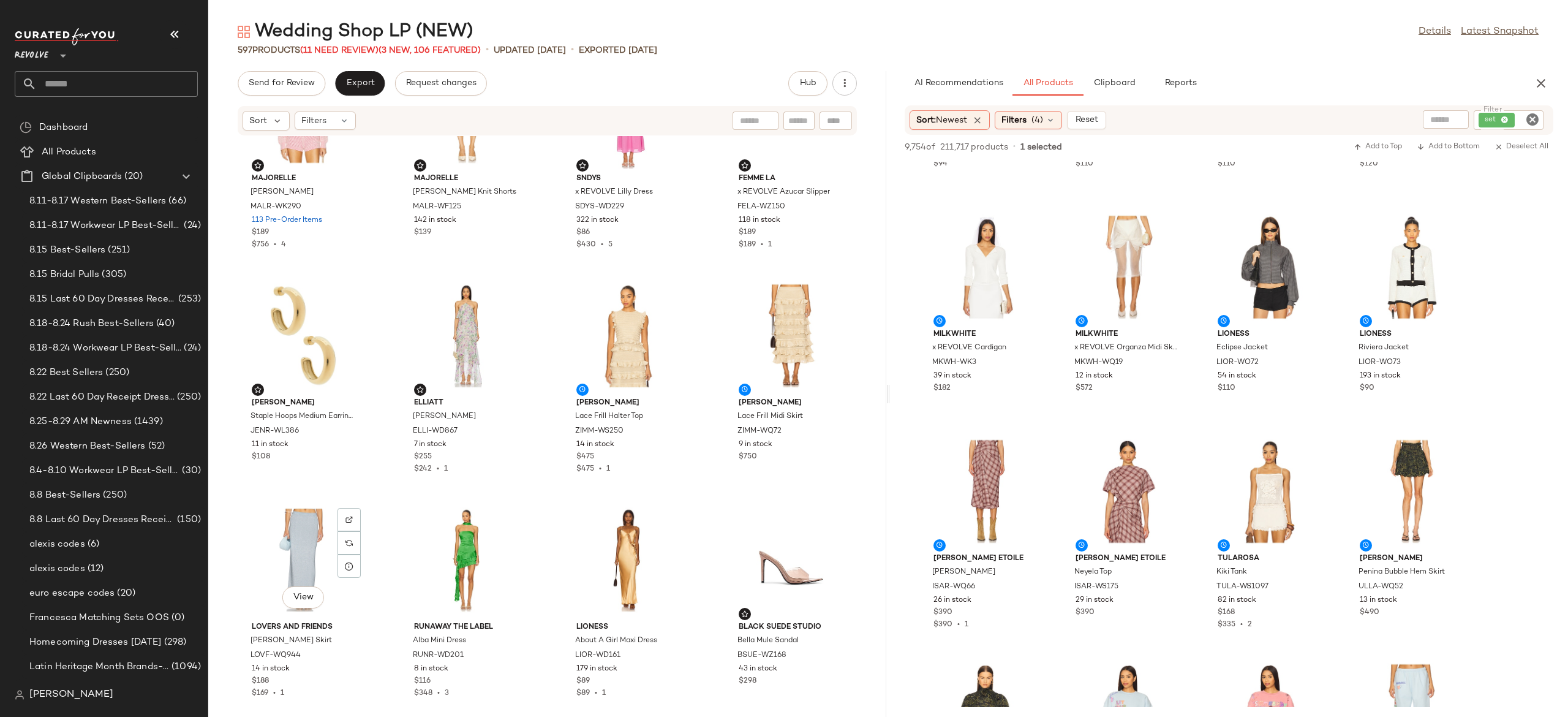
click at [307, 552] on div "View" at bounding box center [304, 560] width 124 height 114
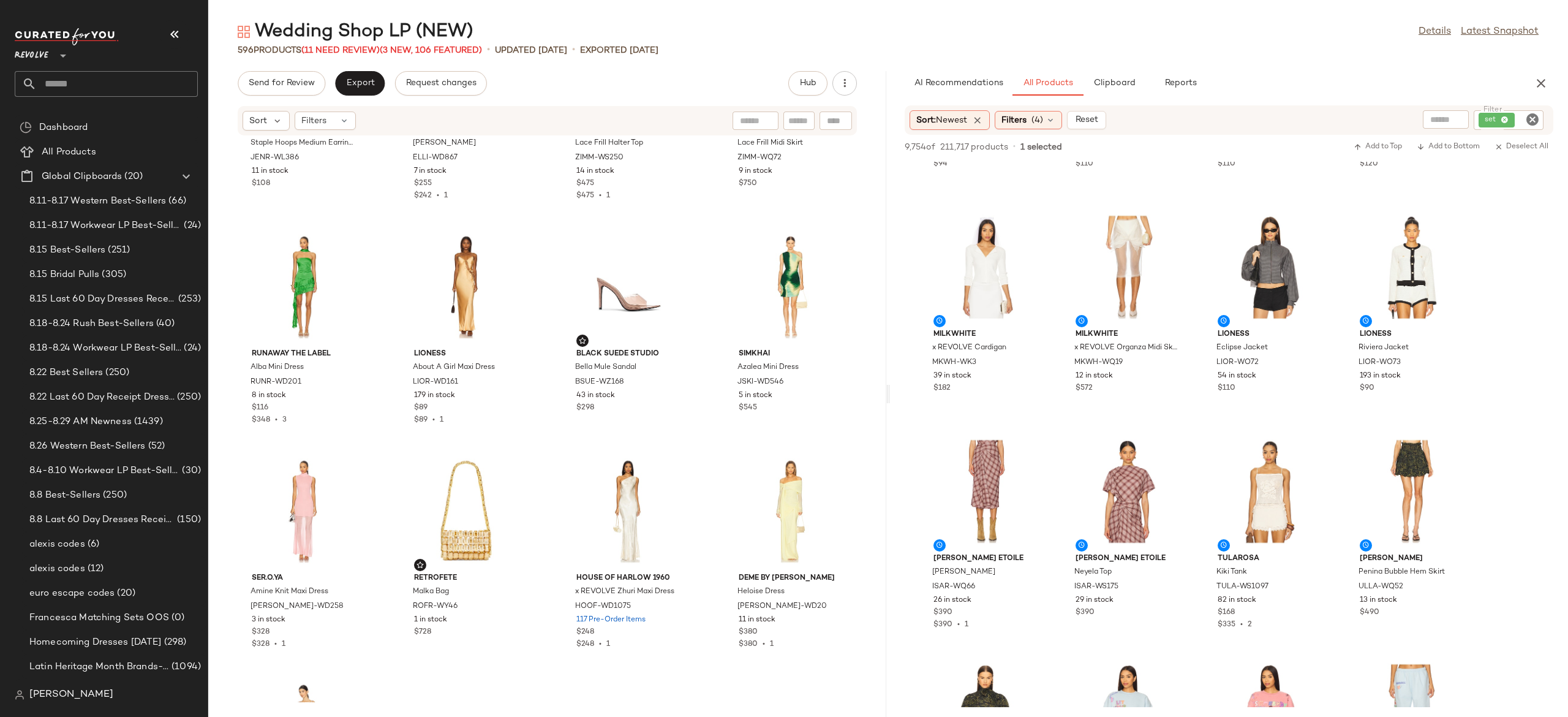
scroll to position [8445, 0]
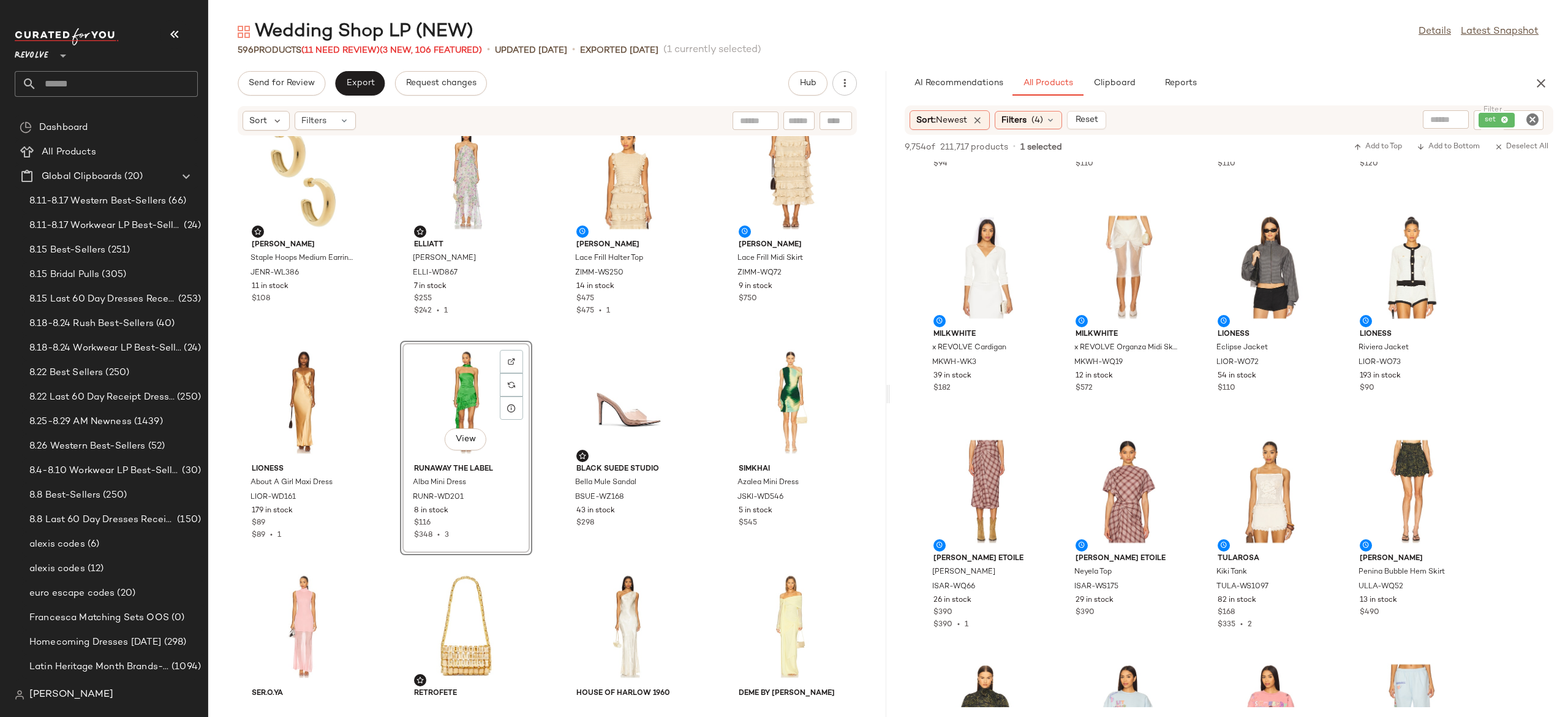
scroll to position [8300, 0]
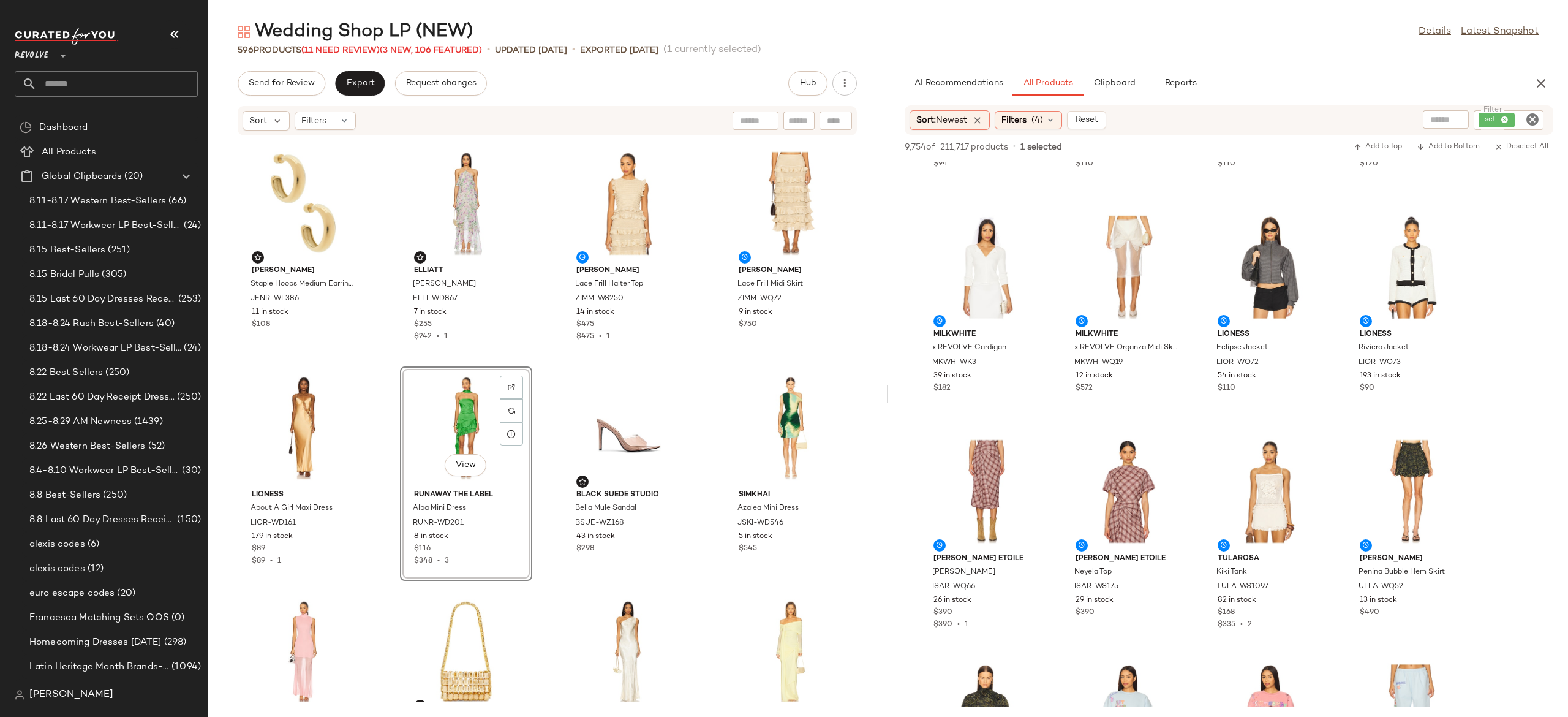
click at [554, 351] on div "[PERSON_NAME] Staple Hoops Medium Earrings JENR-WL386 11 in stock $108 ELLIATT …" at bounding box center [547, 419] width 678 height 566
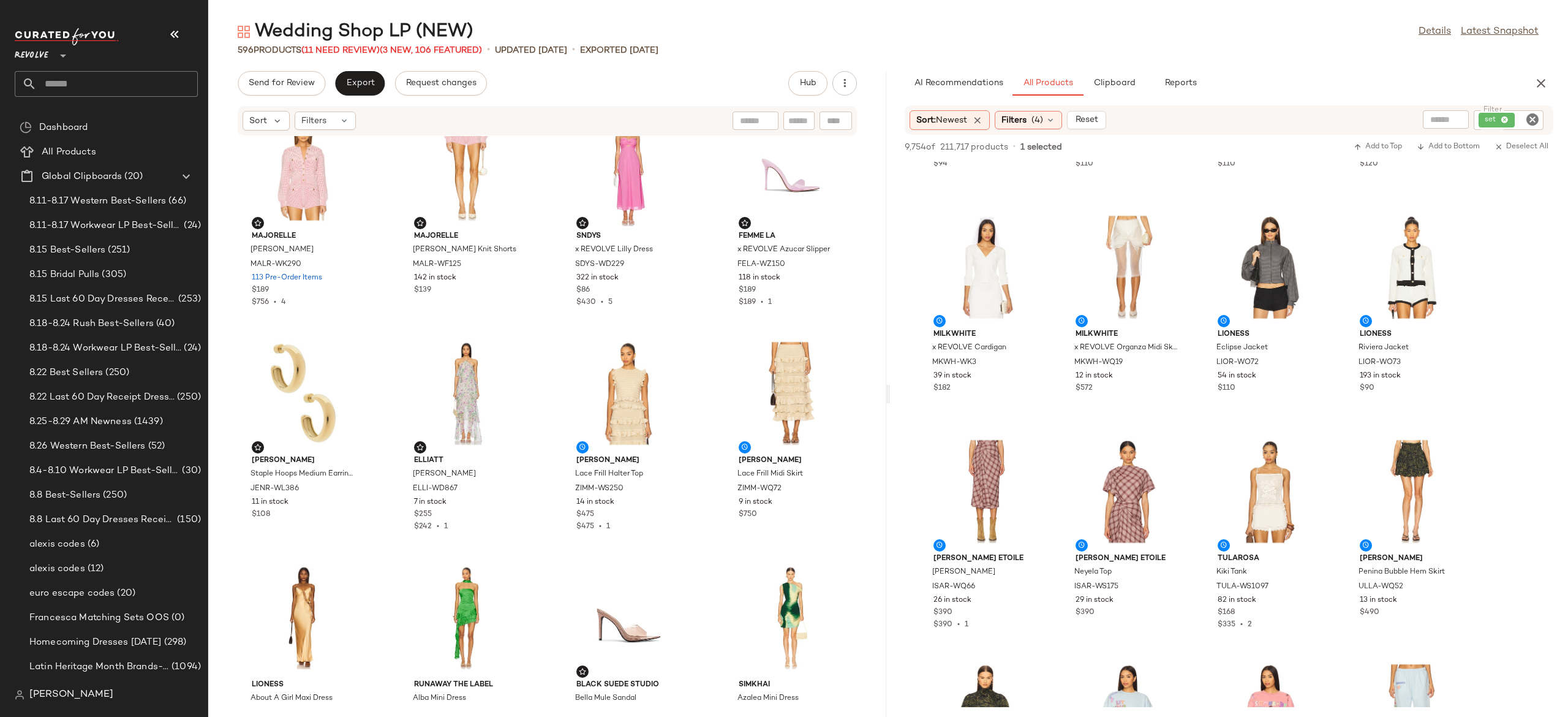
scroll to position [8110, 0]
click at [372, 48] on span "(11 Need Review)" at bounding box center [340, 50] width 78 height 9
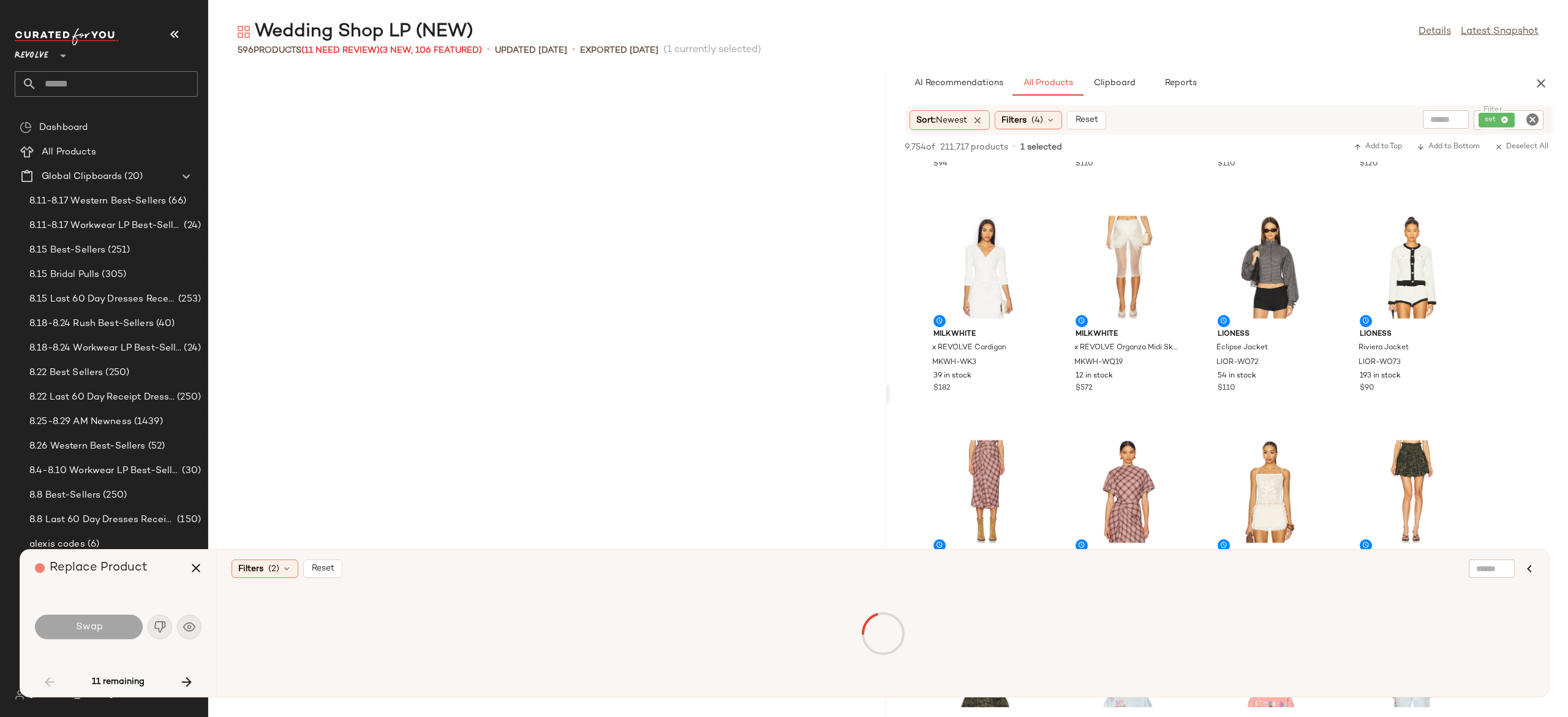
scroll to position [897, 0]
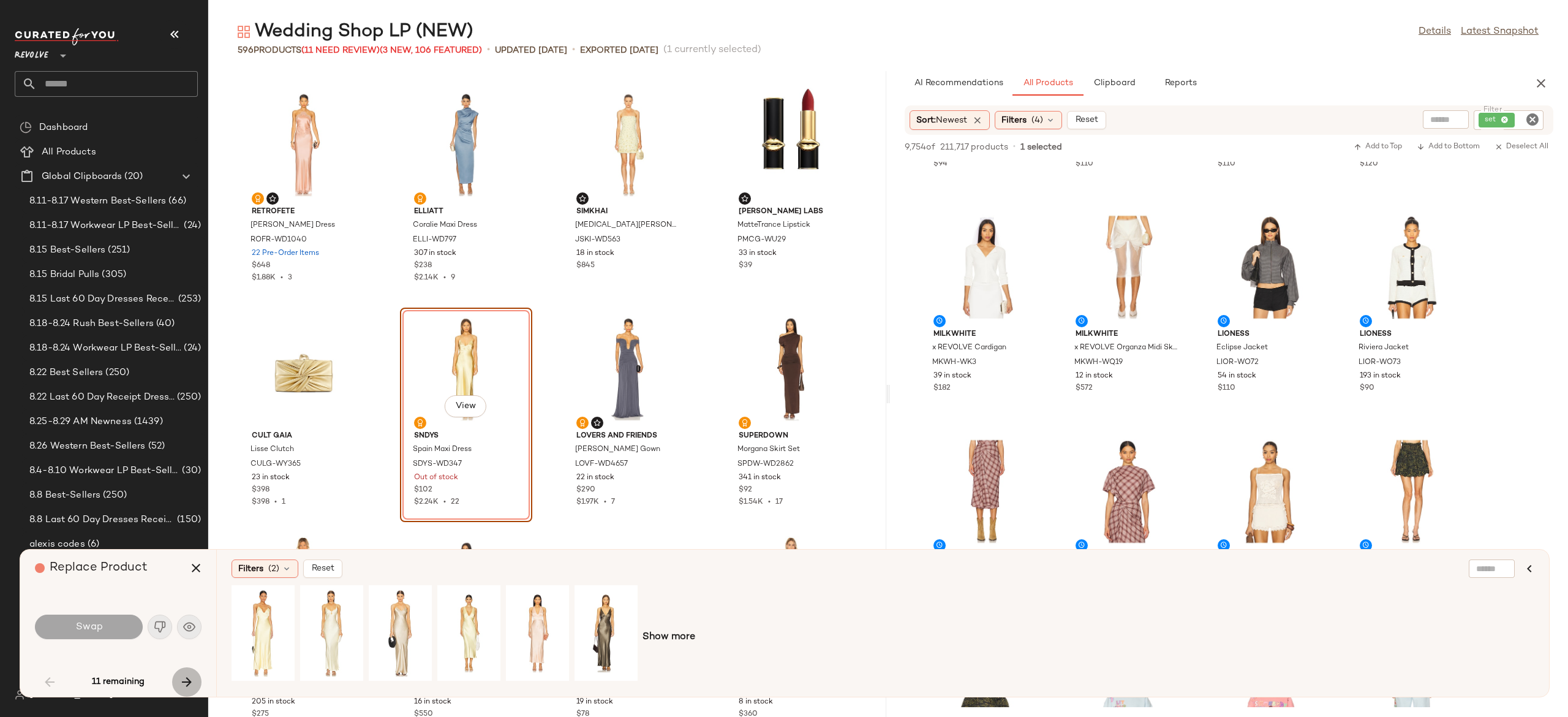
click at [186, 680] on icon "button" at bounding box center [187, 682] width 14 height 14
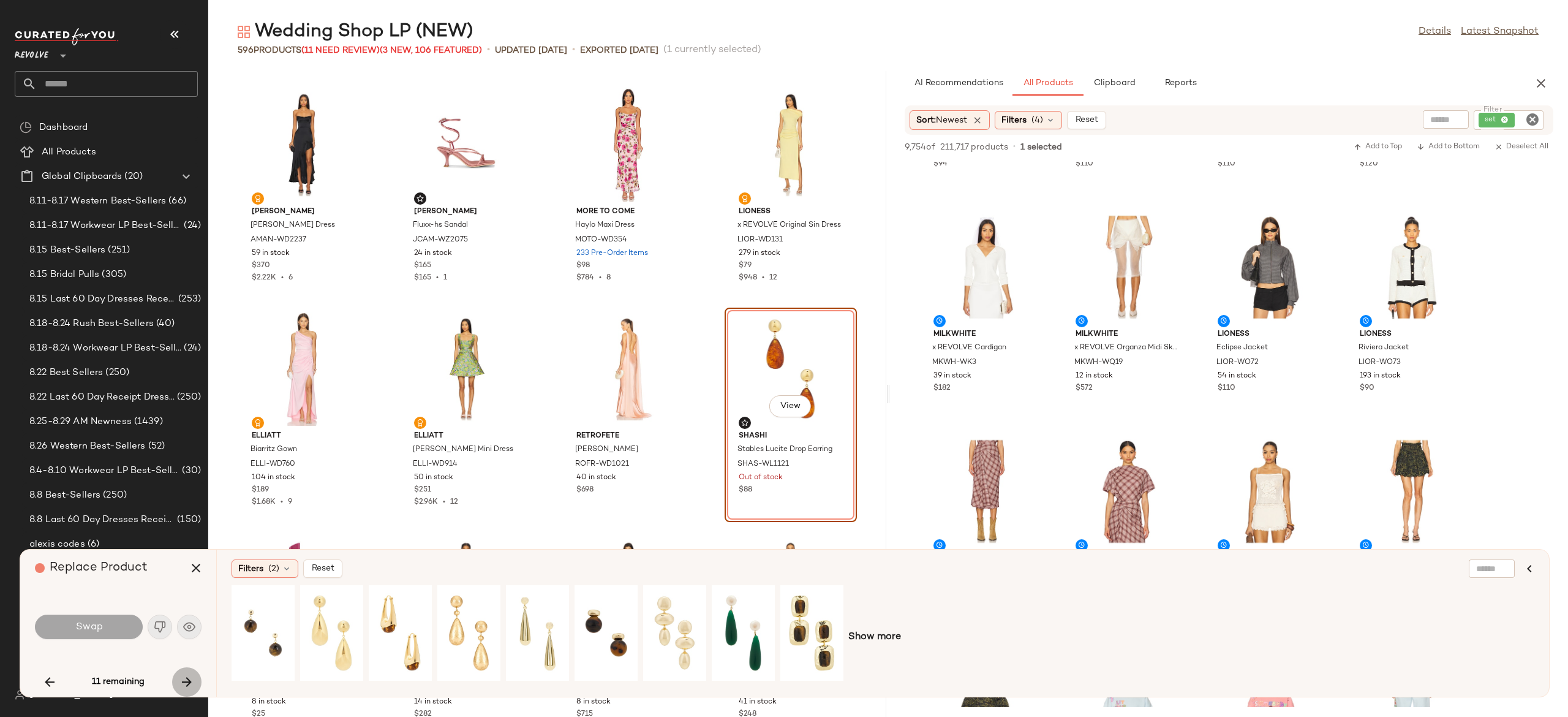
click at [186, 680] on icon "button" at bounding box center [187, 682] width 14 height 14
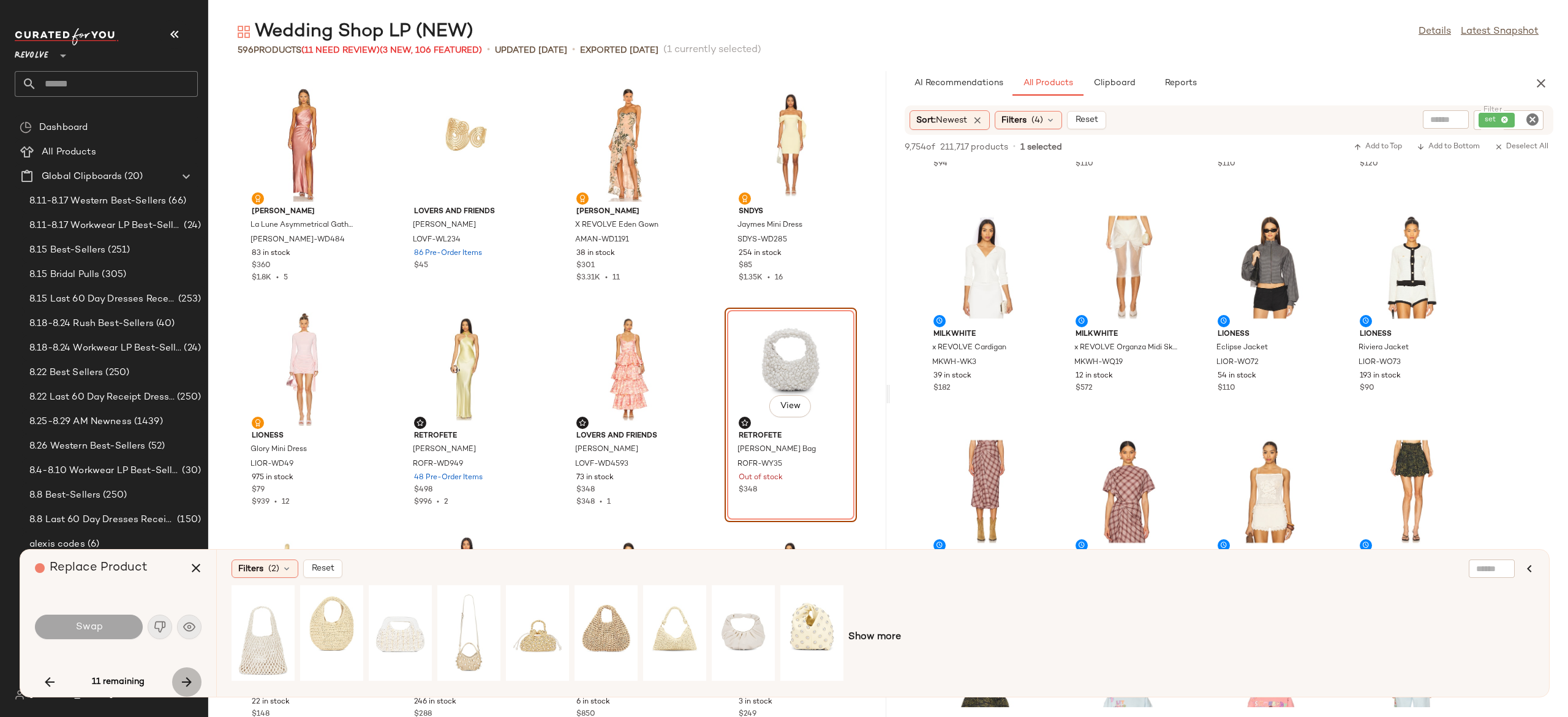
click at [186, 680] on icon "button" at bounding box center [187, 682] width 14 height 14
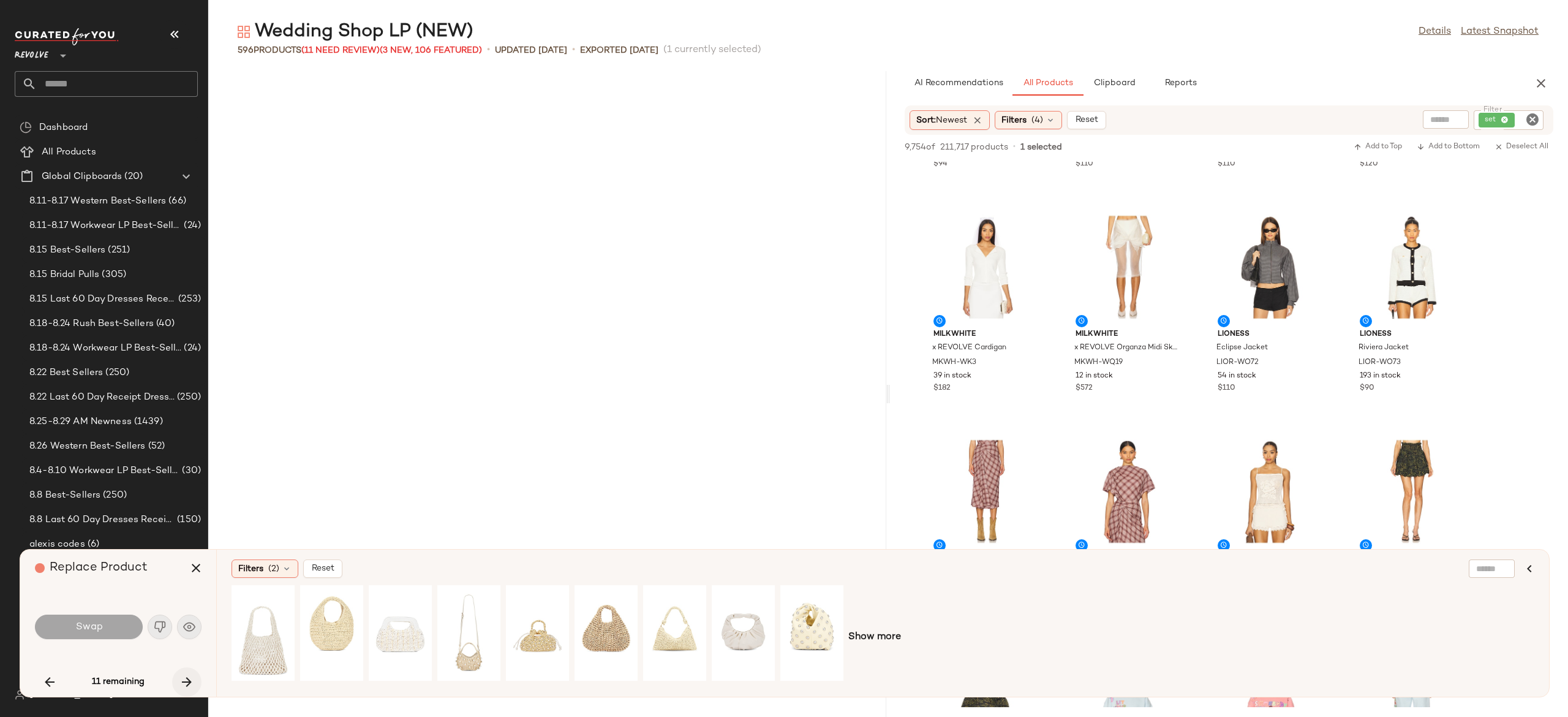
scroll to position [8967, 0]
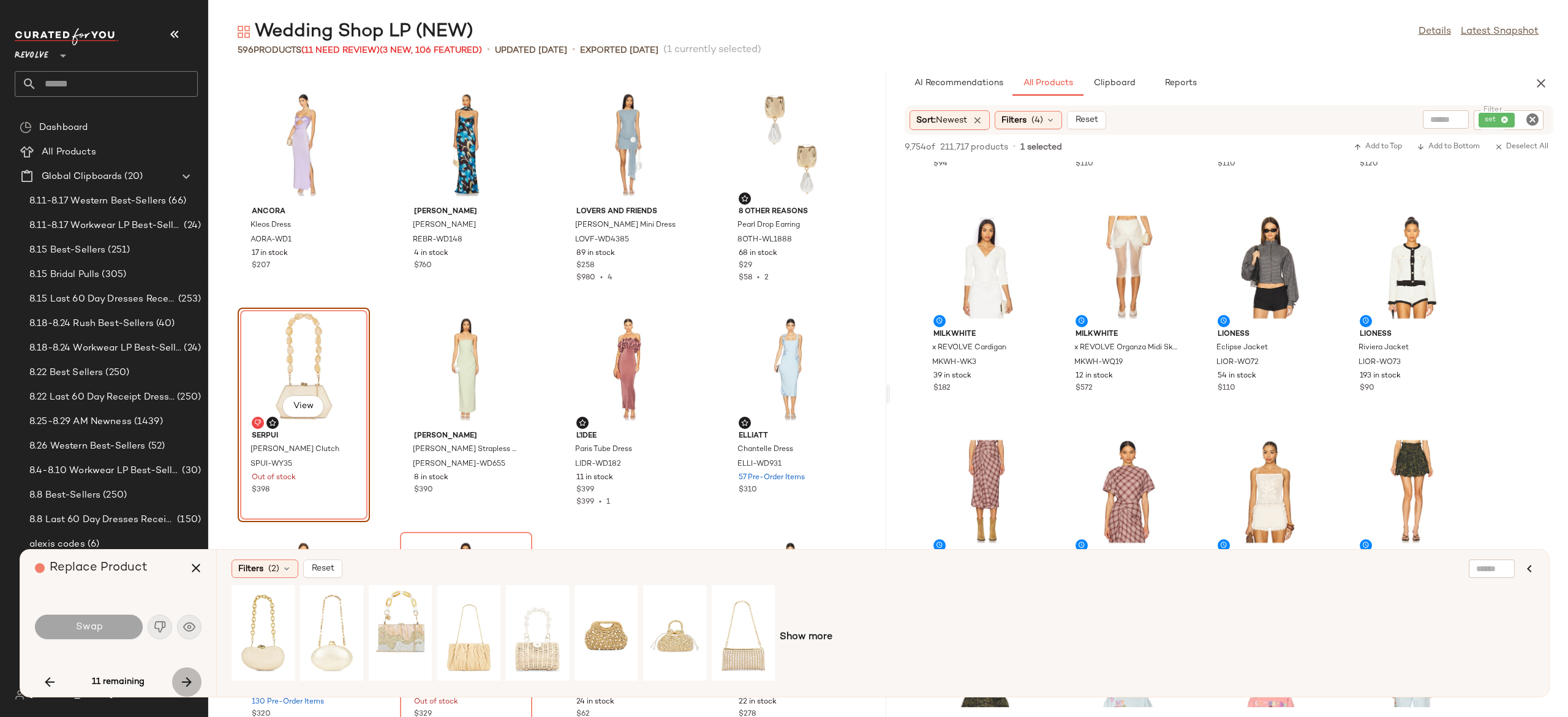
click at [186, 680] on icon "button" at bounding box center [187, 682] width 14 height 14
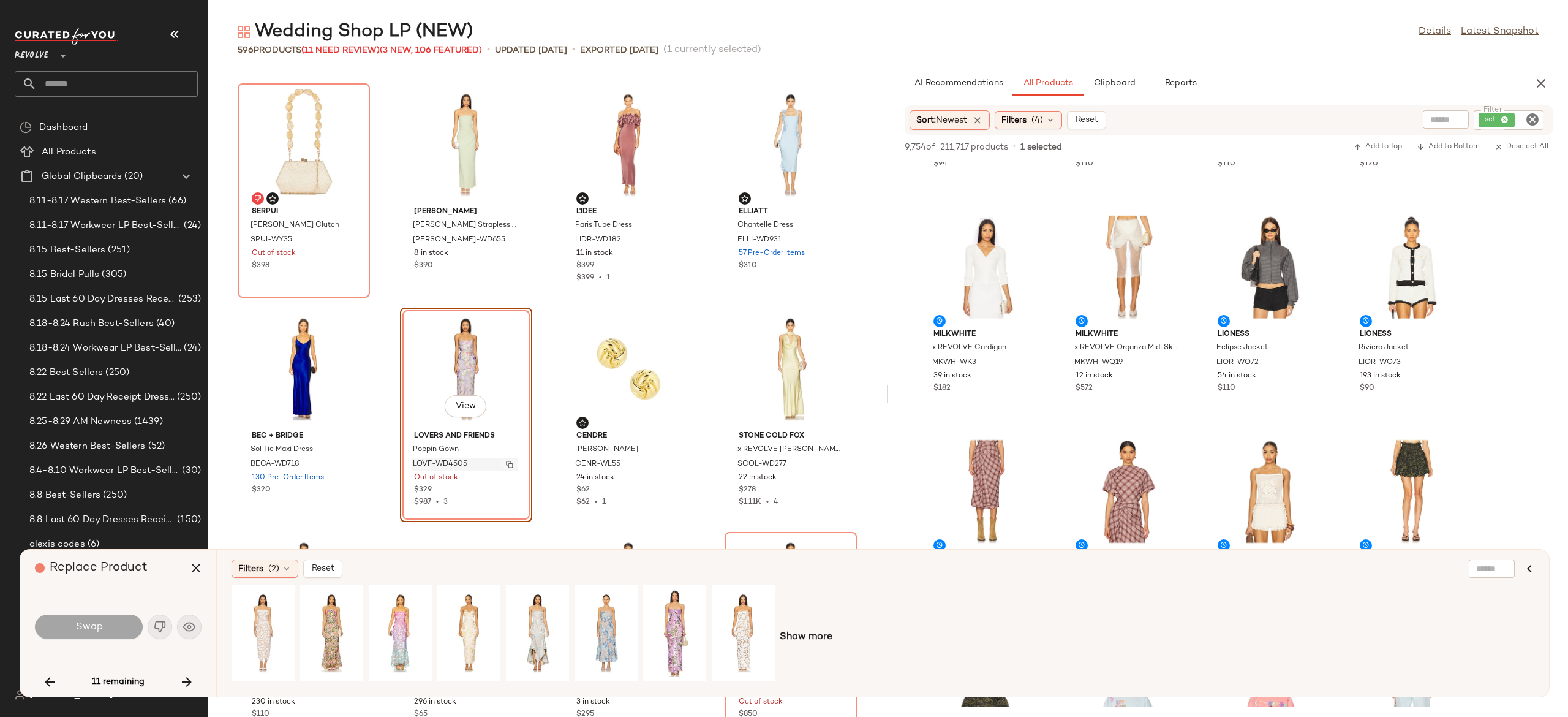
click at [506, 465] on img "button" at bounding box center [509, 465] width 7 height 7
click at [182, 677] on icon "button" at bounding box center [187, 682] width 14 height 14
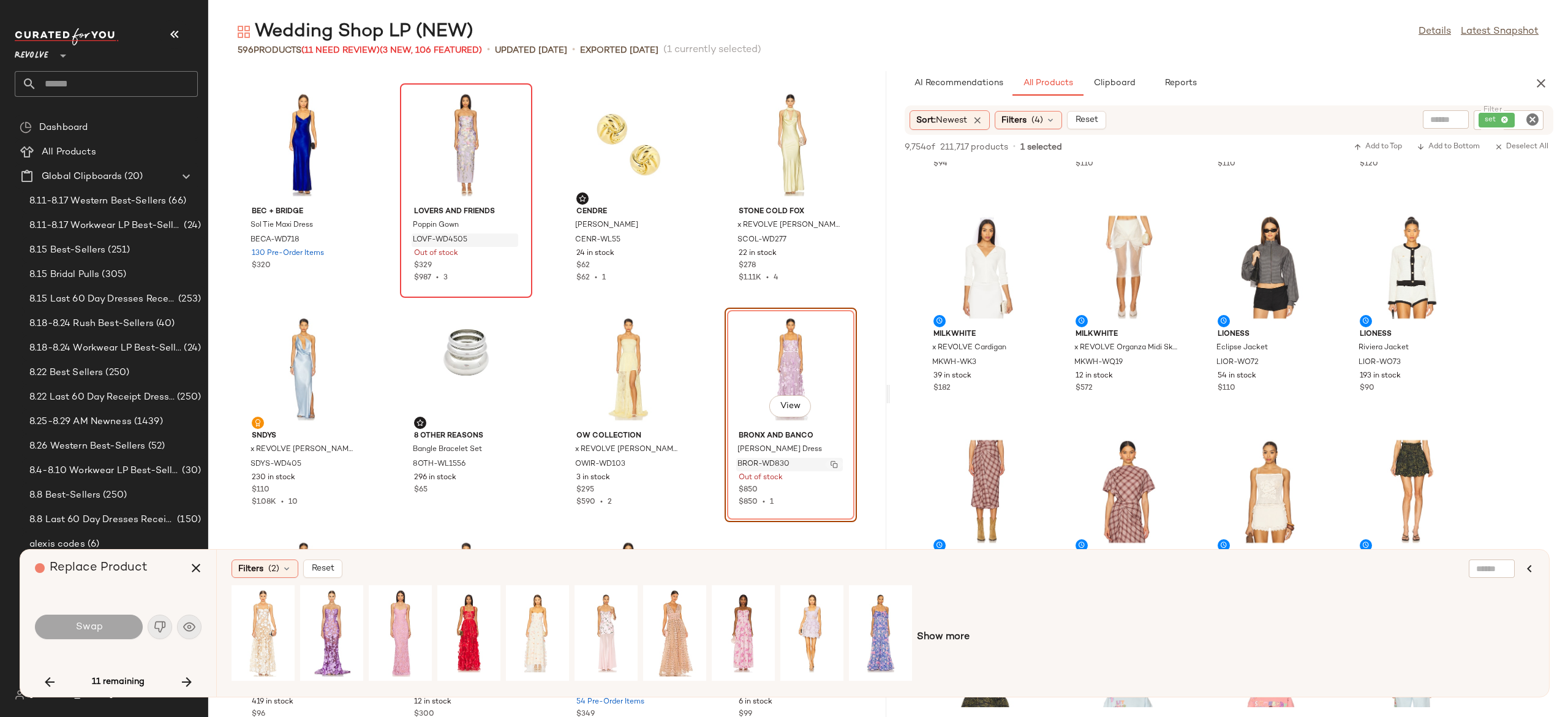
click at [830, 463] on img "button" at bounding box center [834, 465] width 7 height 7
click at [187, 681] on icon "button" at bounding box center [187, 682] width 14 height 14
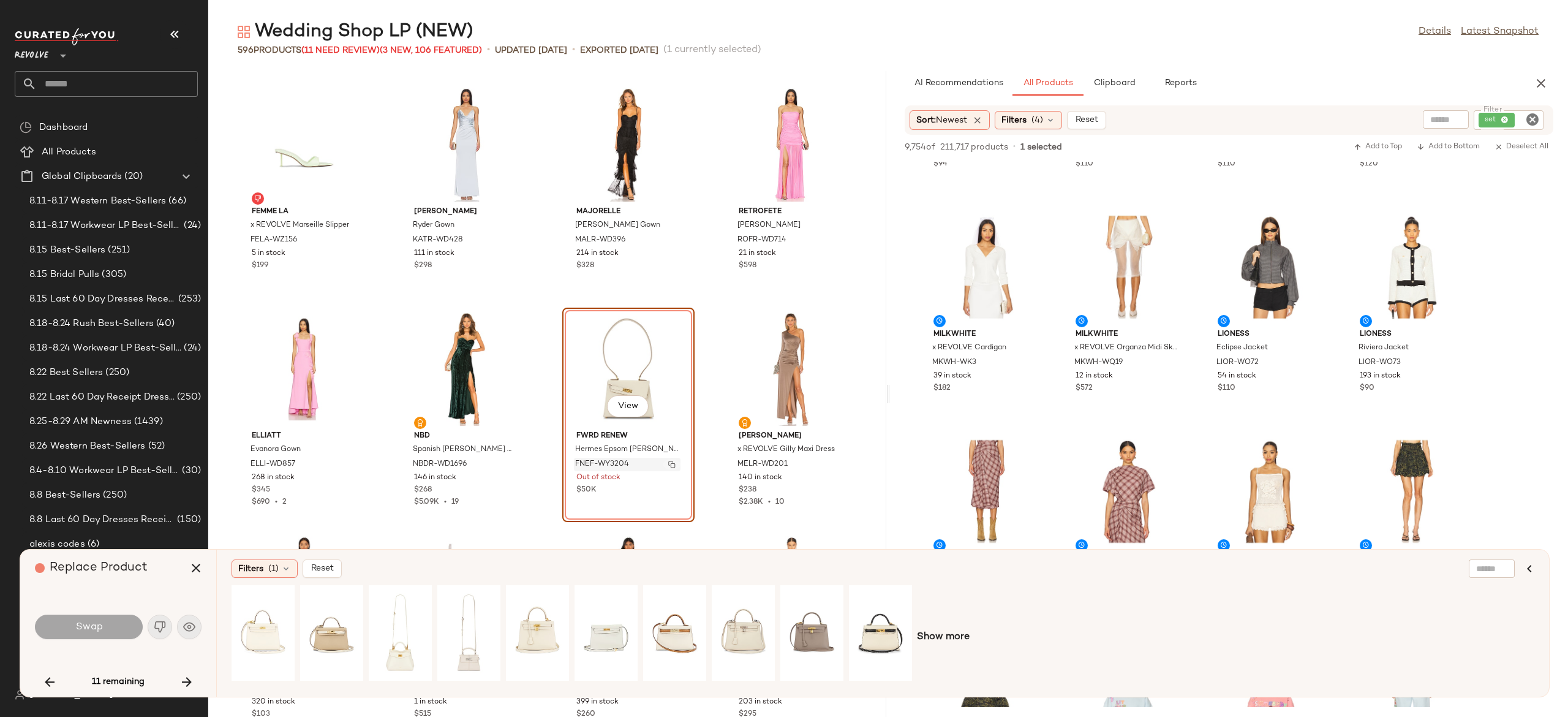
click at [670, 466] on img "button" at bounding box center [672, 465] width 7 height 7
click at [182, 688] on icon "button" at bounding box center [187, 682] width 14 height 14
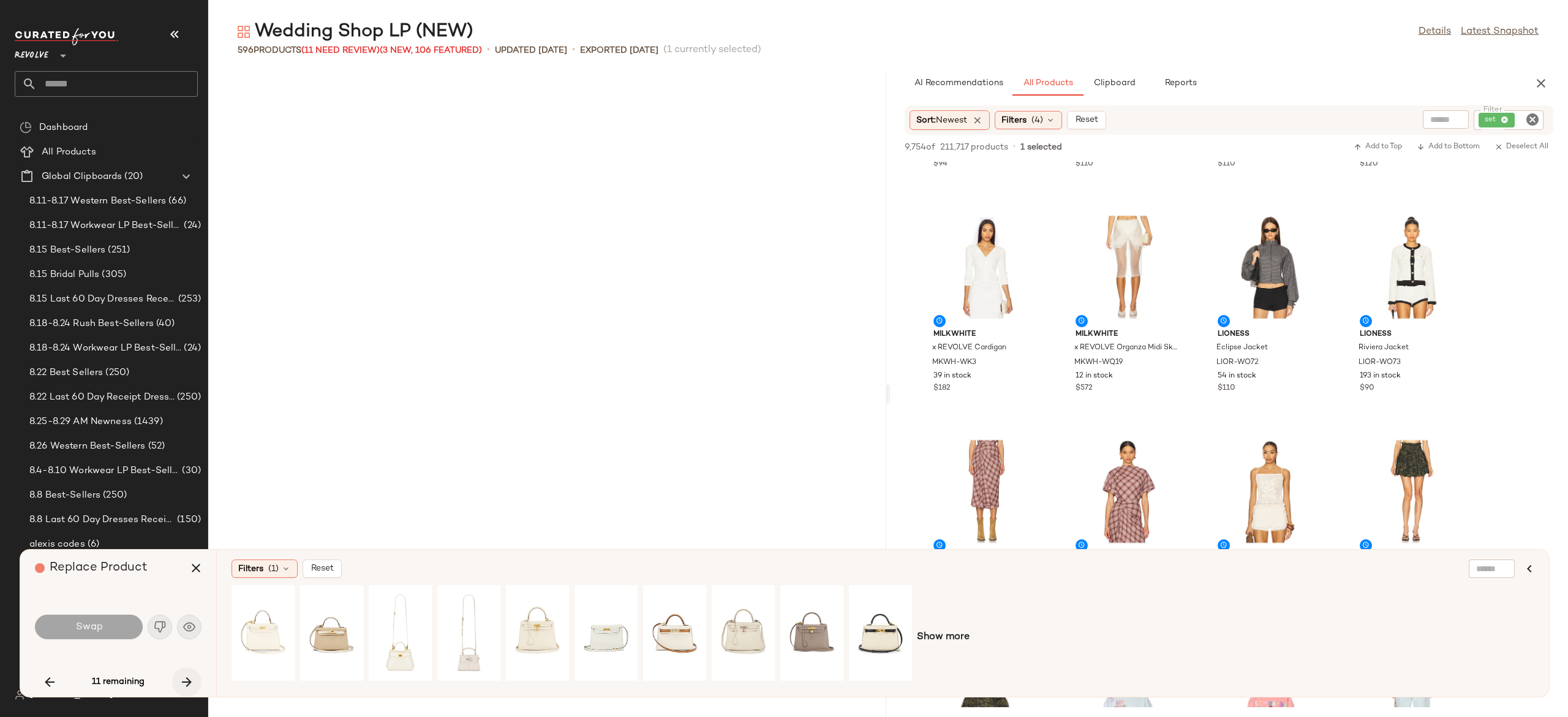
scroll to position [20399, 0]
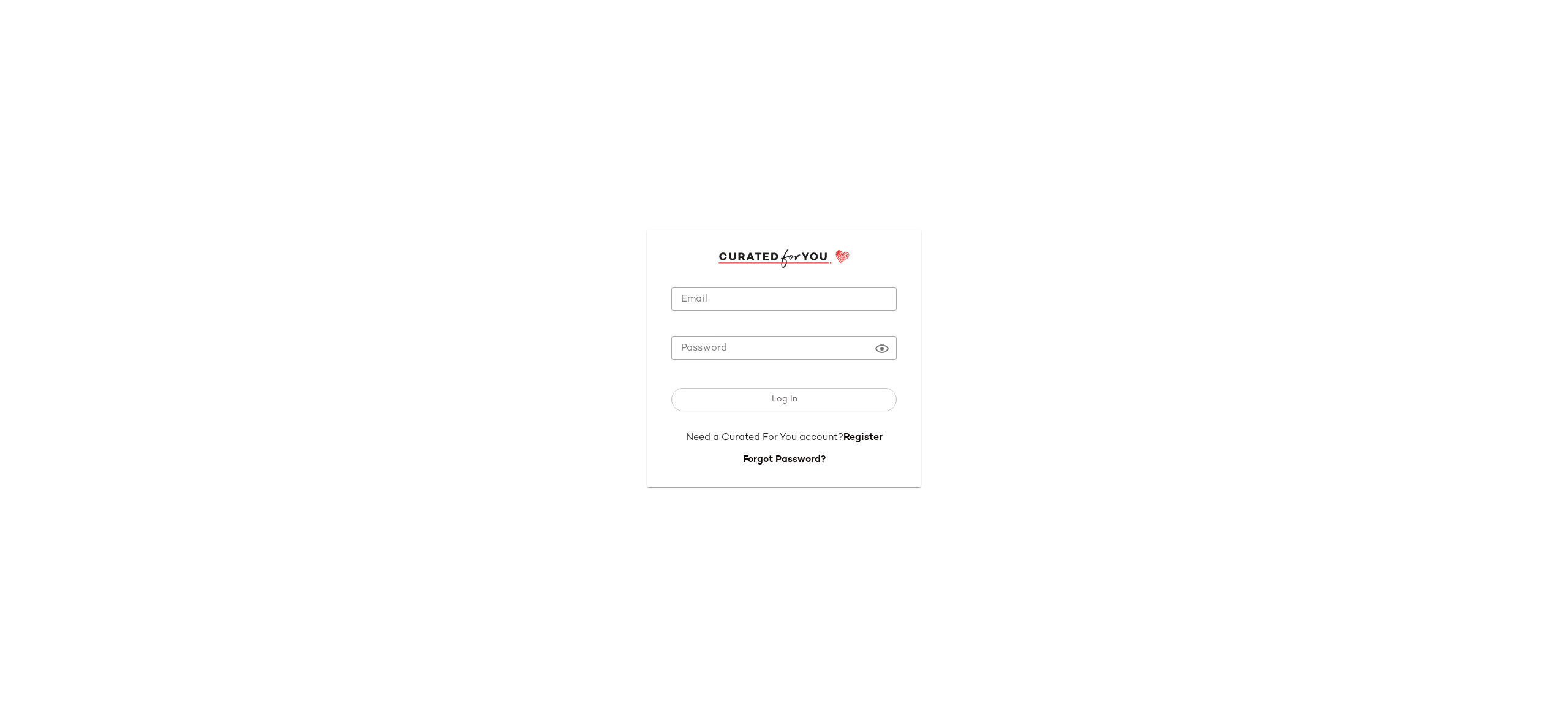
type input "**********"
click at [750, 401] on button "Log In" at bounding box center [784, 400] width 226 height 23
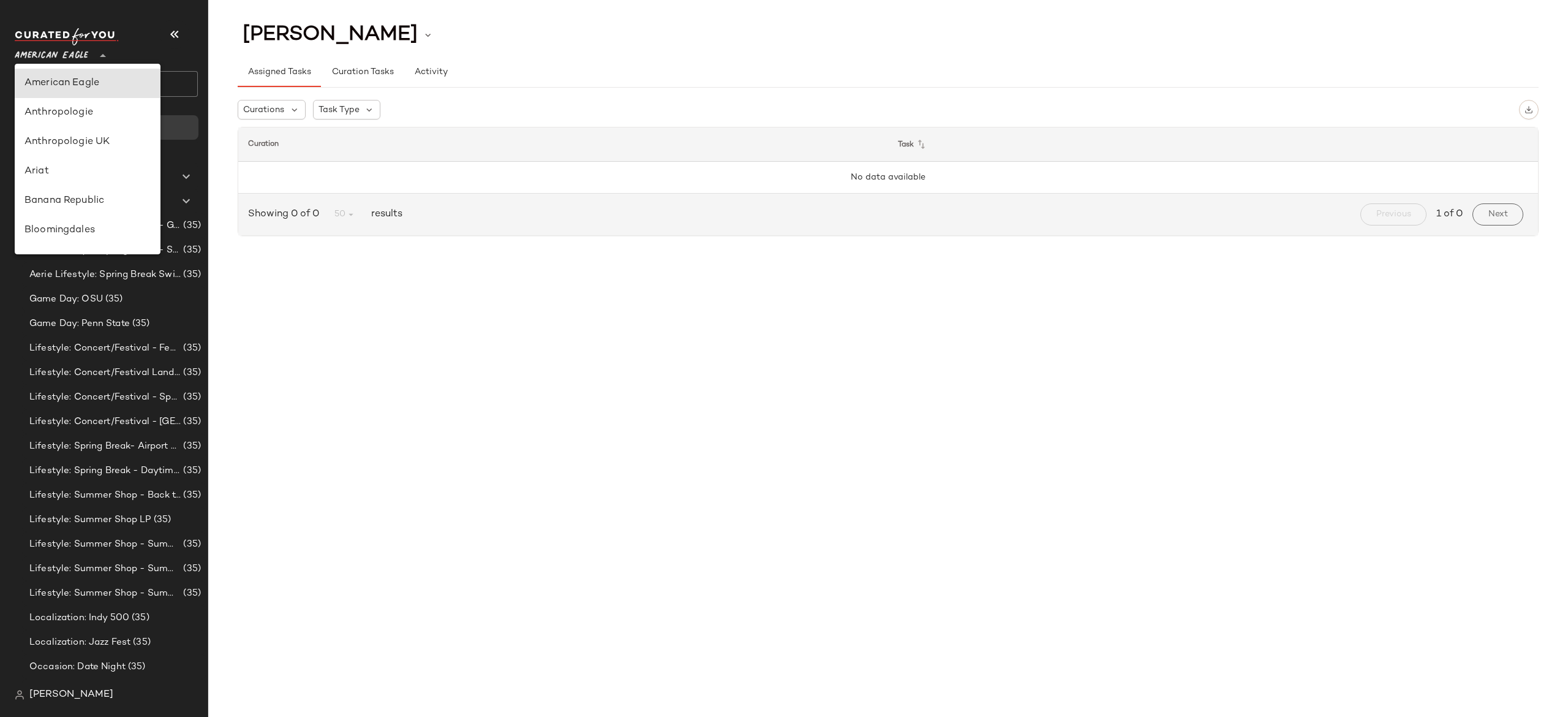
click at [99, 51] on icon at bounding box center [102, 56] width 14 height 14
click at [77, 139] on div "Revolve" at bounding box center [87, 143] width 126 height 14
type input "**"
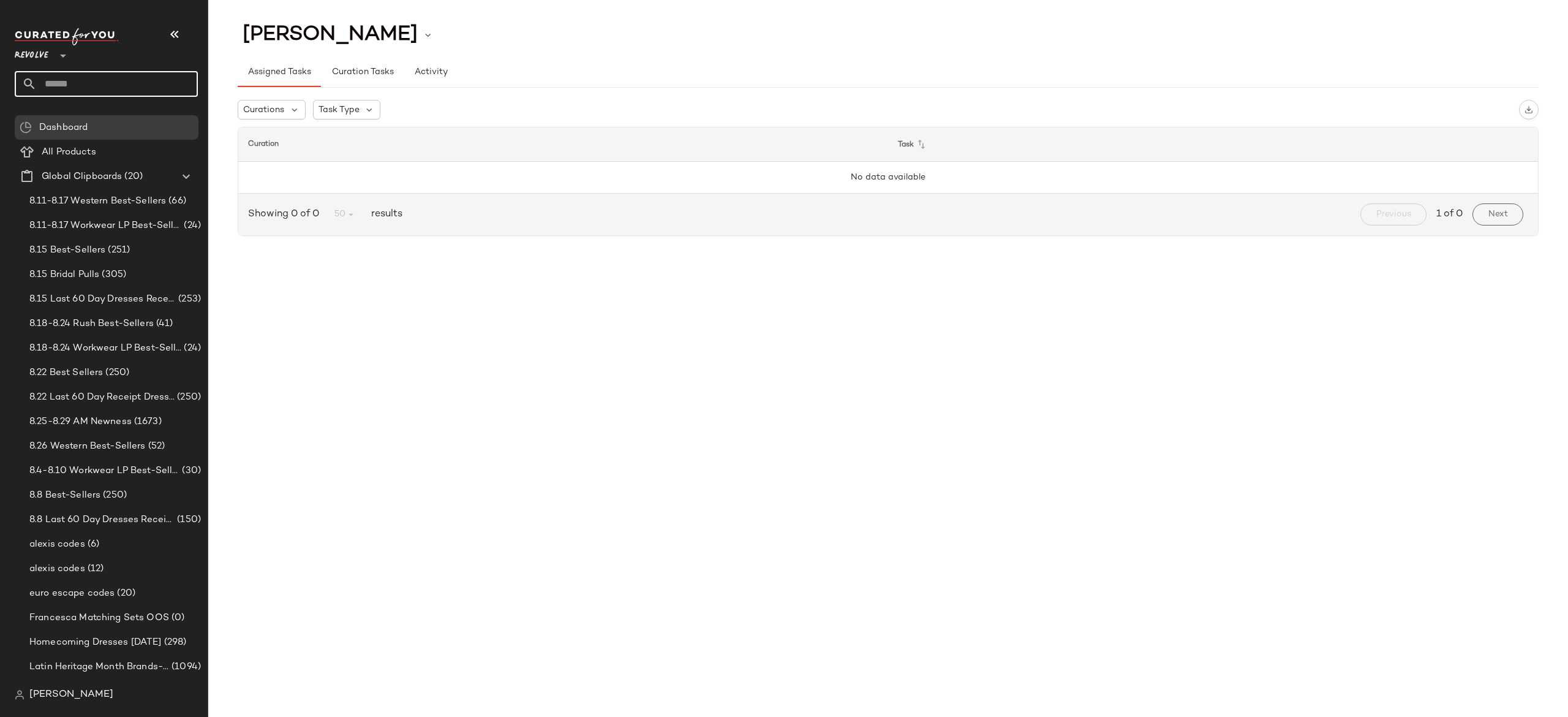
click at [128, 77] on input "text" at bounding box center [117, 84] width 161 height 26
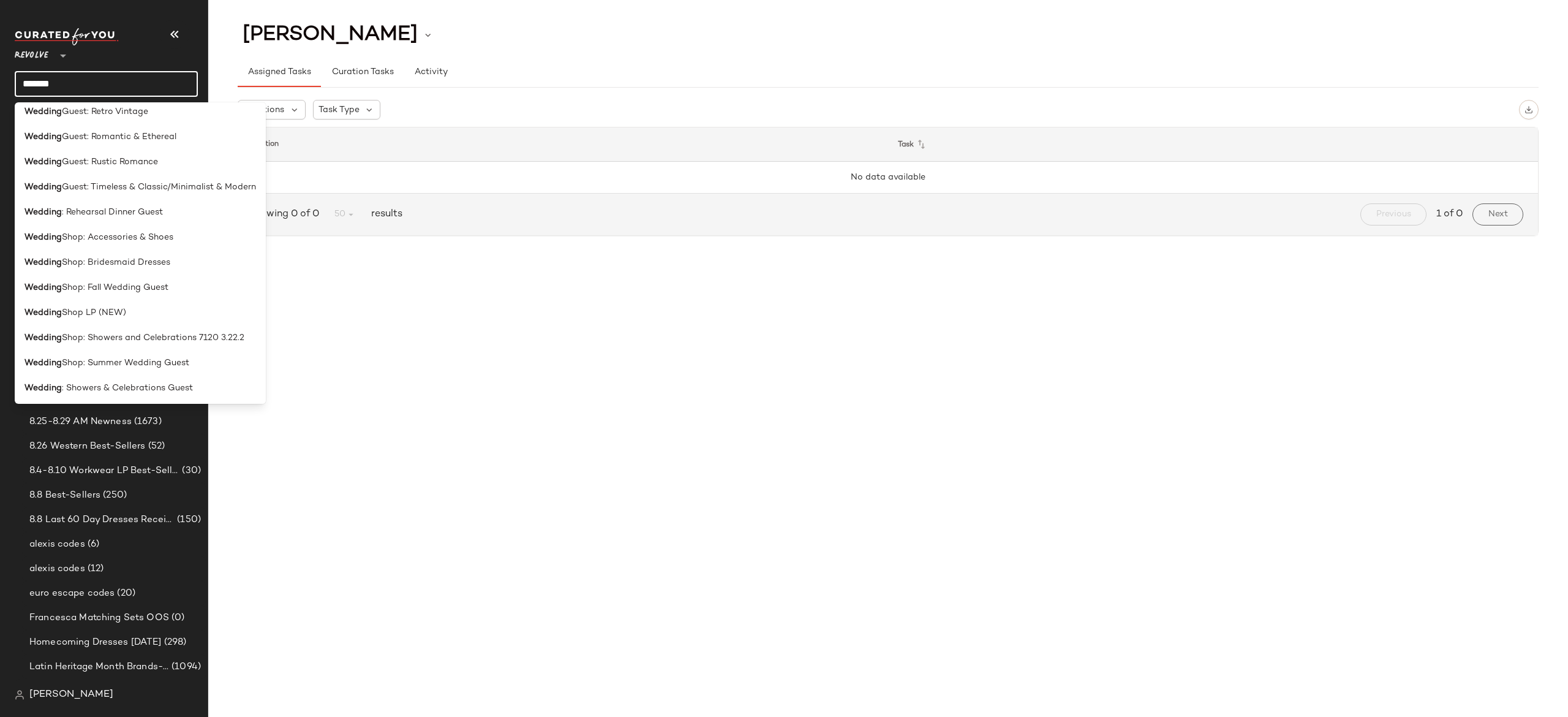
scroll to position [385, 0]
type input "*******"
click at [126, 307] on div "Wedding Shop LP (NEW)" at bounding box center [140, 311] width 232 height 13
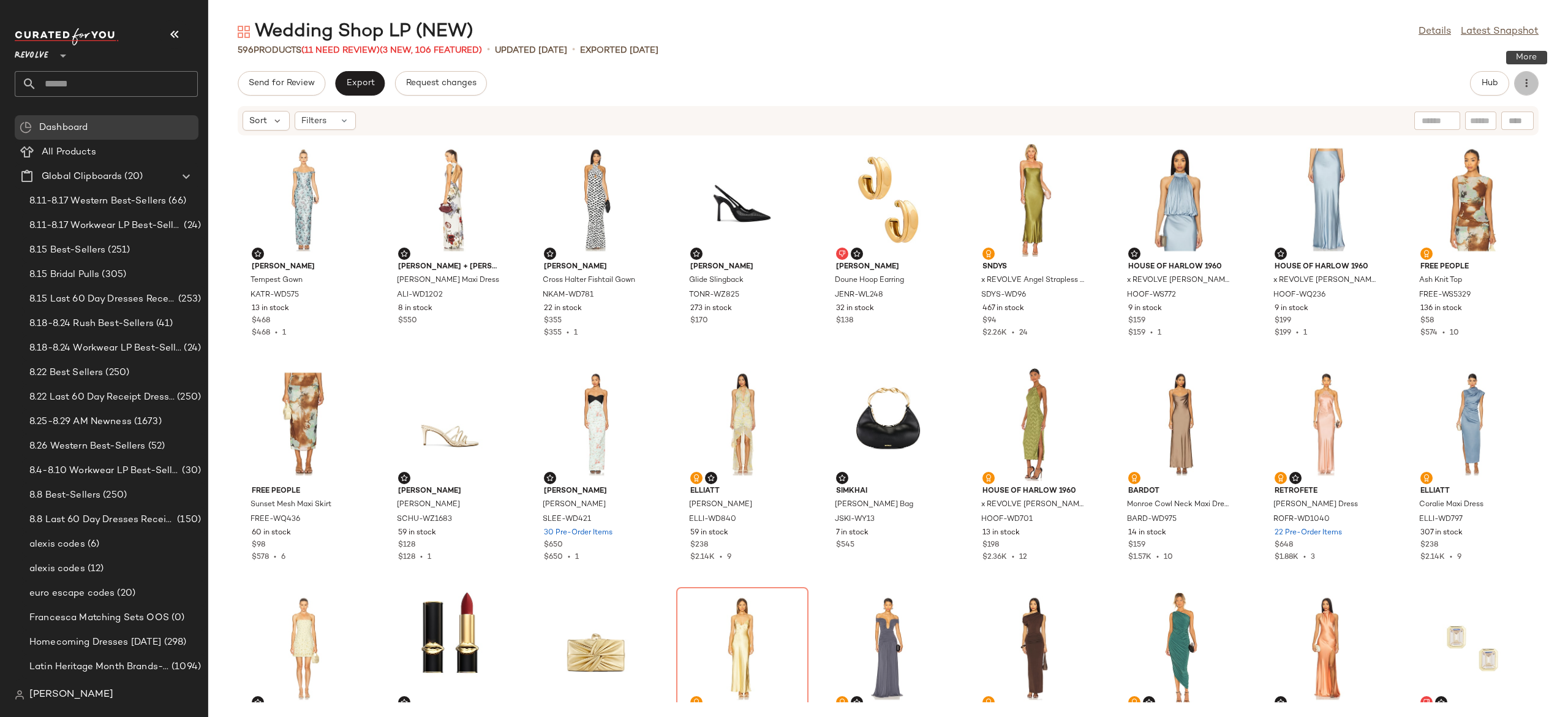
click at [1528, 84] on icon "button" at bounding box center [1527, 84] width 13 height 13
click at [1390, 61] on div "Wedding Shop LP (NEW) Details Latest Snapshot 596 Products (11 Need Review) (3 …" at bounding box center [888, 368] width 1360 height 697
click at [1484, 83] on span "Hub" at bounding box center [1489, 83] width 17 height 10
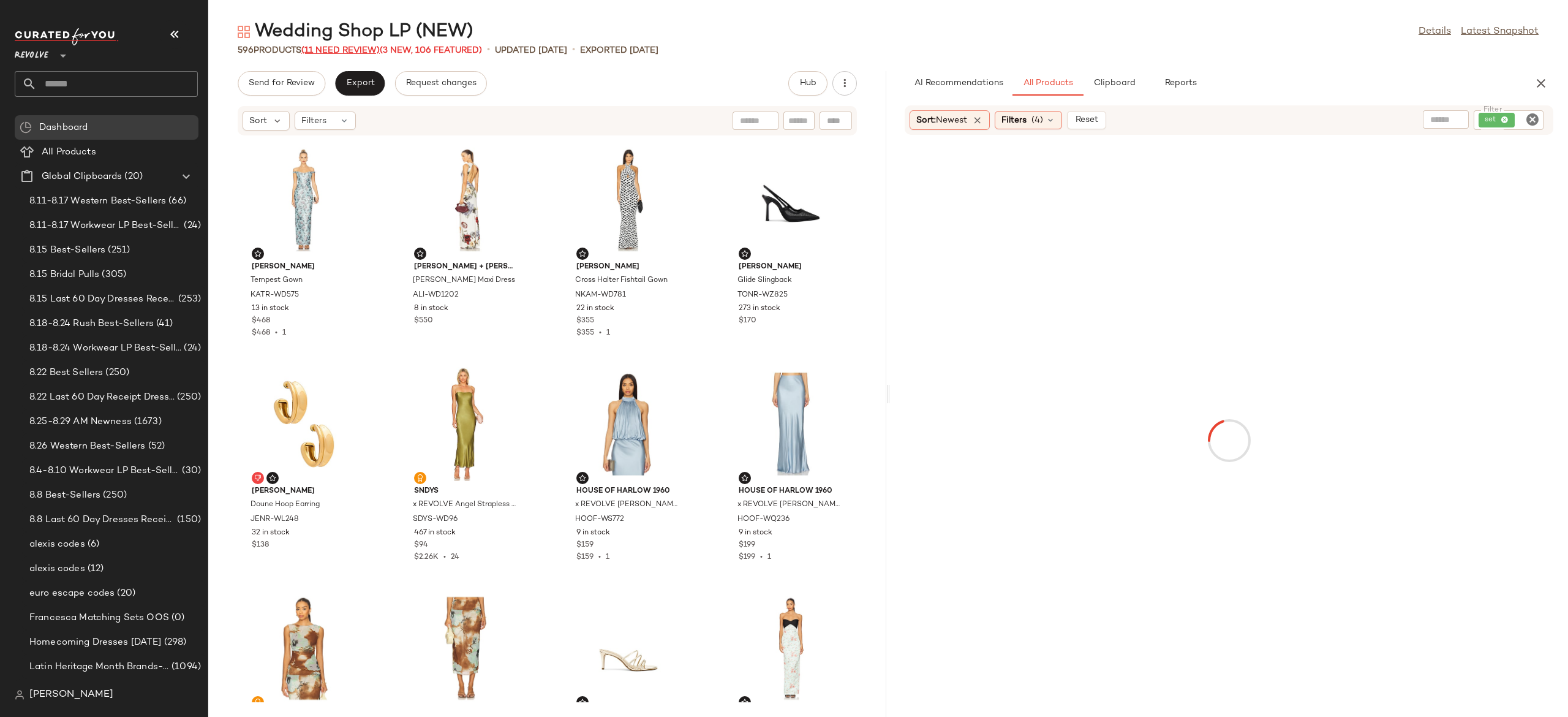
click at [371, 48] on span "(11 Need Review)" at bounding box center [340, 50] width 78 height 9
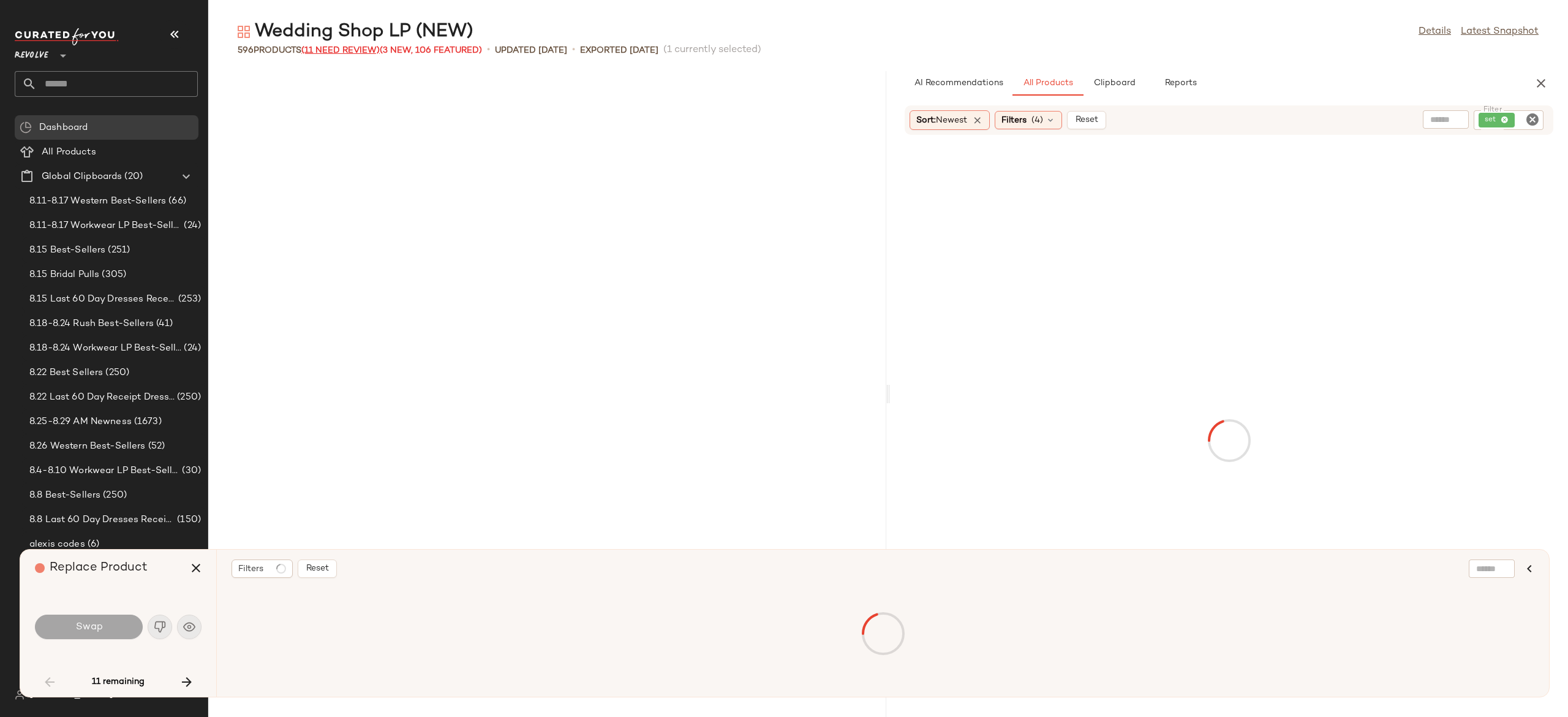
scroll to position [907, 0]
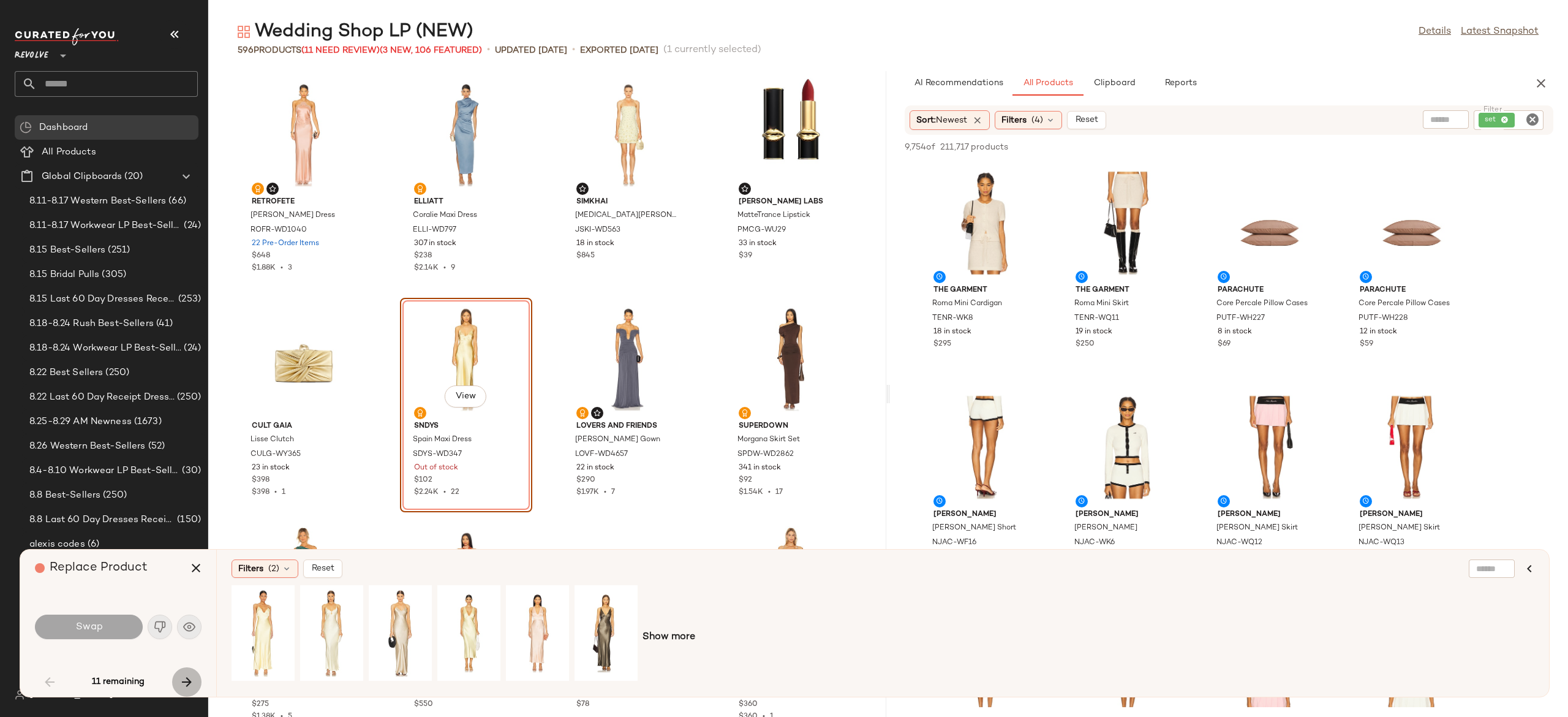
click at [187, 677] on icon "button" at bounding box center [187, 682] width 14 height 14
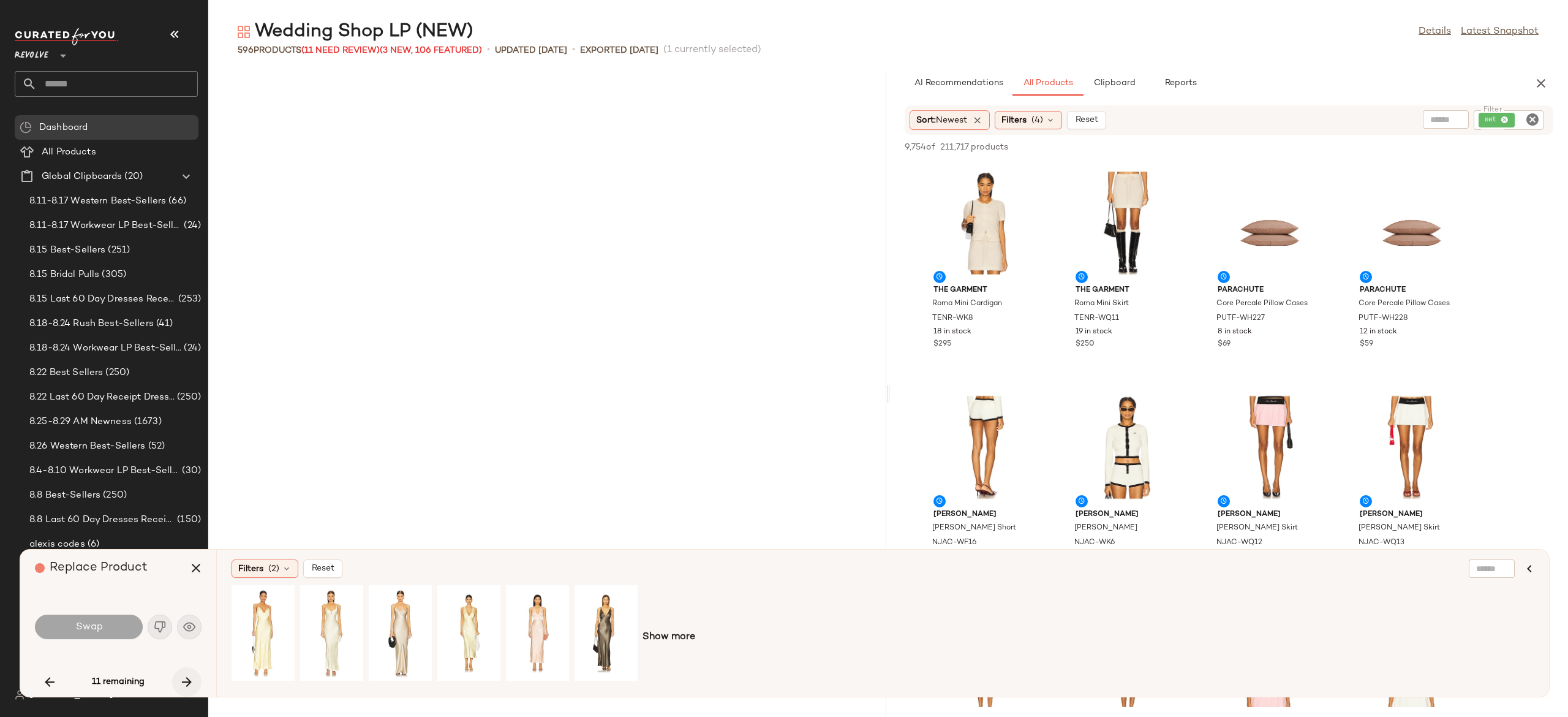
scroll to position [4259, 0]
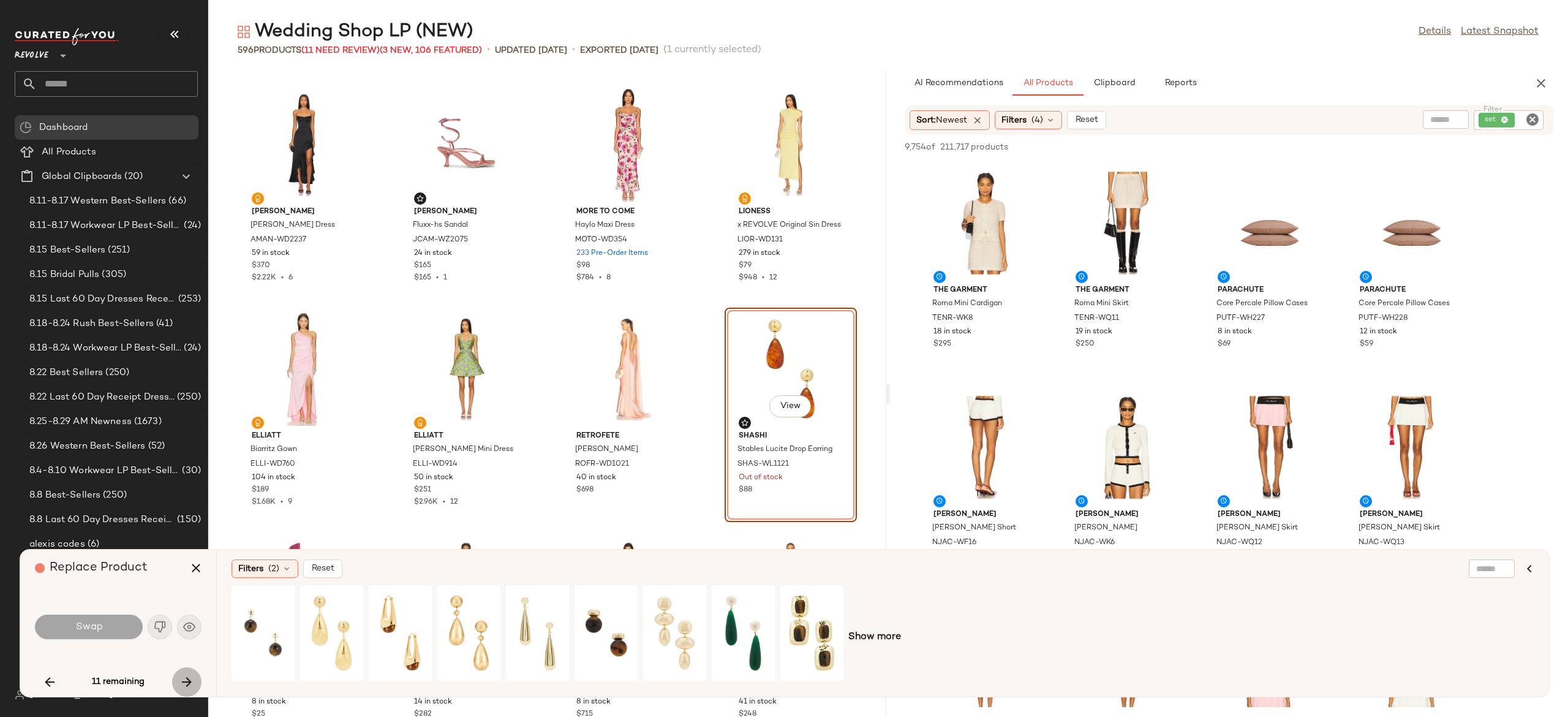
click at [187, 677] on icon "button" at bounding box center [187, 682] width 14 height 14
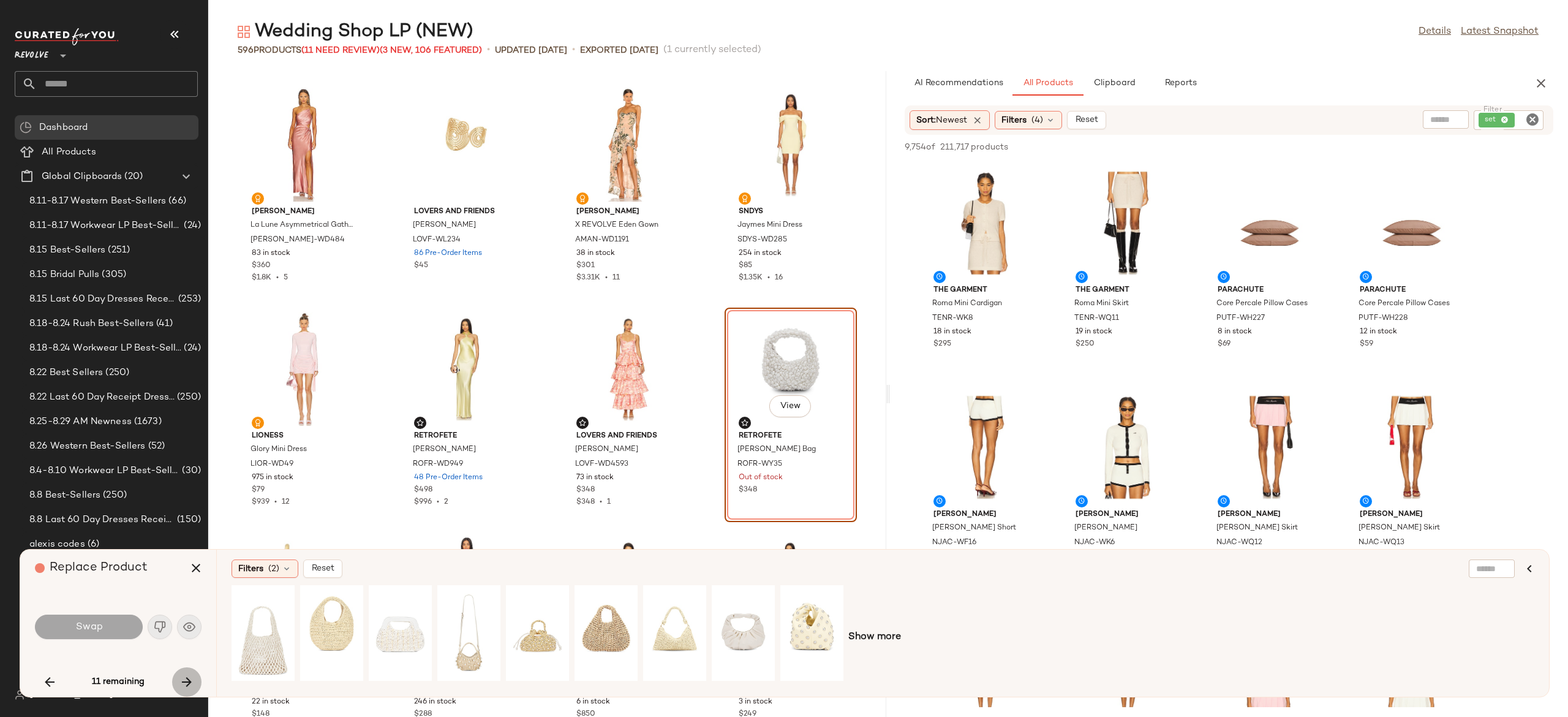
click at [187, 677] on icon "button" at bounding box center [187, 682] width 14 height 14
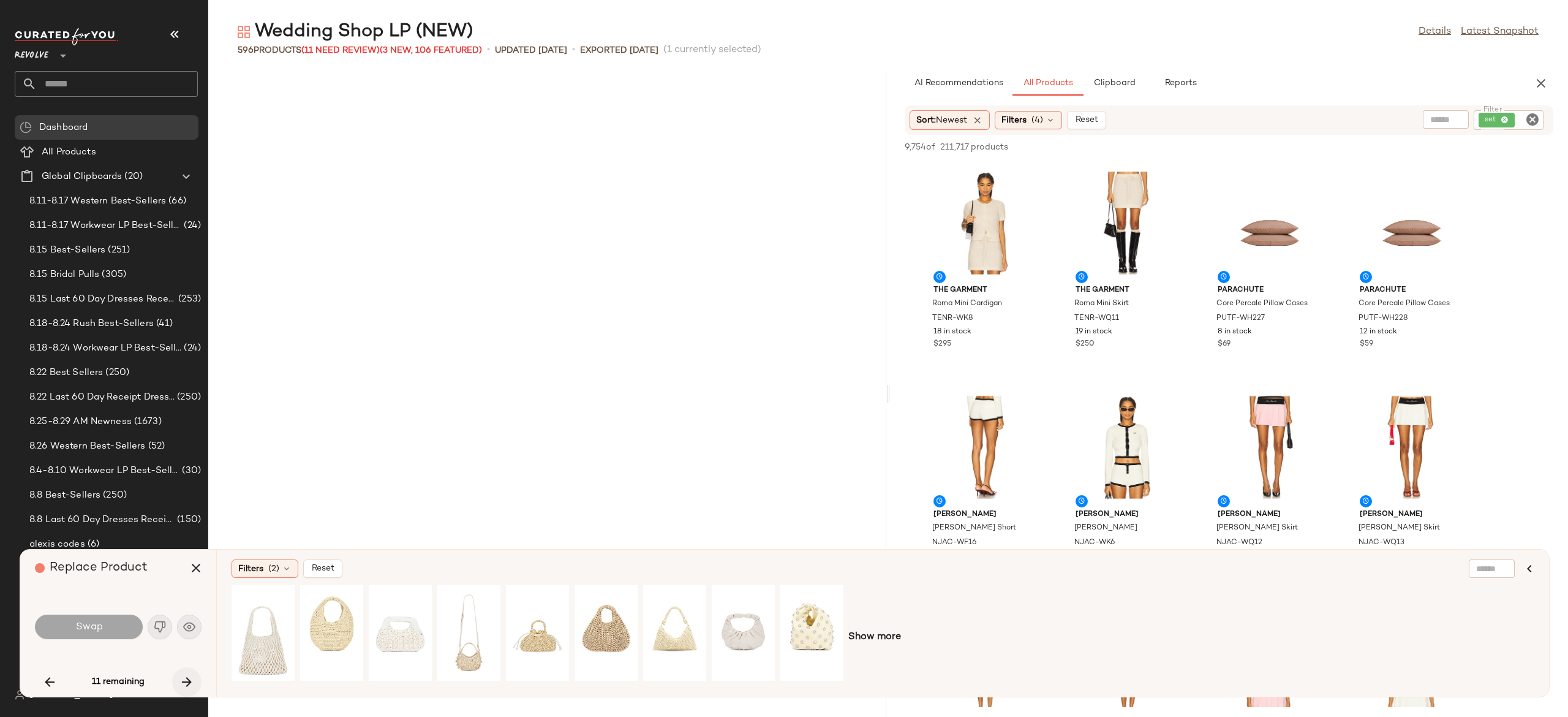
scroll to position [8967, 0]
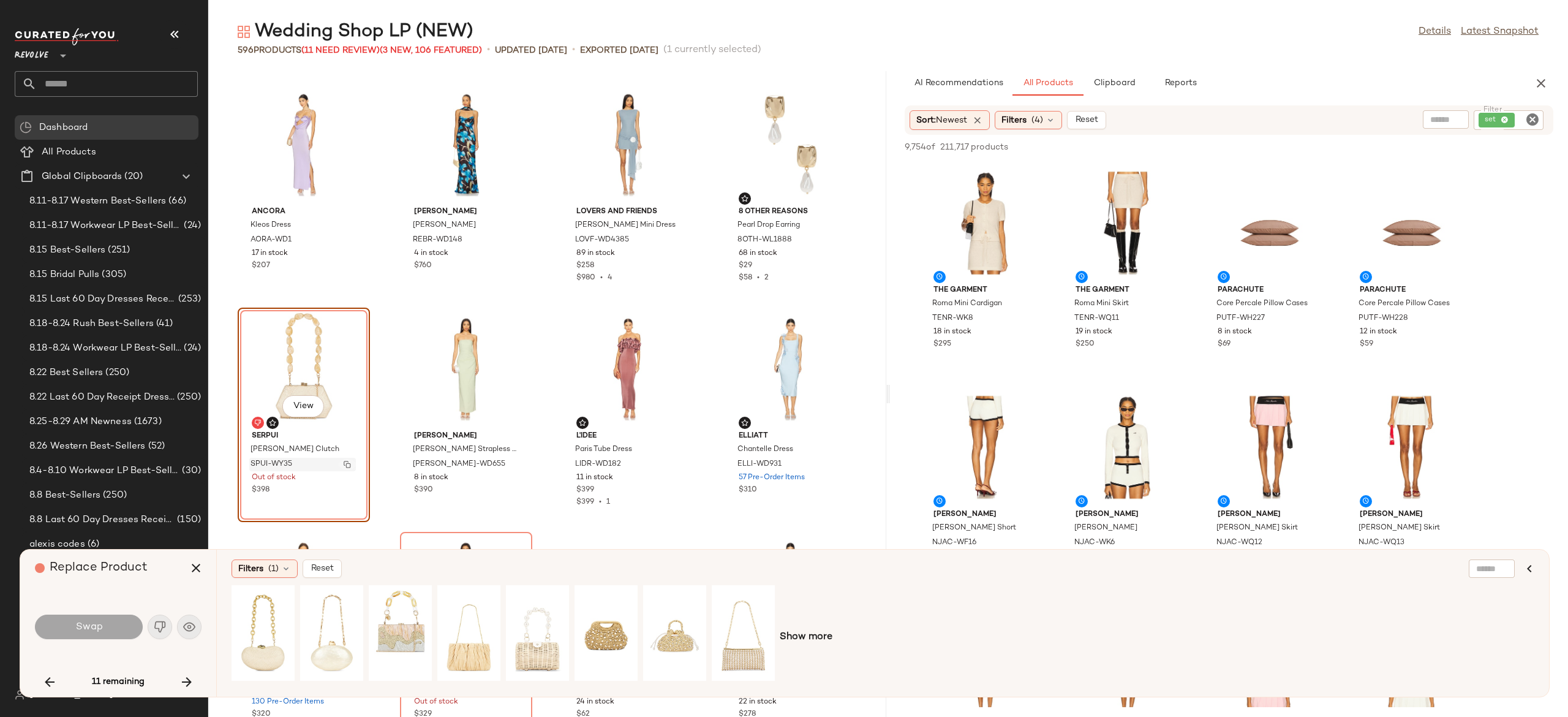
click at [348, 461] on img "button" at bounding box center [347, 465] width 7 height 7
click at [188, 680] on icon "button" at bounding box center [187, 682] width 14 height 14
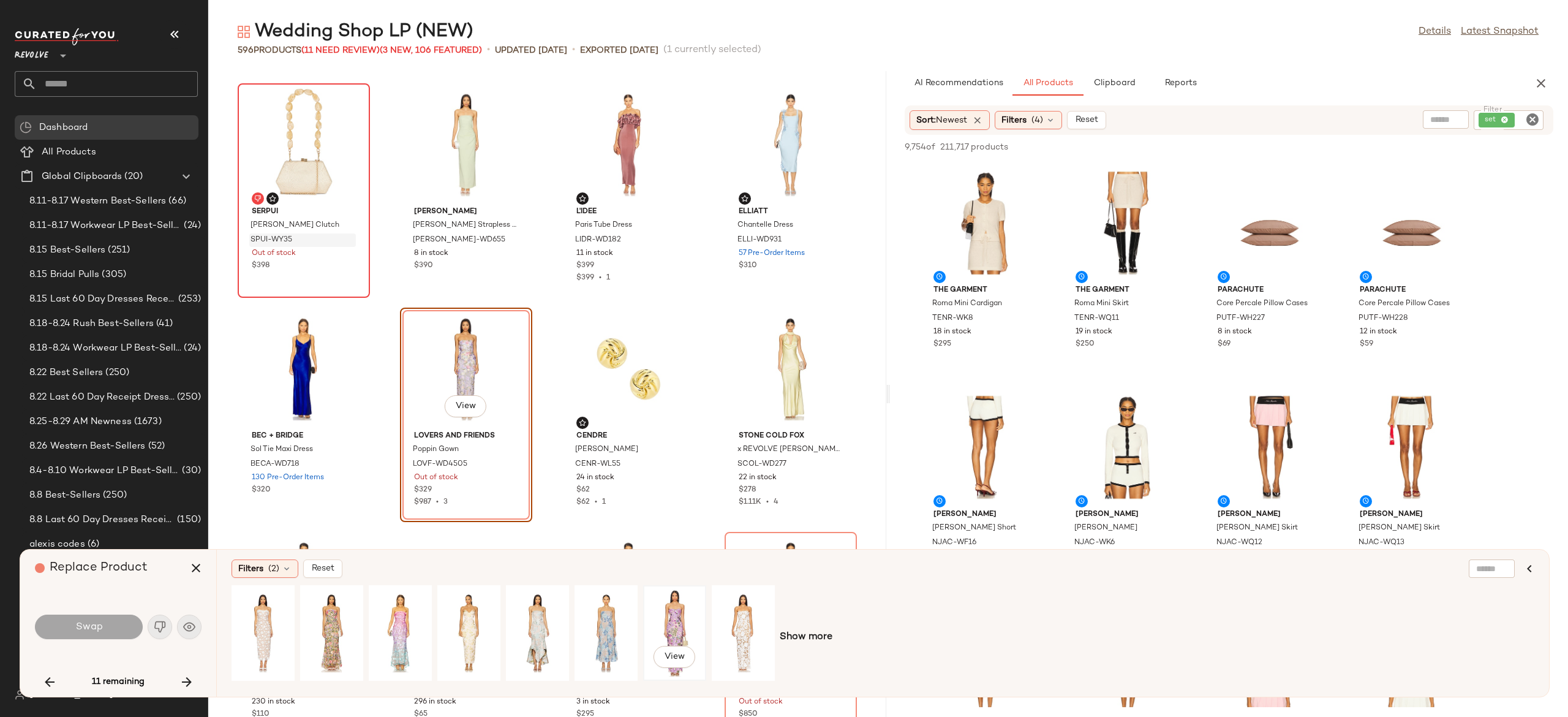
click at [677, 624] on div "View" at bounding box center [675, 633] width 55 height 87
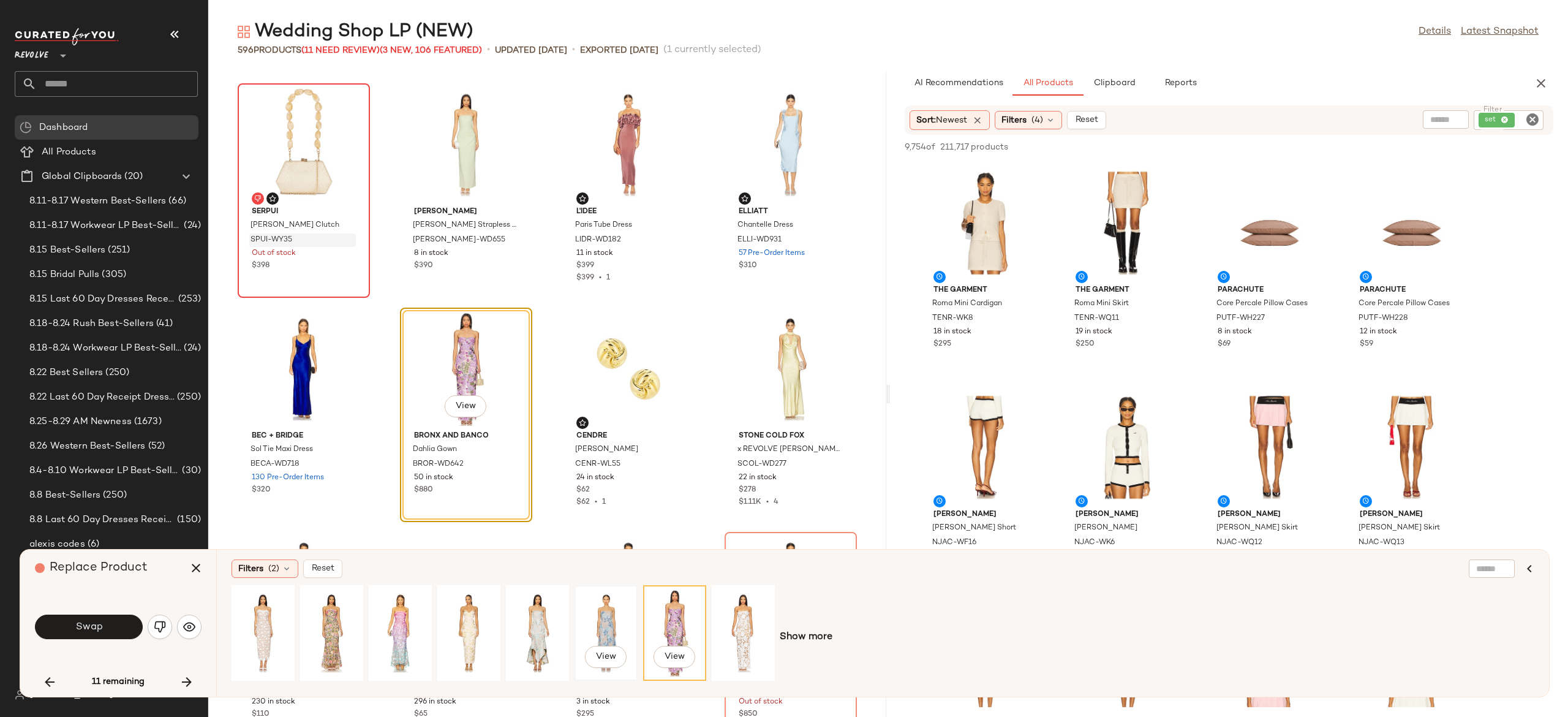
click at [609, 622] on div "View" at bounding box center [606, 633] width 55 height 87
click at [111, 623] on button "Swap" at bounding box center [89, 626] width 108 height 24
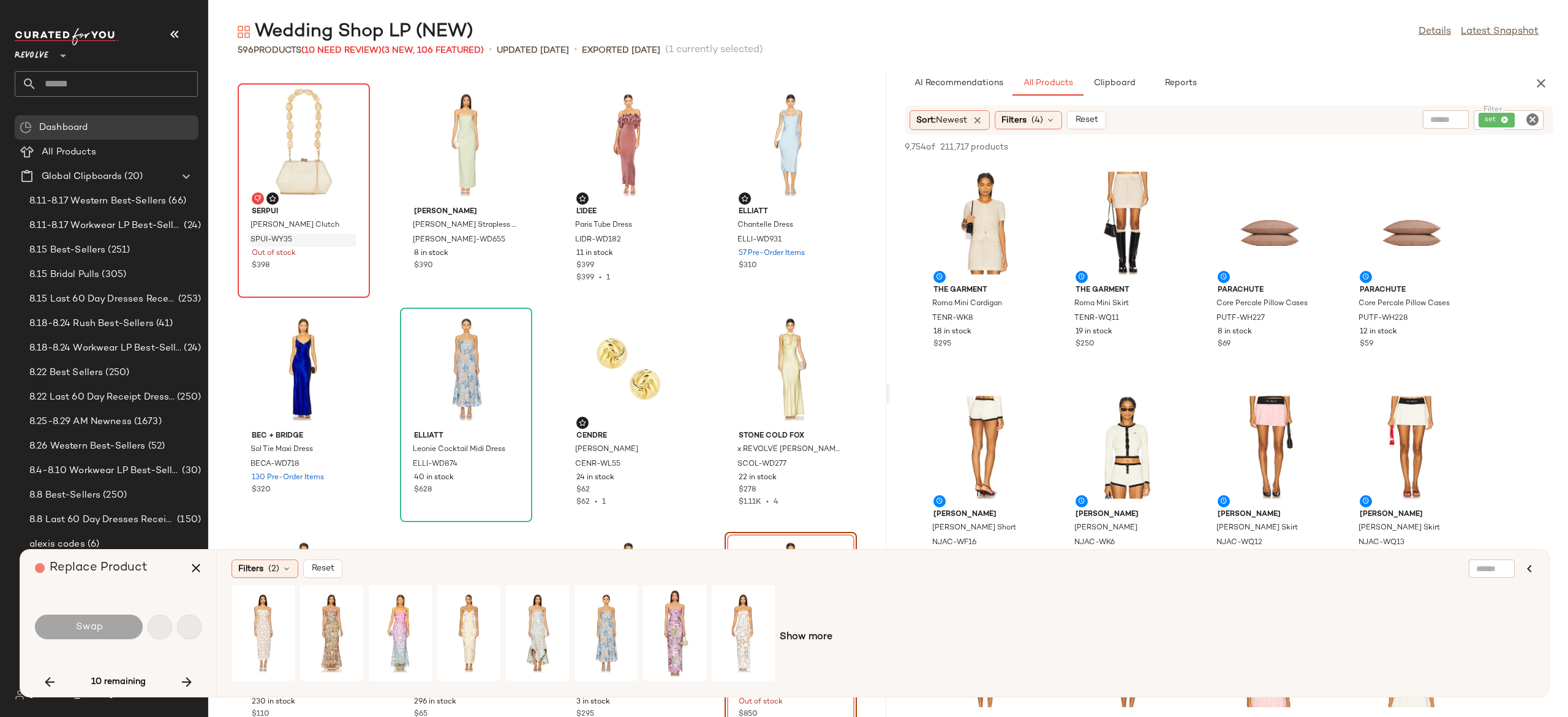
scroll to position [9415, 0]
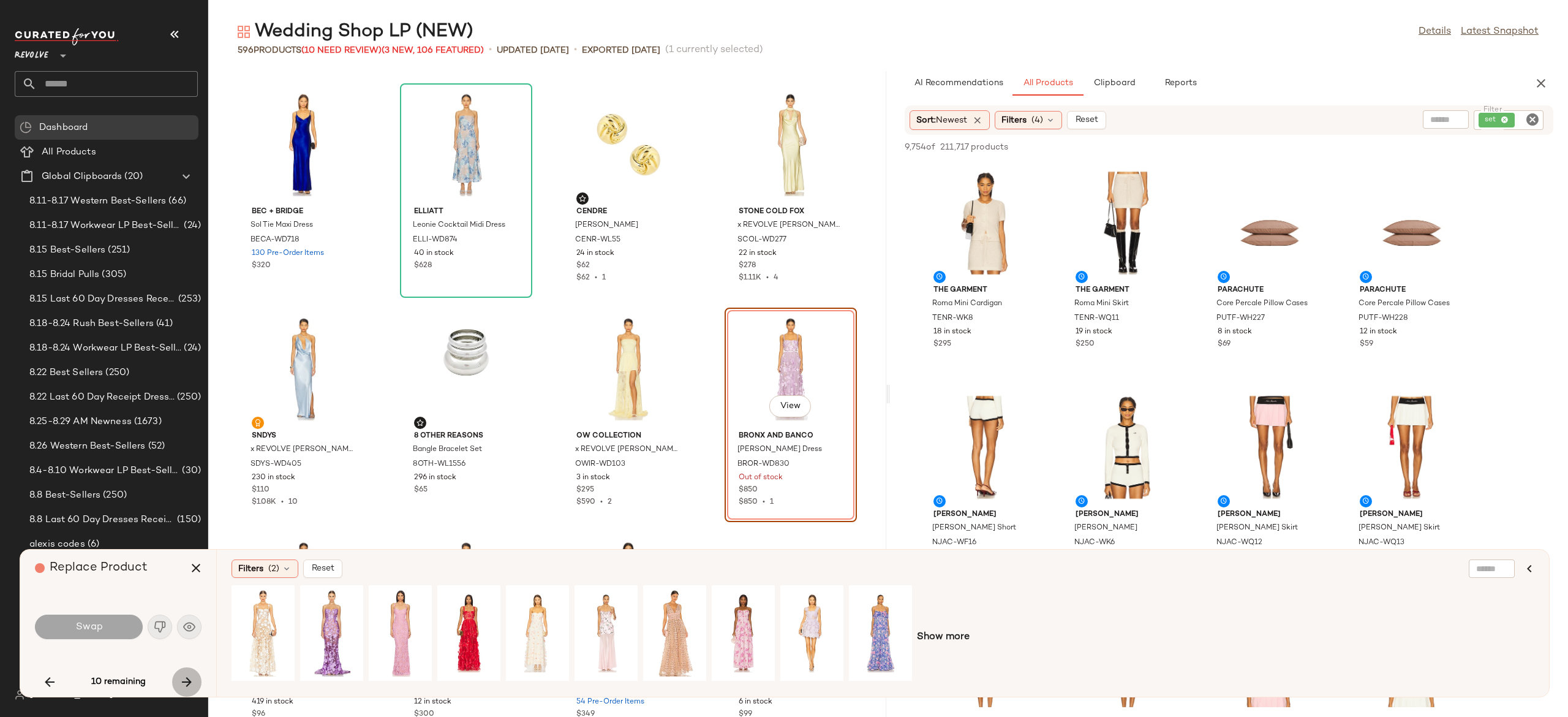
click at [180, 672] on button "button" at bounding box center [187, 681] width 30 height 30
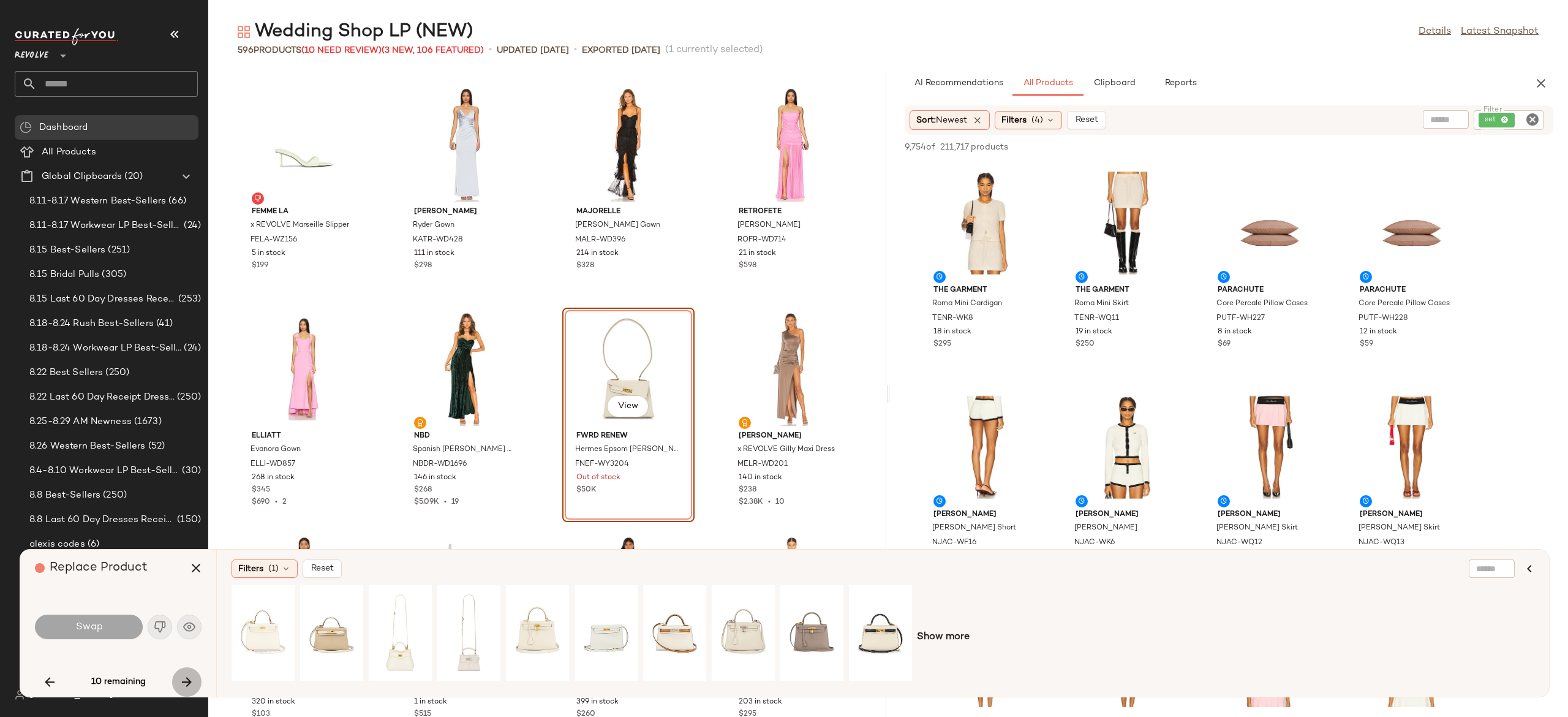
click at [187, 684] on icon "button" at bounding box center [187, 682] width 14 height 14
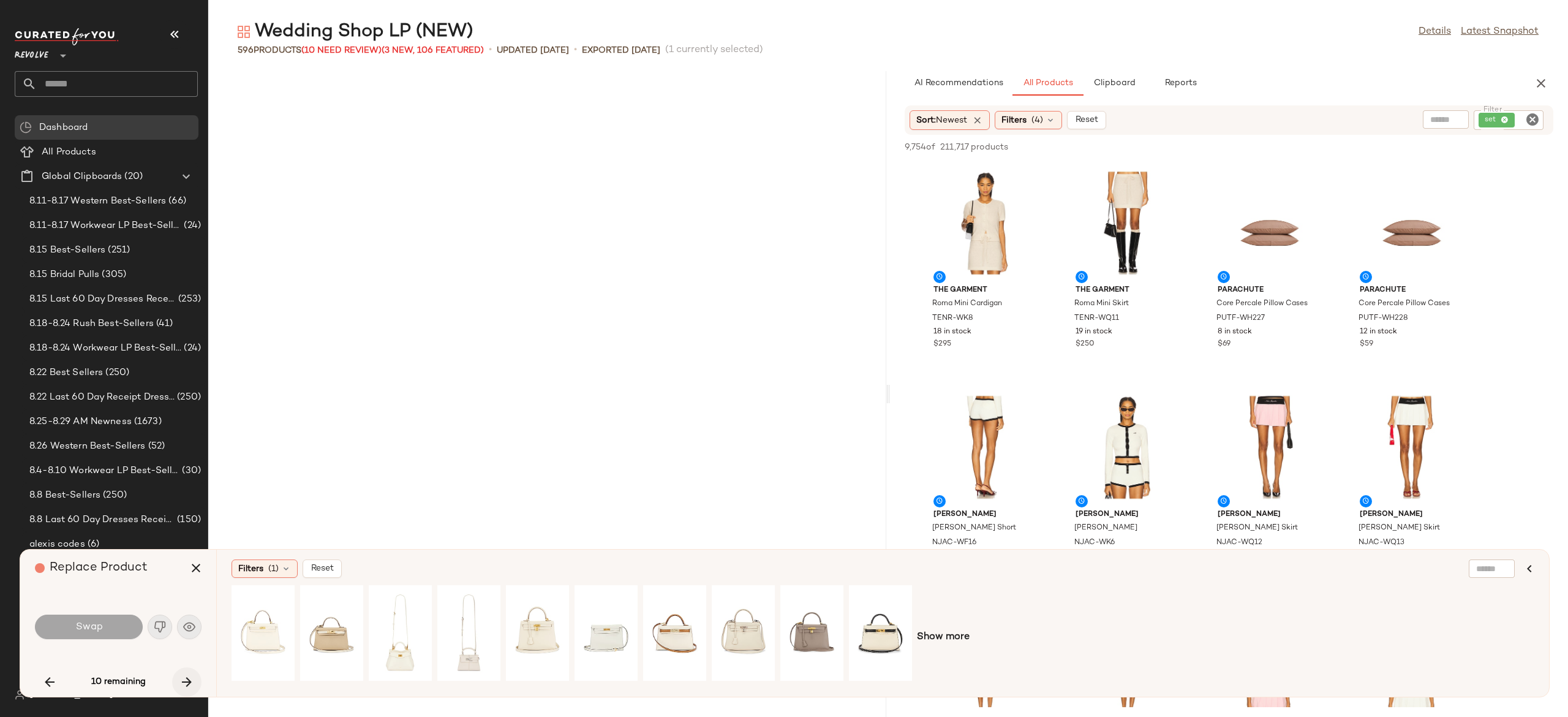
scroll to position [20399, 0]
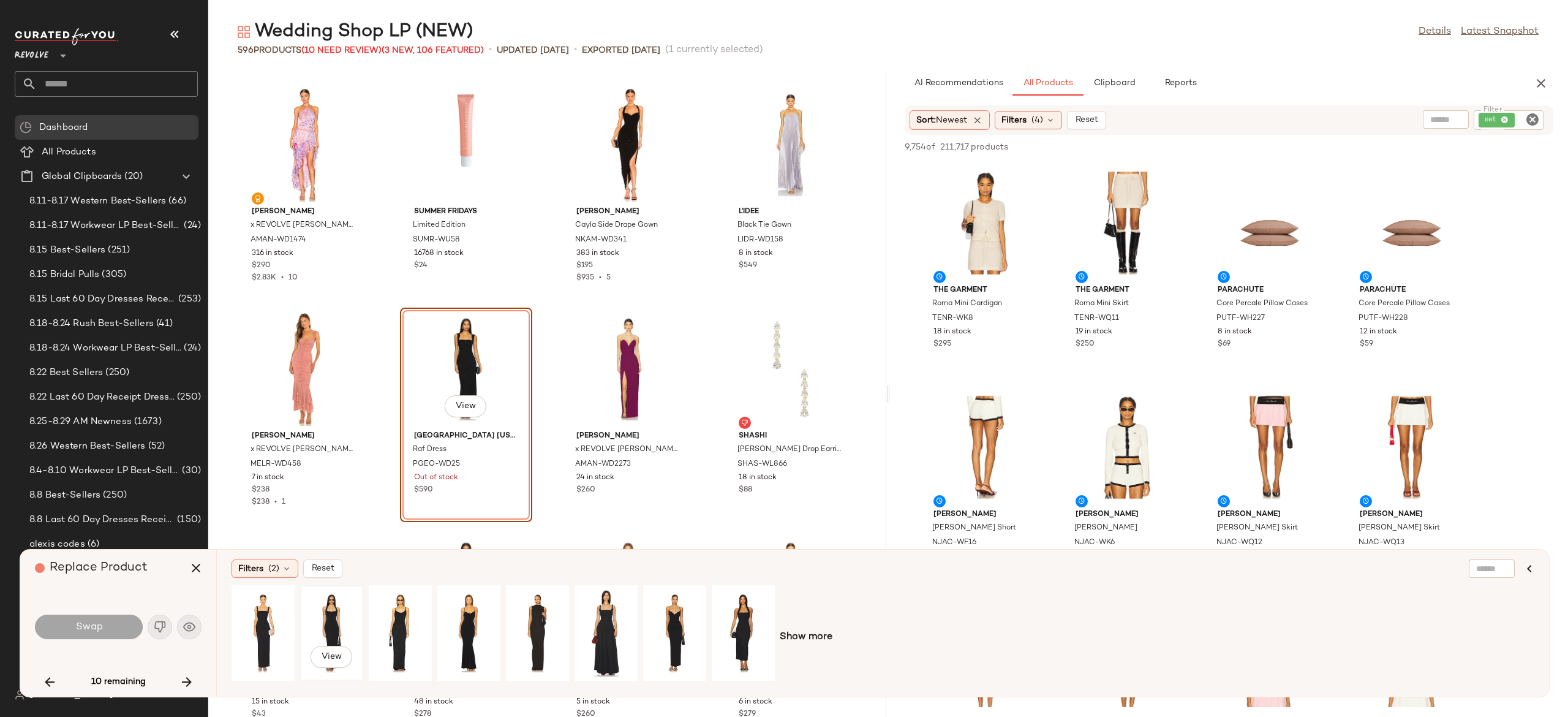
click at [336, 616] on div "View" at bounding box center [332, 633] width 55 height 87
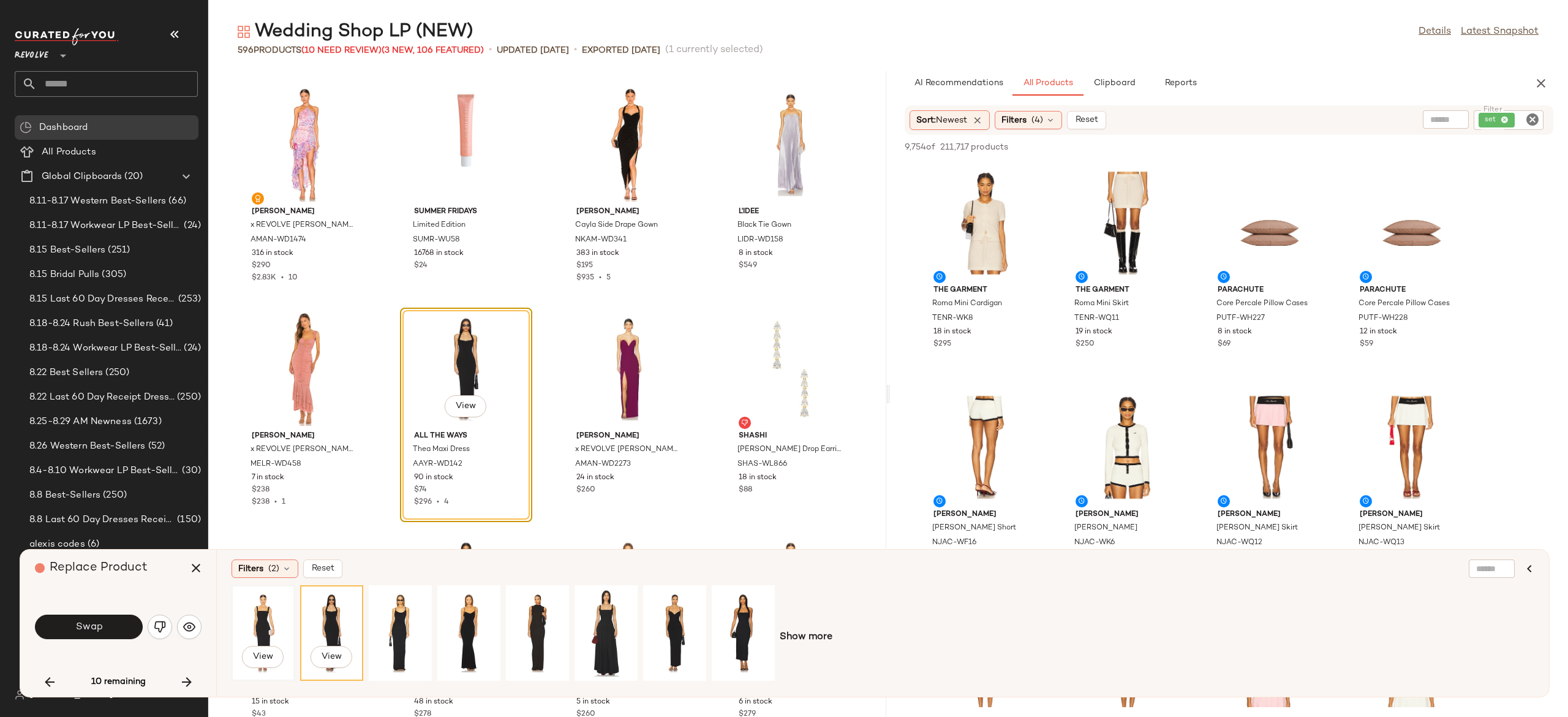
click at [257, 612] on div "View" at bounding box center [262, 633] width 55 height 87
click at [465, 616] on div "View" at bounding box center [469, 633] width 55 height 87
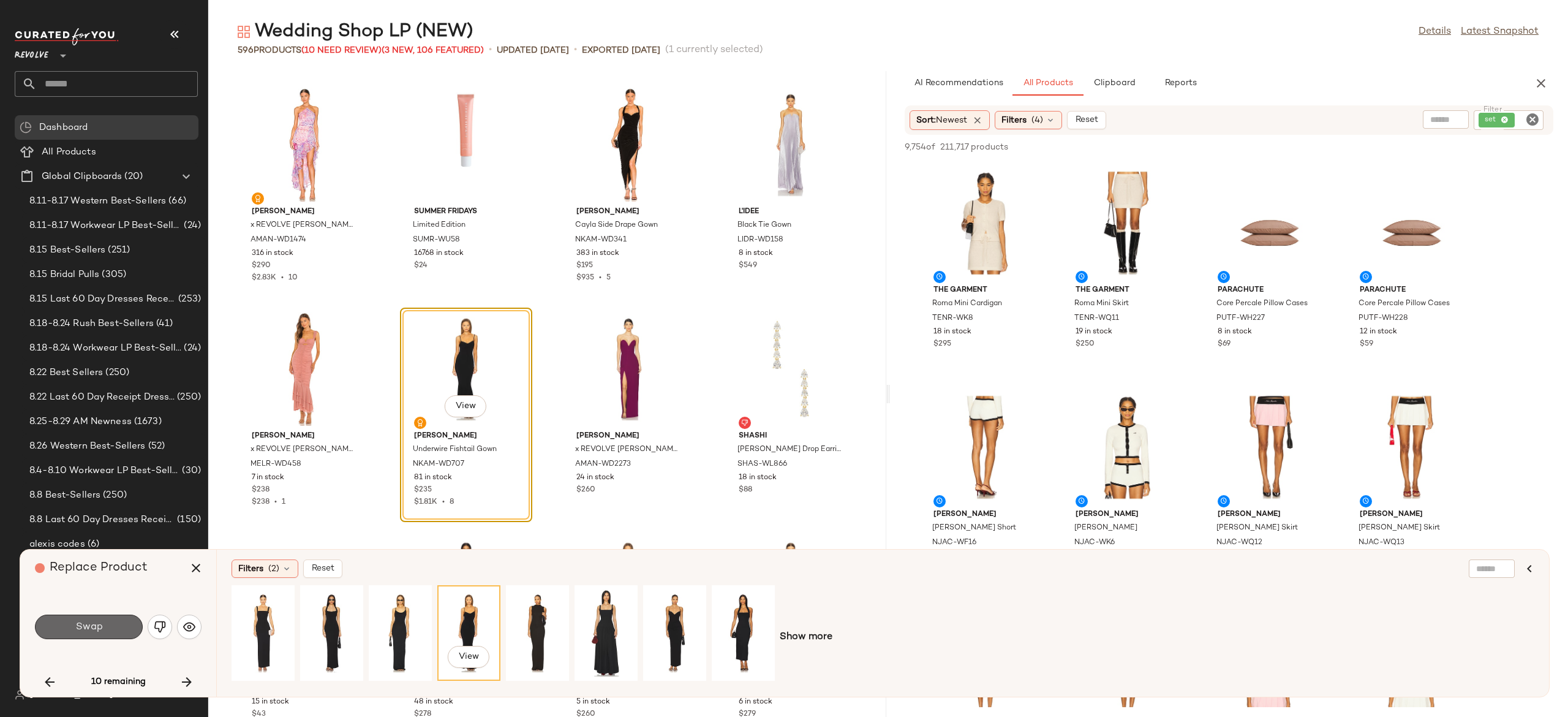
click at [114, 624] on button "Swap" at bounding box center [89, 626] width 108 height 24
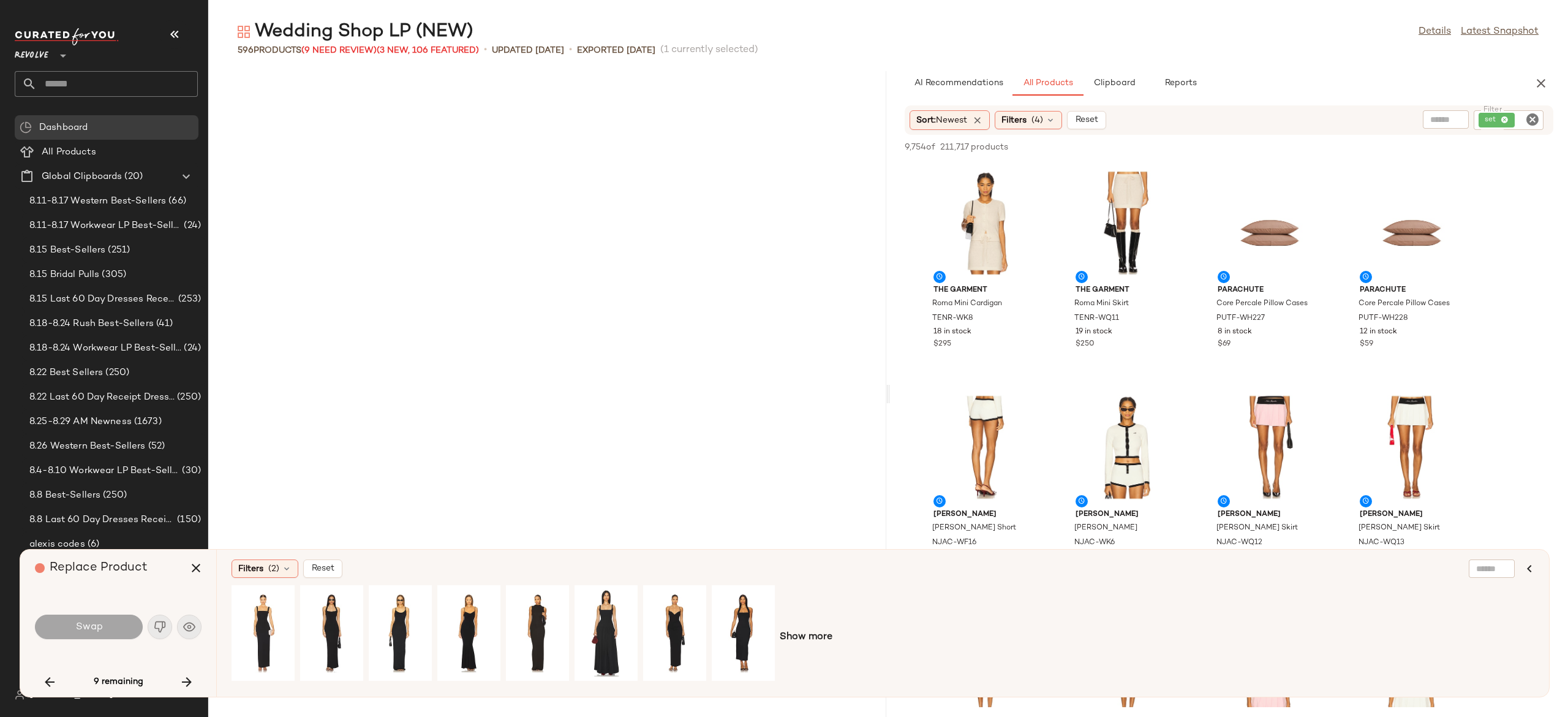
scroll to position [30488, 0]
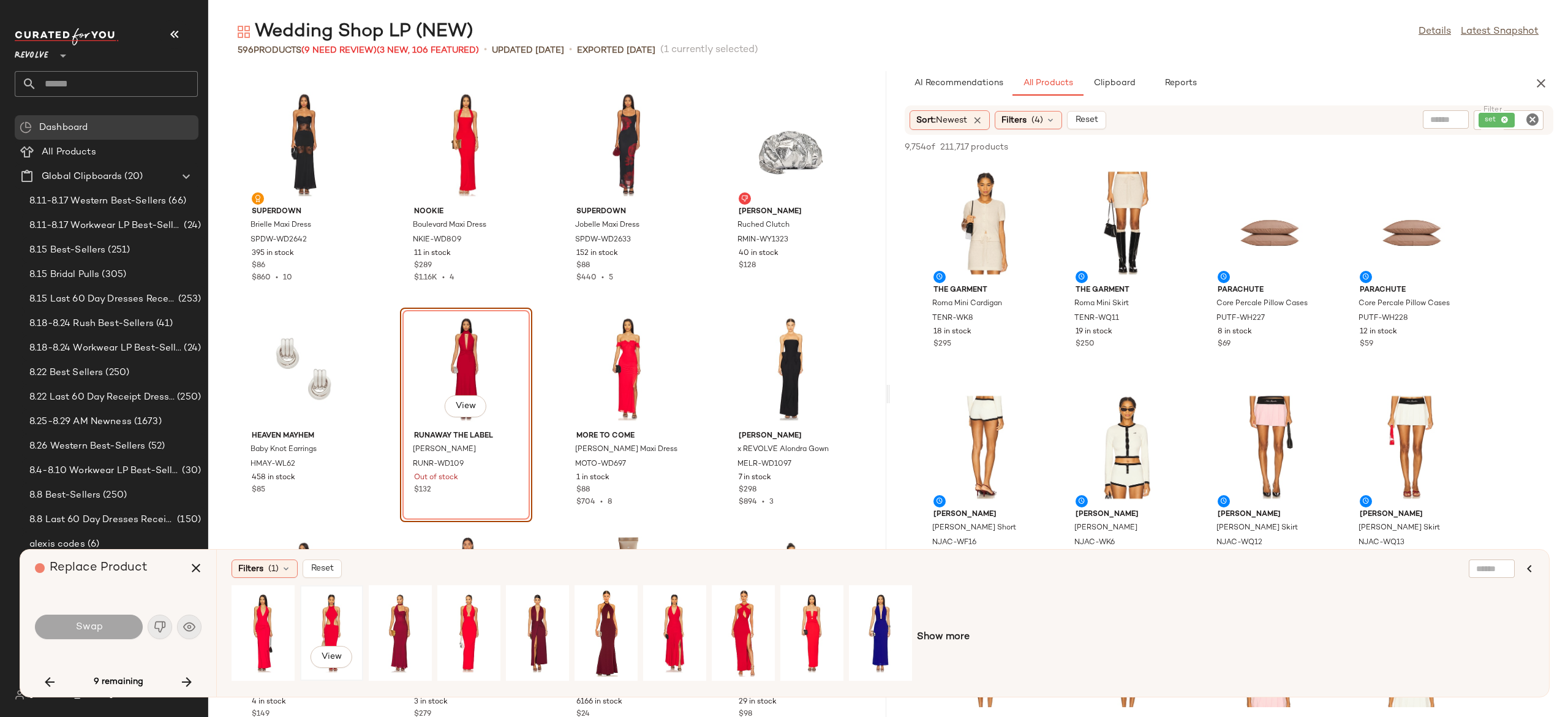
click at [334, 612] on div "View" at bounding box center [332, 633] width 55 height 87
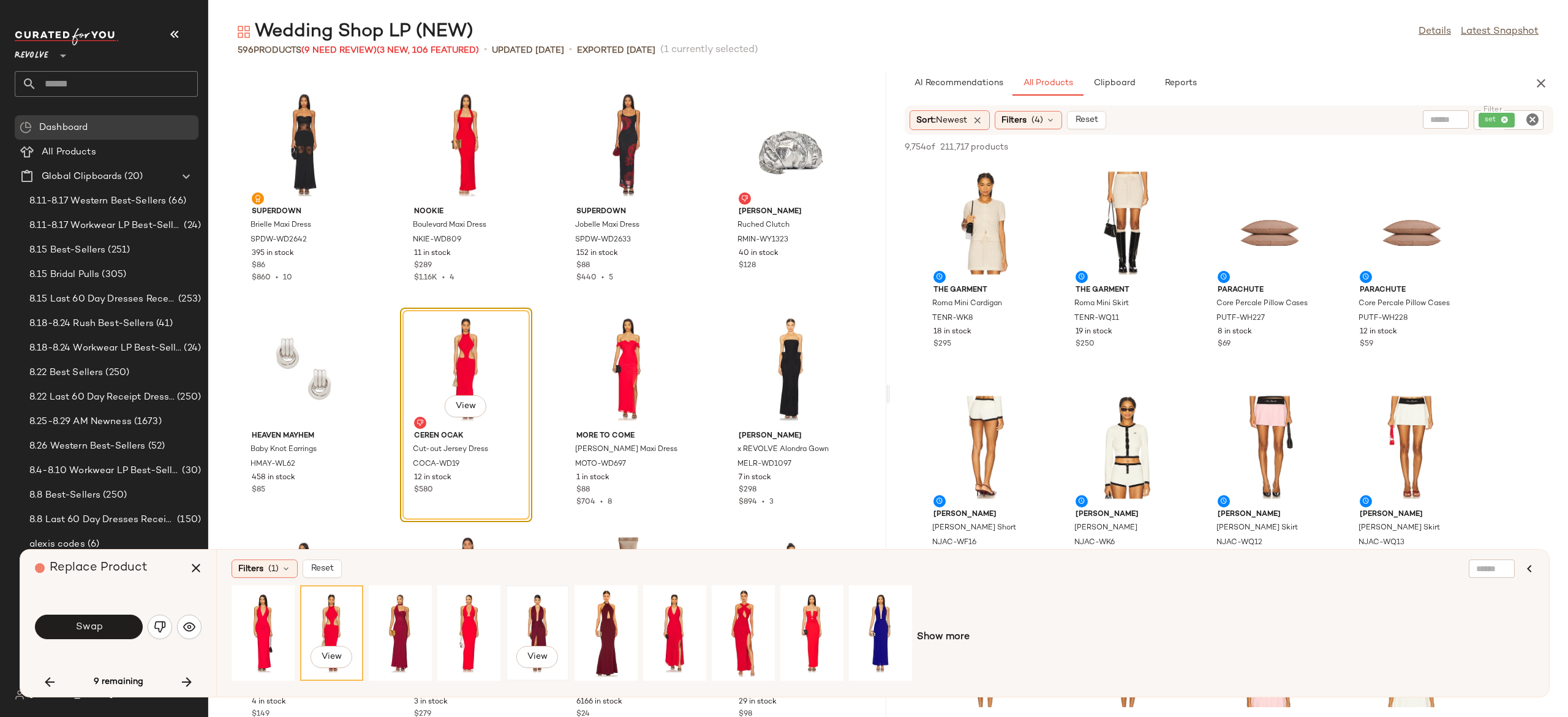
click at [533, 624] on div "View" at bounding box center [537, 633] width 55 height 87
click at [124, 624] on button "Swap" at bounding box center [89, 626] width 108 height 24
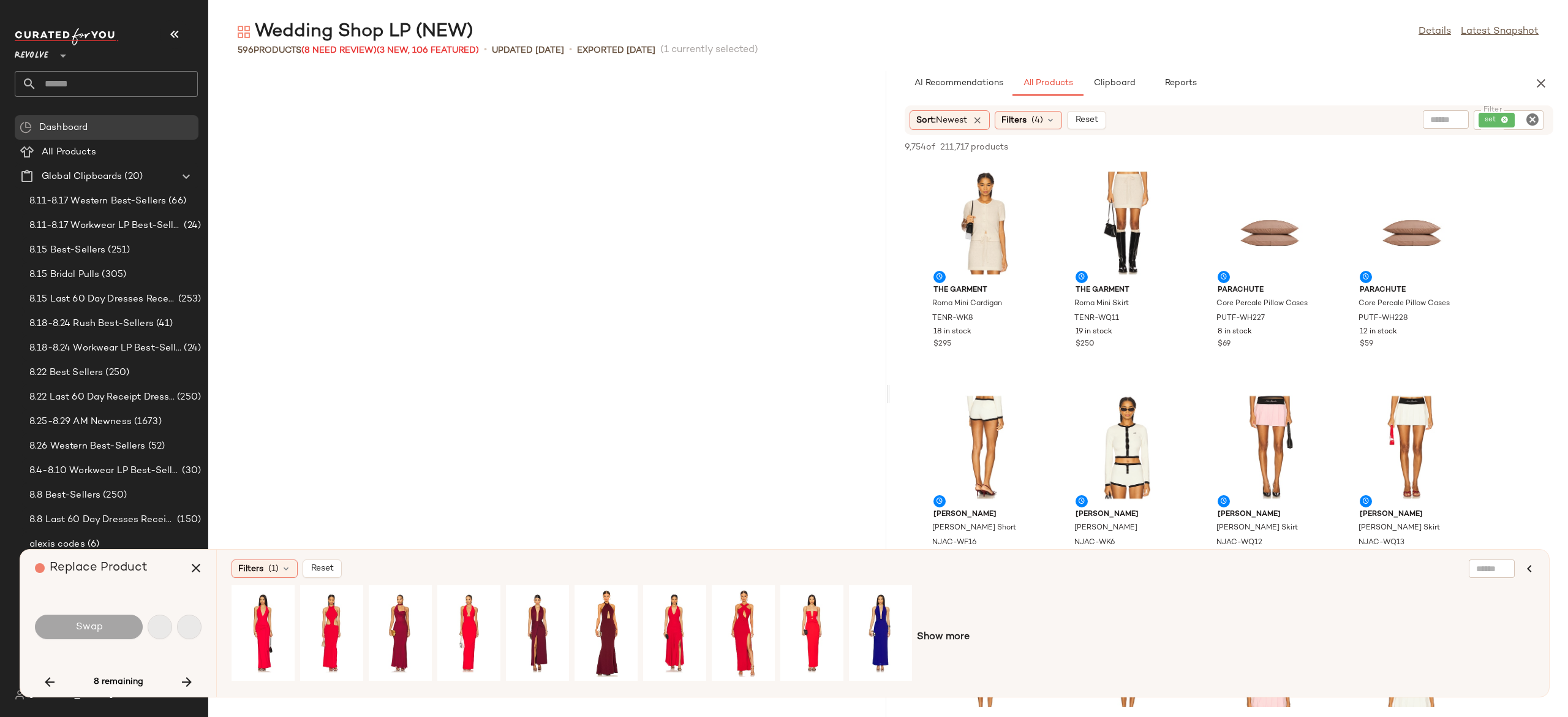
scroll to position [31608, 0]
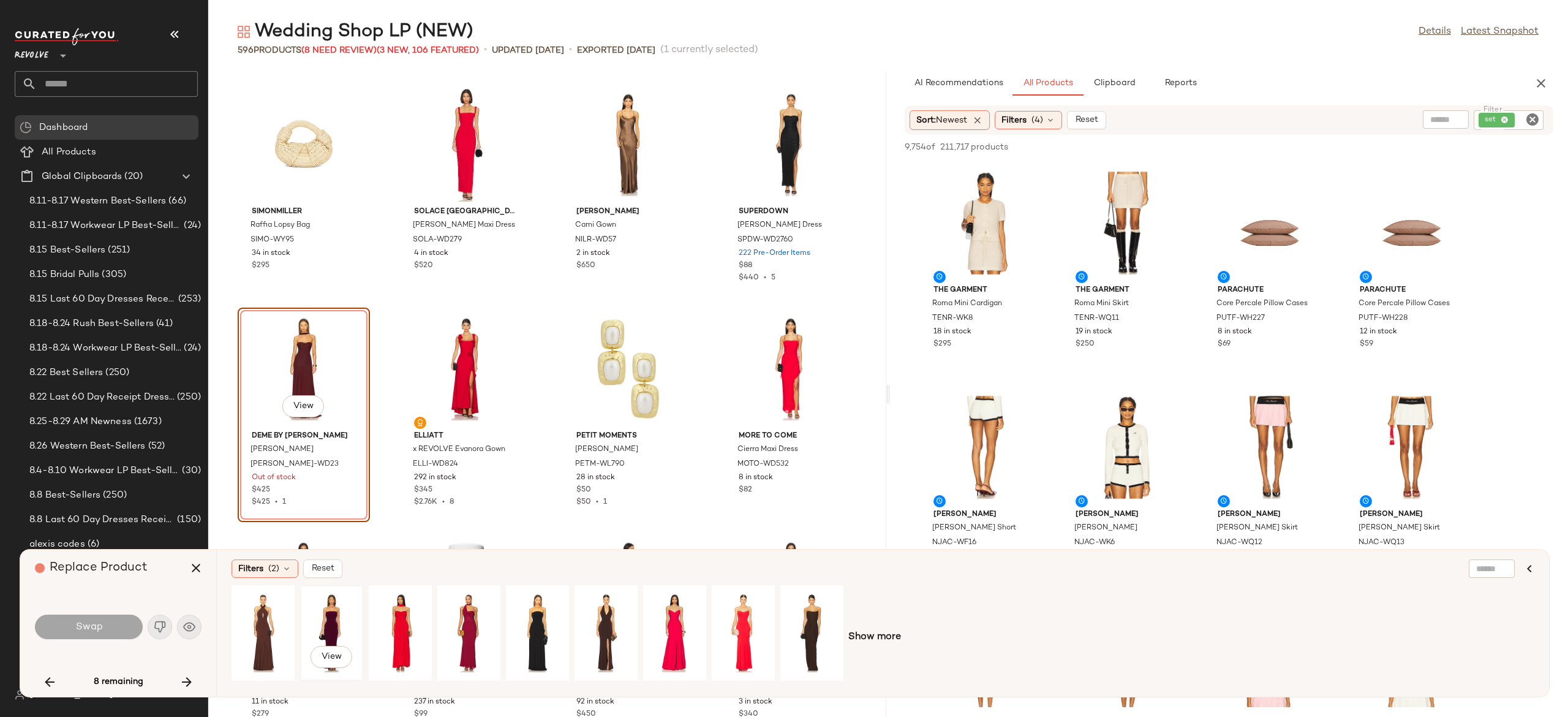
click at [326, 617] on div "View" at bounding box center [332, 633] width 55 height 87
click at [121, 629] on button "Swap" at bounding box center [89, 626] width 108 height 24
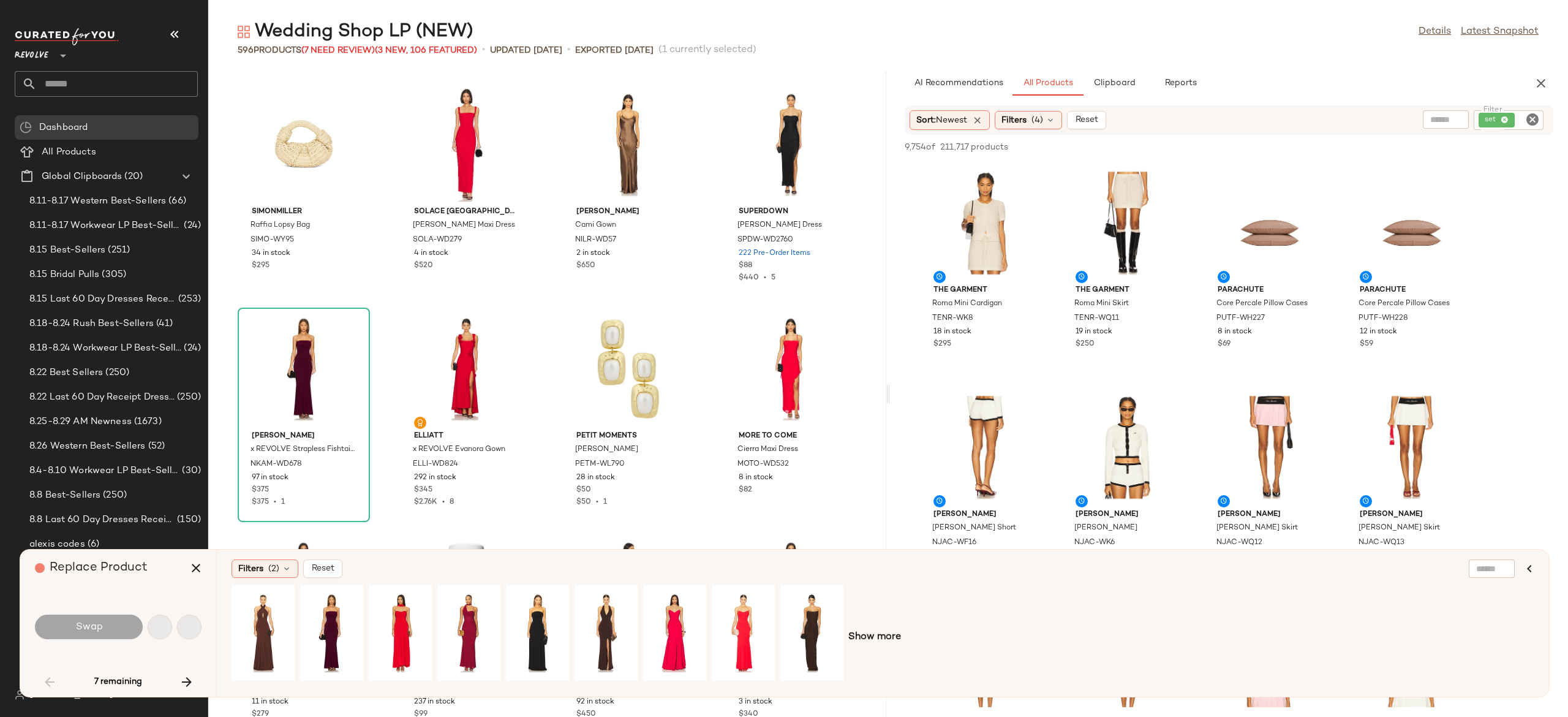
scroll to position [897, 0]
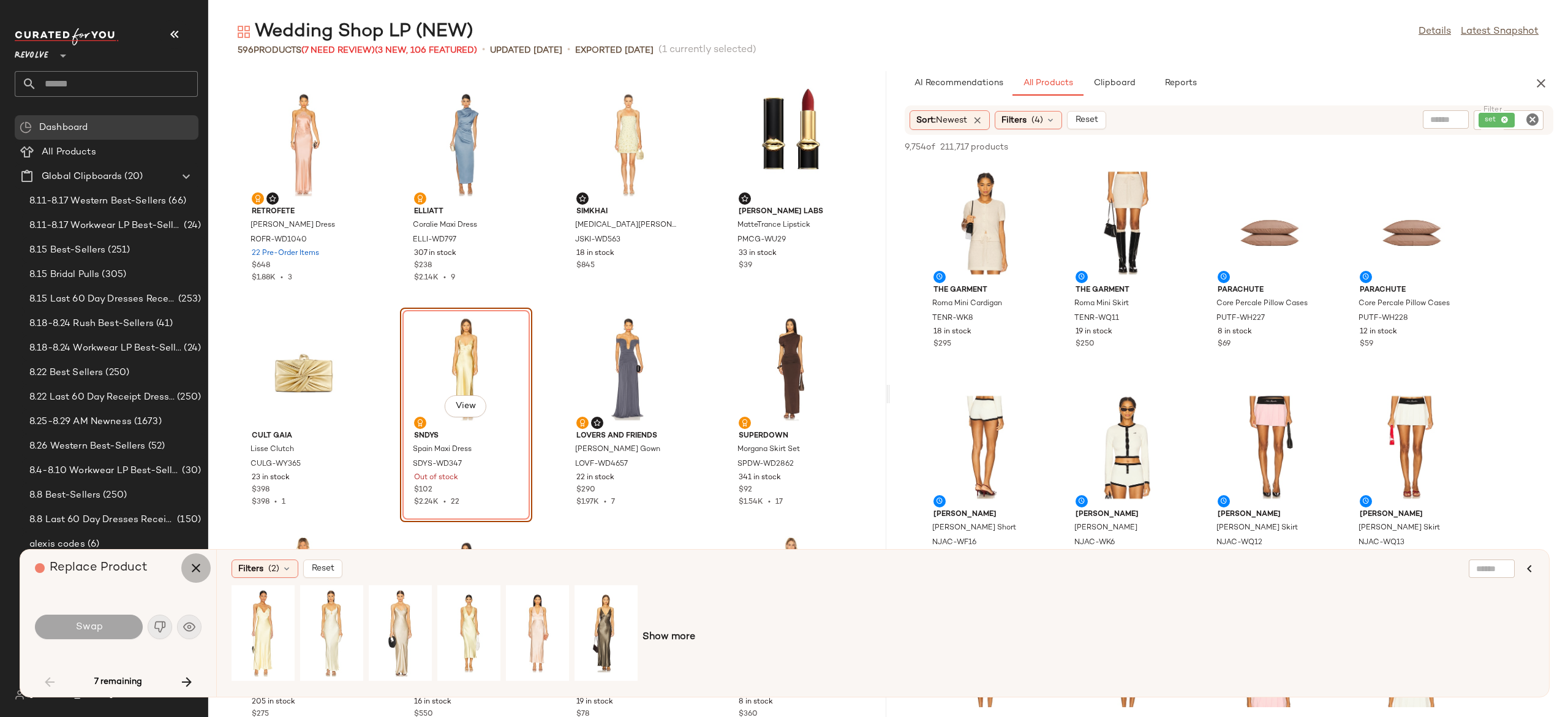
click at [194, 569] on icon "button" at bounding box center [196, 568] width 14 height 14
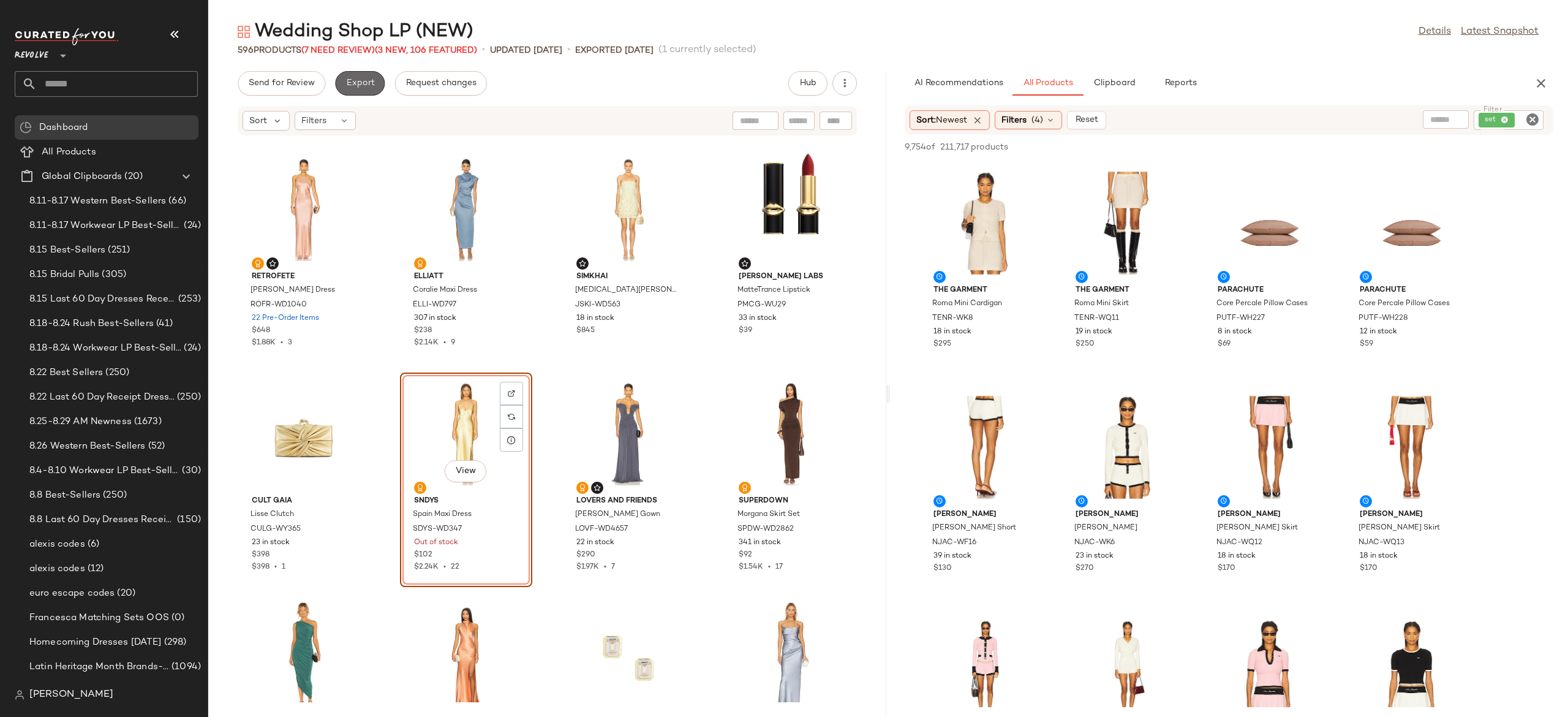
click at [370, 80] on span "Export" at bounding box center [359, 83] width 29 height 10
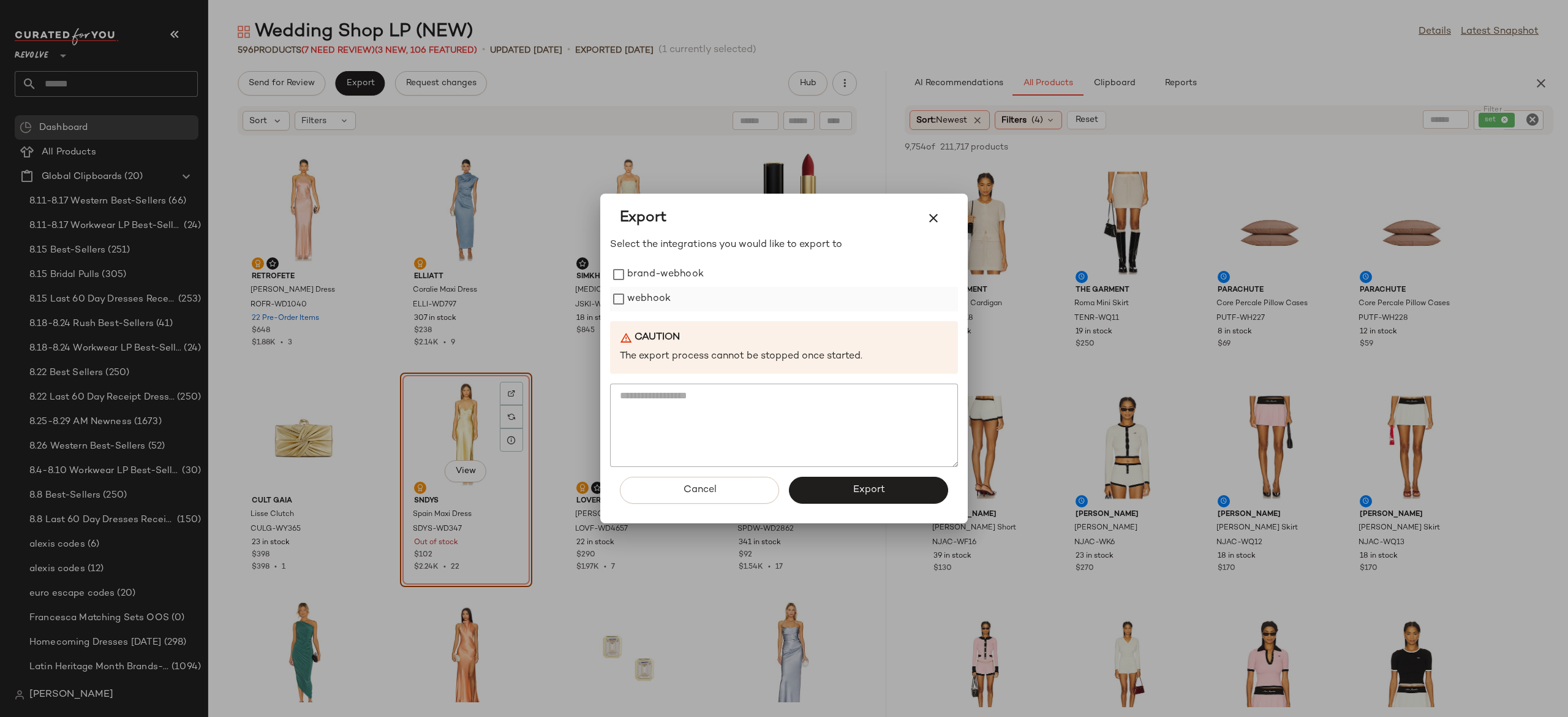
click at [635, 297] on label "webhook" at bounding box center [649, 298] width 43 height 24
click at [810, 486] on button "Export" at bounding box center [868, 490] width 159 height 27
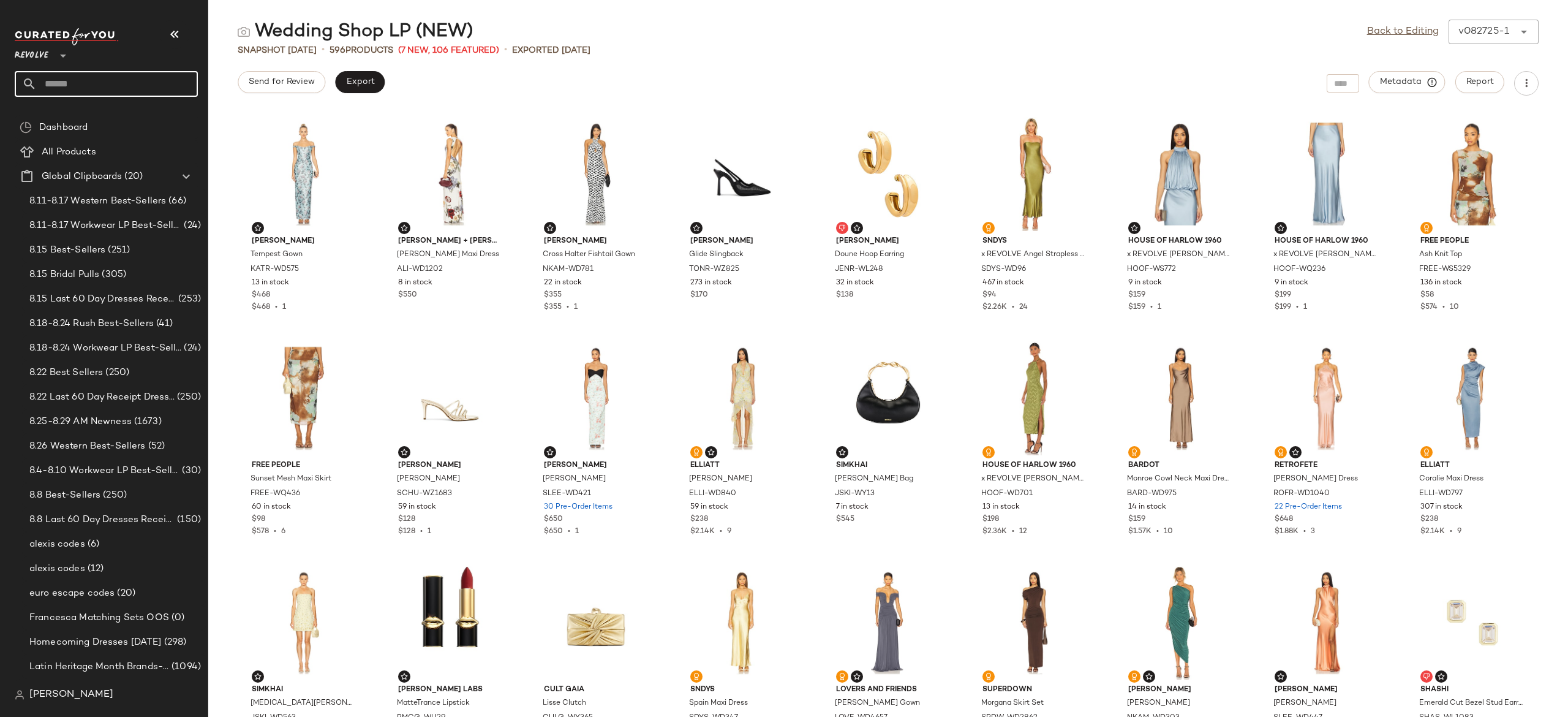
click at [169, 84] on input "text" at bounding box center [117, 84] width 161 height 26
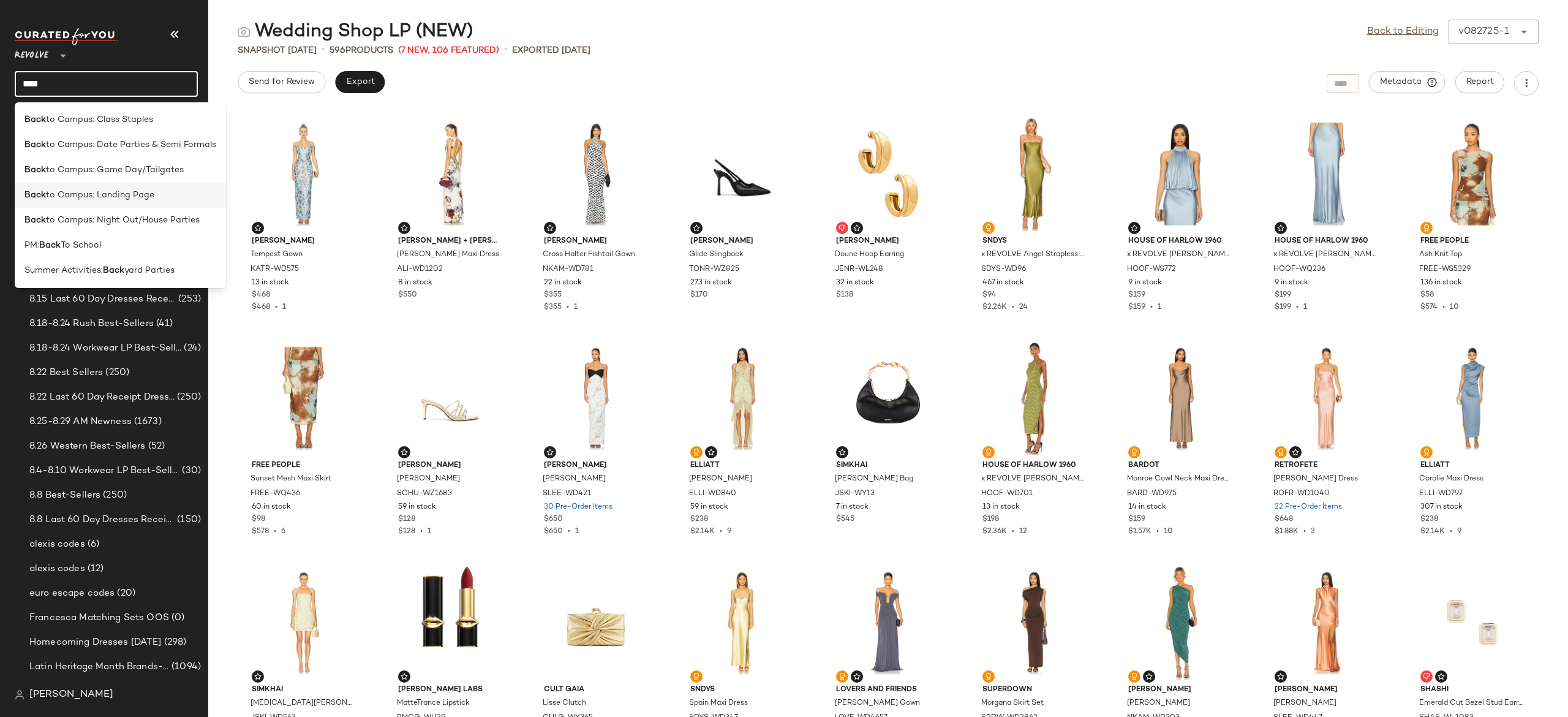
type input "****"
click at [140, 198] on span "to Campus: Landing Page" at bounding box center [100, 195] width 109 height 13
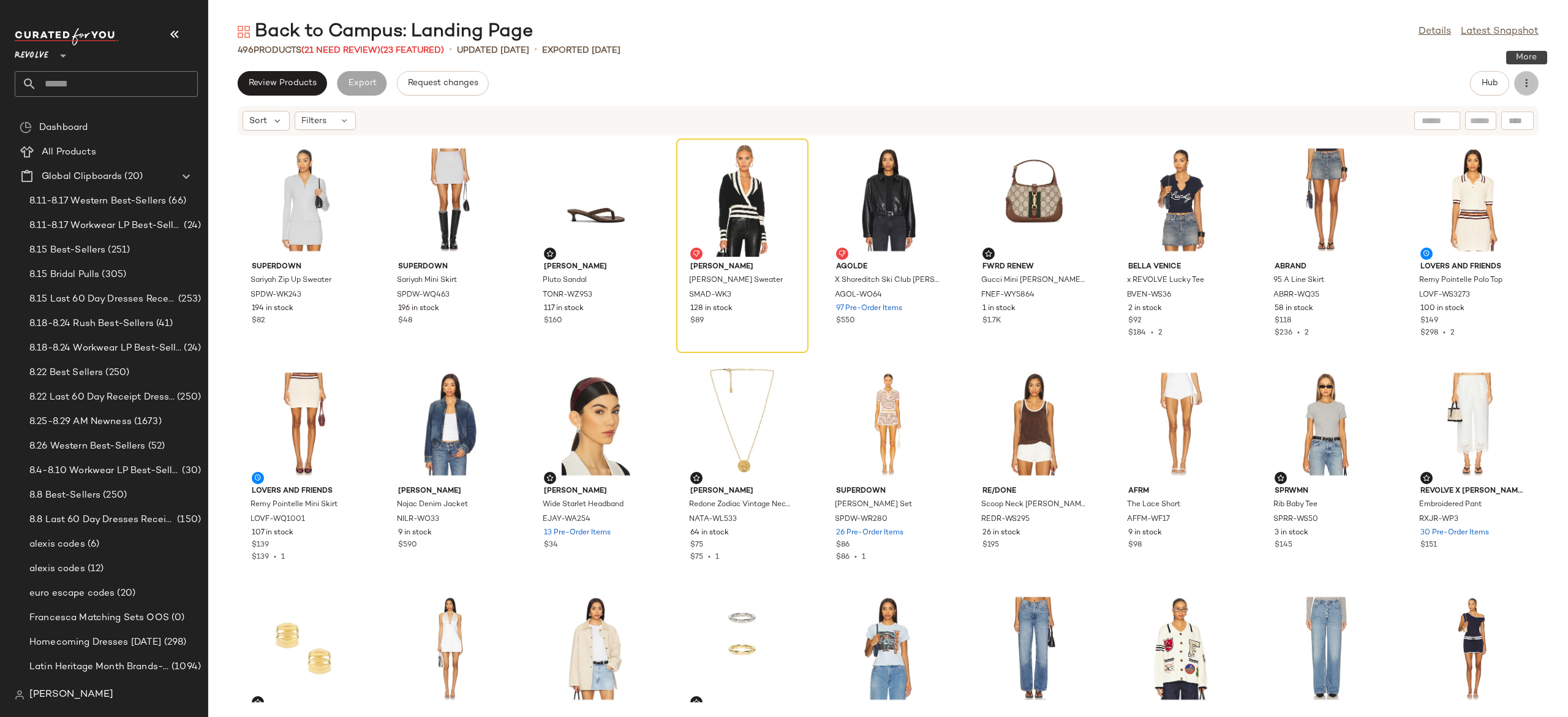
click at [1528, 84] on icon "button" at bounding box center [1527, 84] width 13 height 13
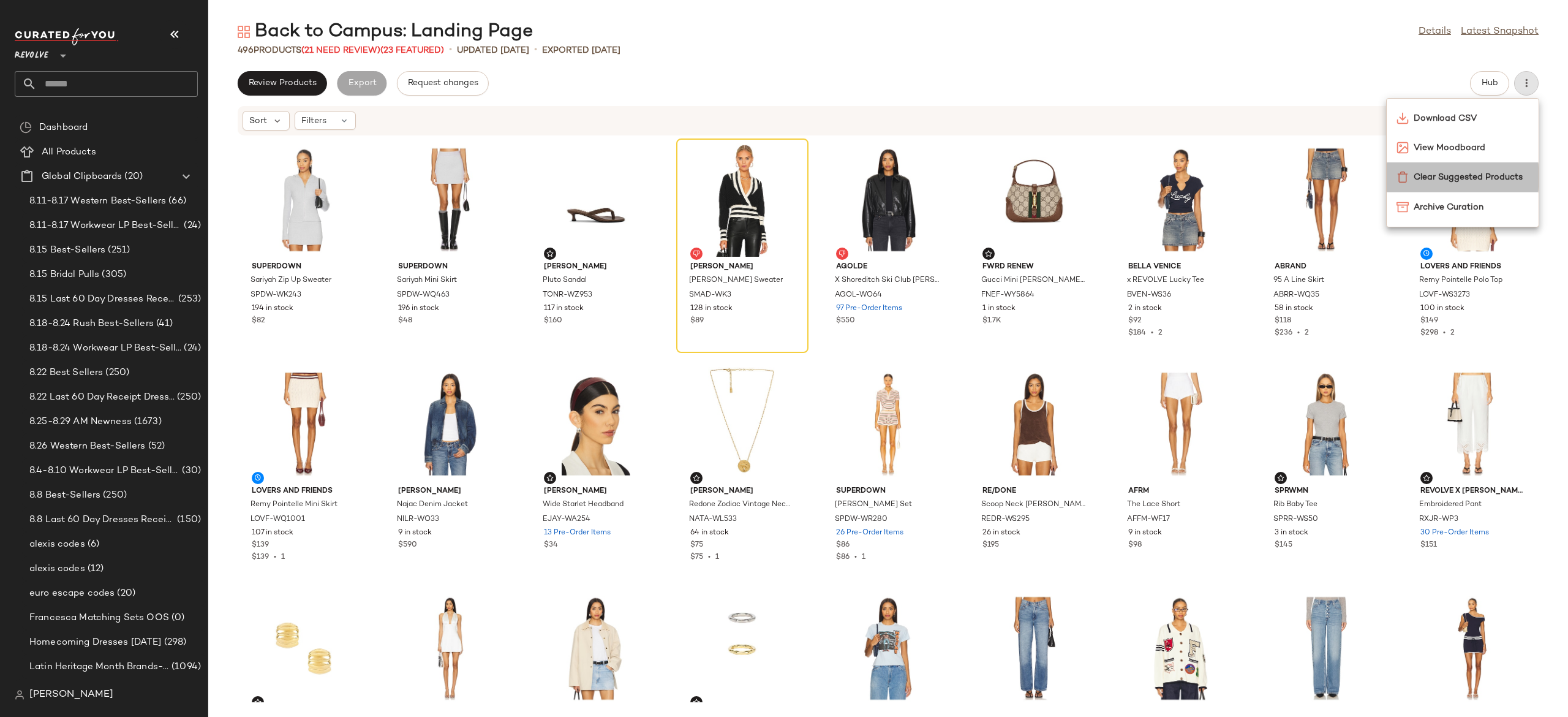
click at [1448, 175] on span "Clear Suggested Products" at bounding box center [1471, 177] width 115 height 13
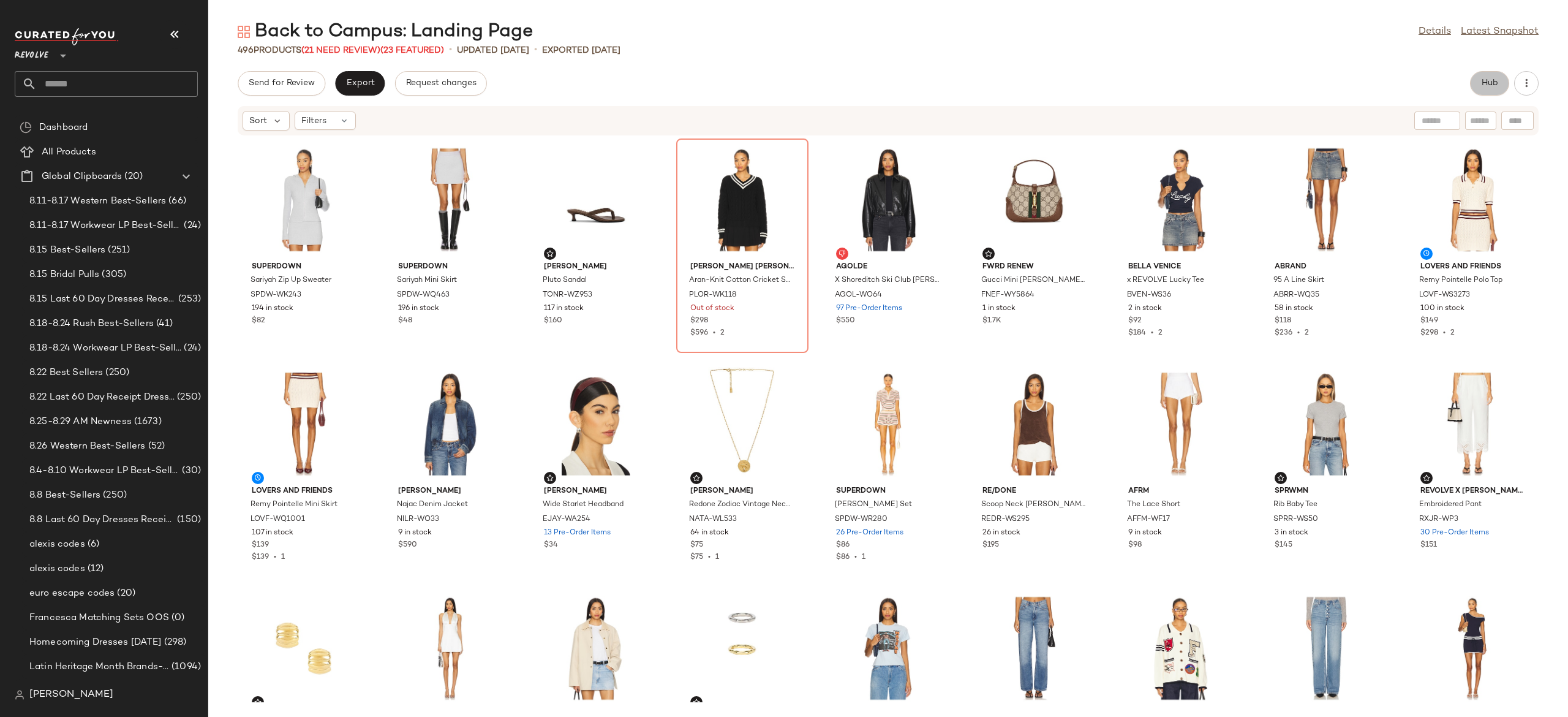
click at [1493, 85] on span "Hub" at bounding box center [1489, 83] width 17 height 10
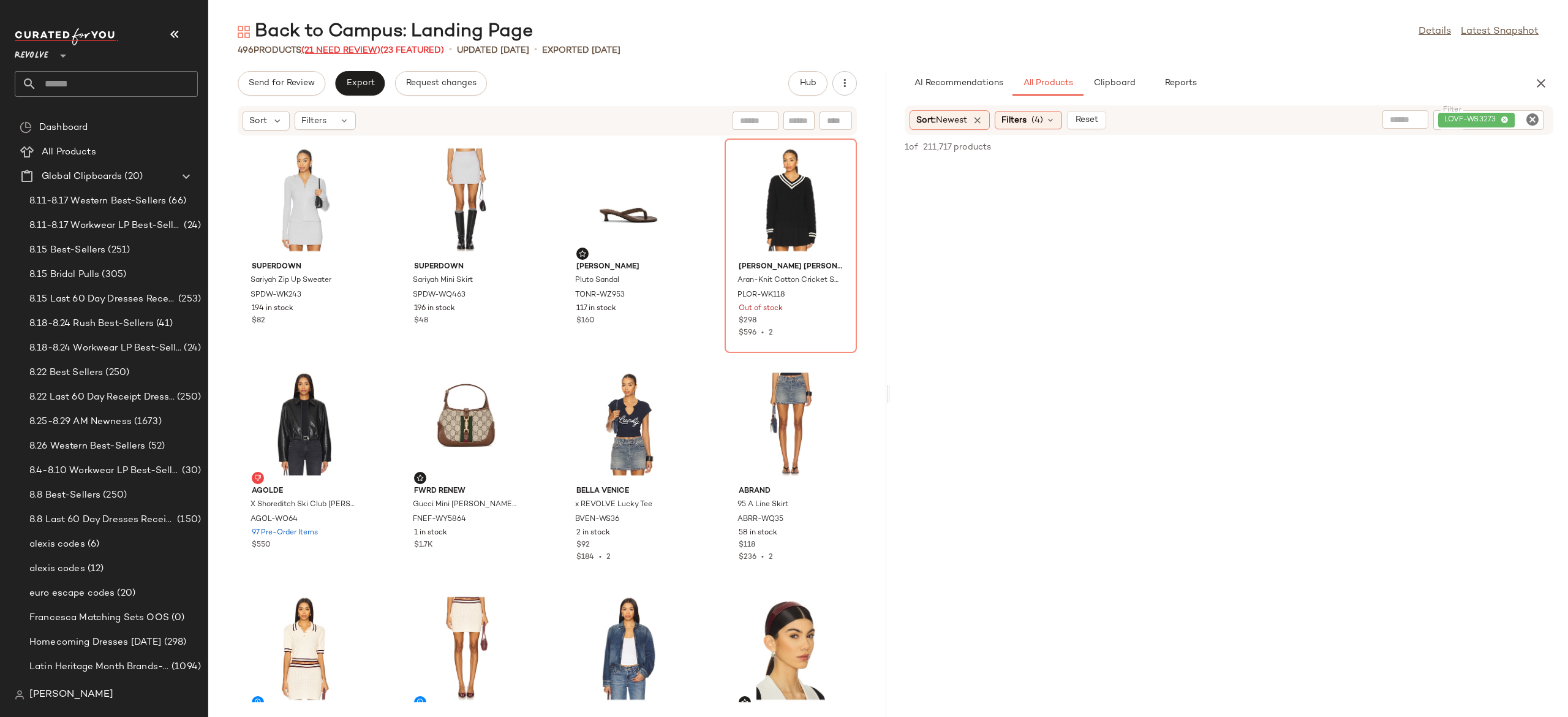
click at [361, 49] on span "(21 Need Review)" at bounding box center [341, 50] width 79 height 9
